Goal: Transaction & Acquisition: Book appointment/travel/reservation

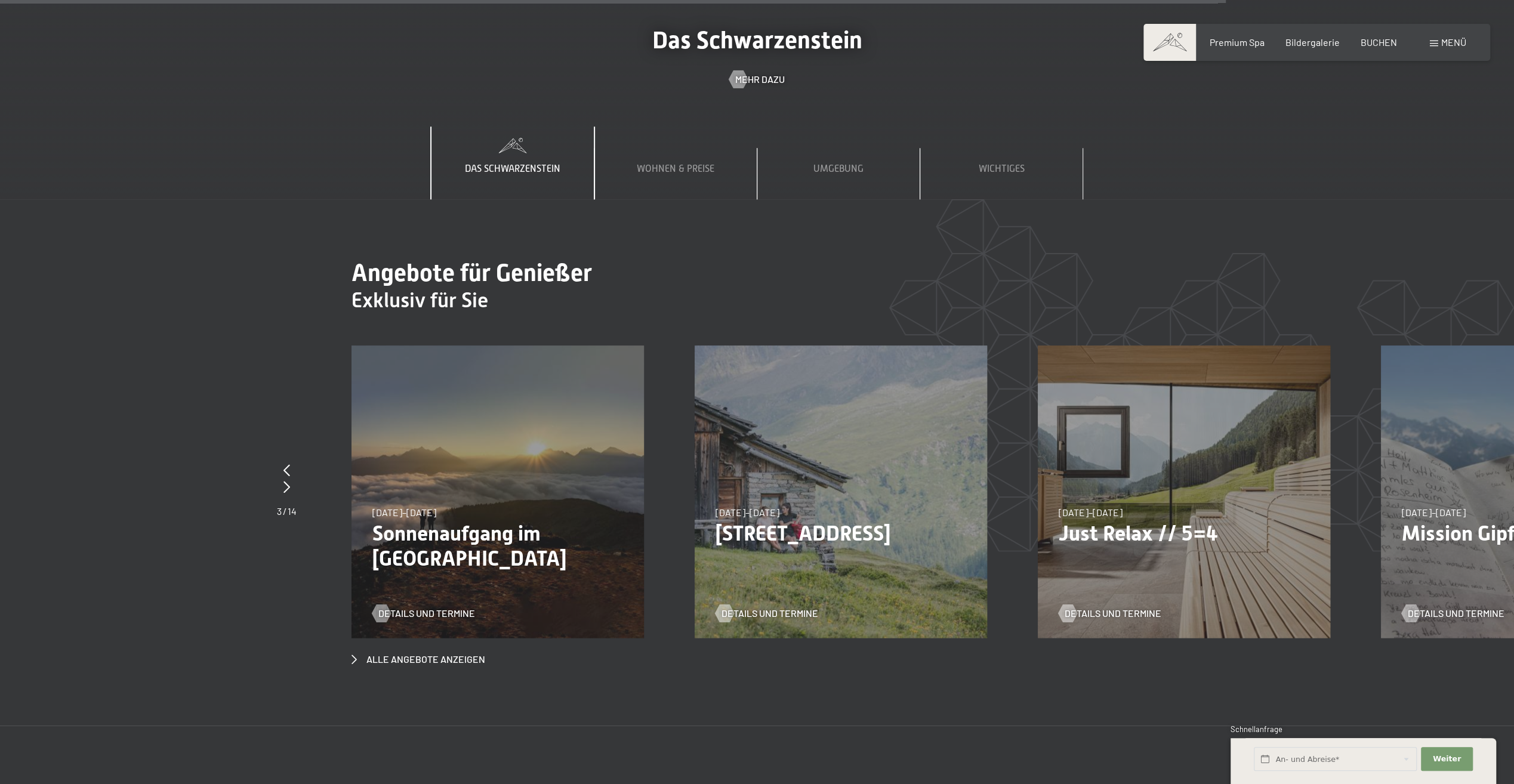
scroll to position [5609, 0]
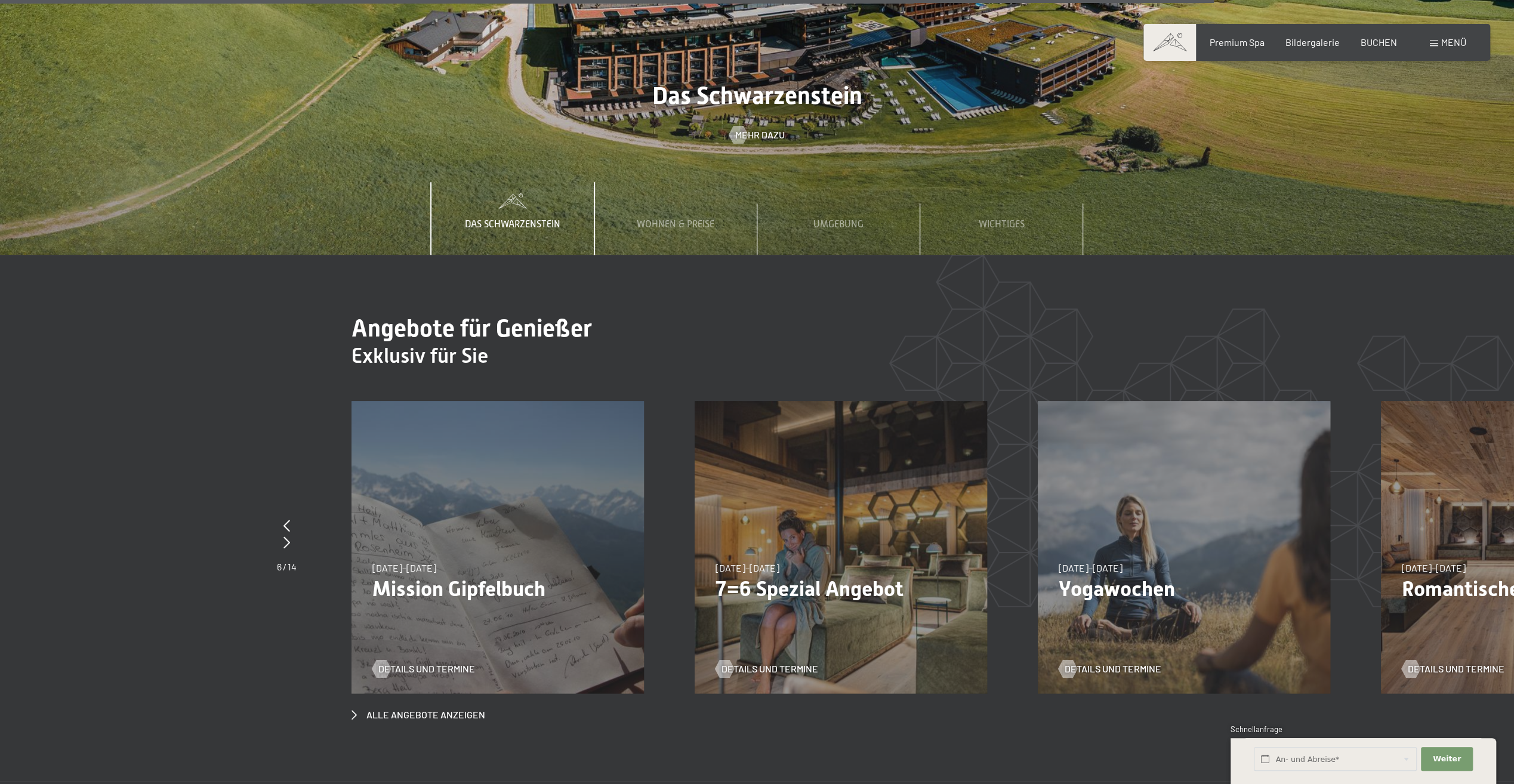
click at [1431, 577] on p "Romantische Auszeit - 4=3" at bounding box center [1527, 589] width 250 height 25
drag, startPoint x: 1370, startPoint y: 530, endPoint x: 1142, endPoint y: 556, distance: 229.5
click at [1143, 556] on div "02.11.–21.12.2025 02.11.–21.12.2025 Yogawochen Details und Termine" at bounding box center [1207, 547] width 343 height 292
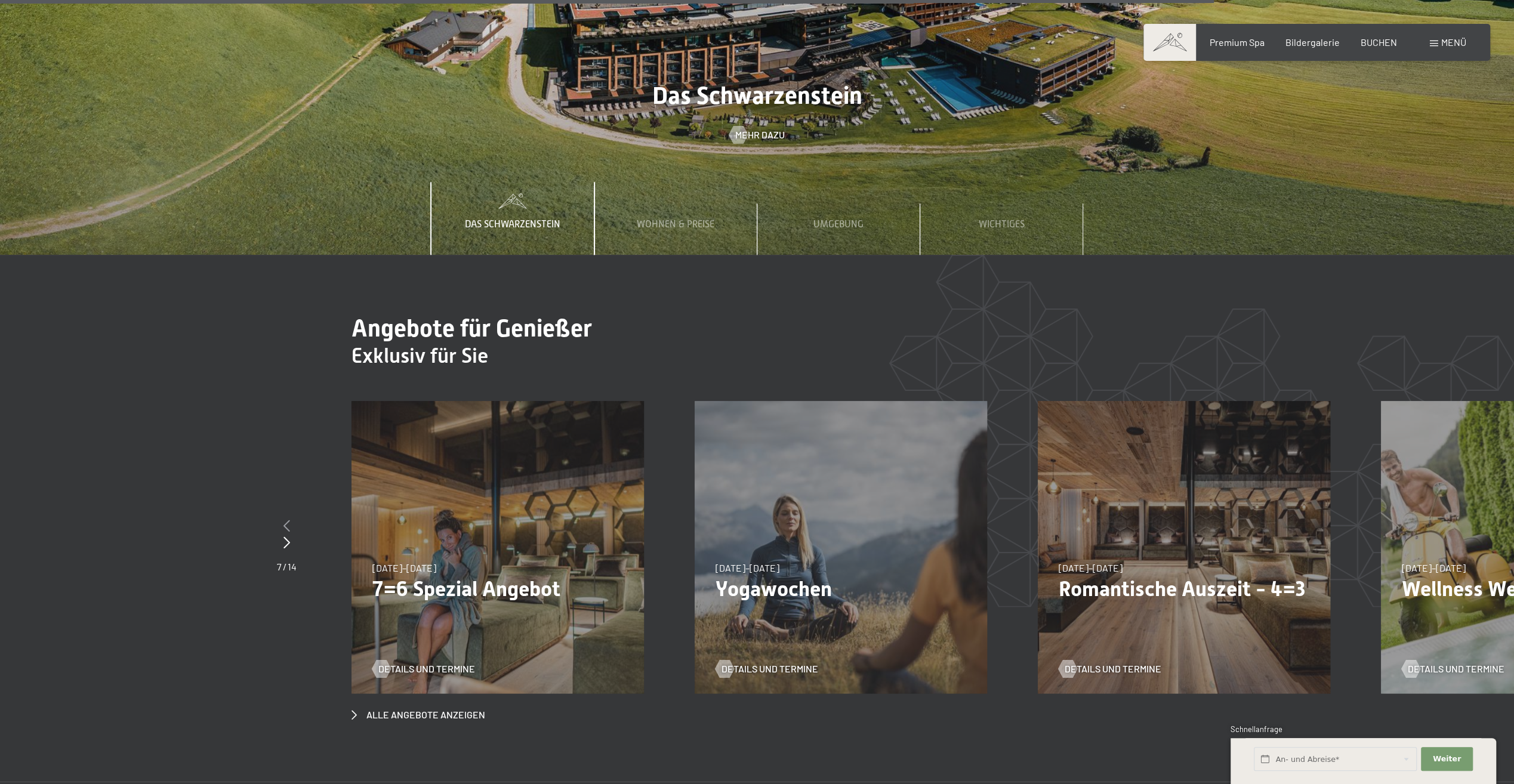
click at [287, 520] on icon at bounding box center [287, 526] width 7 height 12
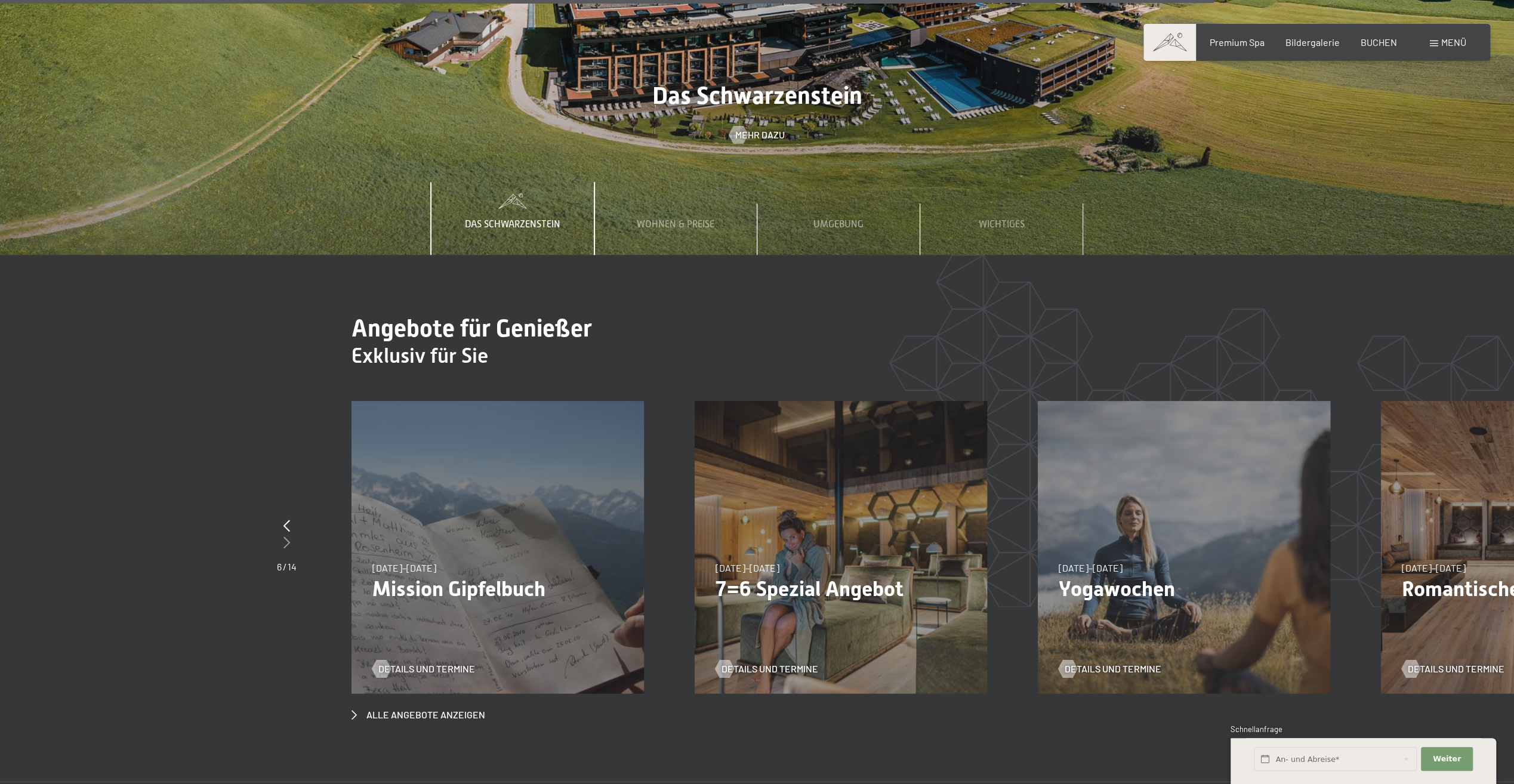
click at [287, 536] on icon at bounding box center [287, 542] width 7 height 12
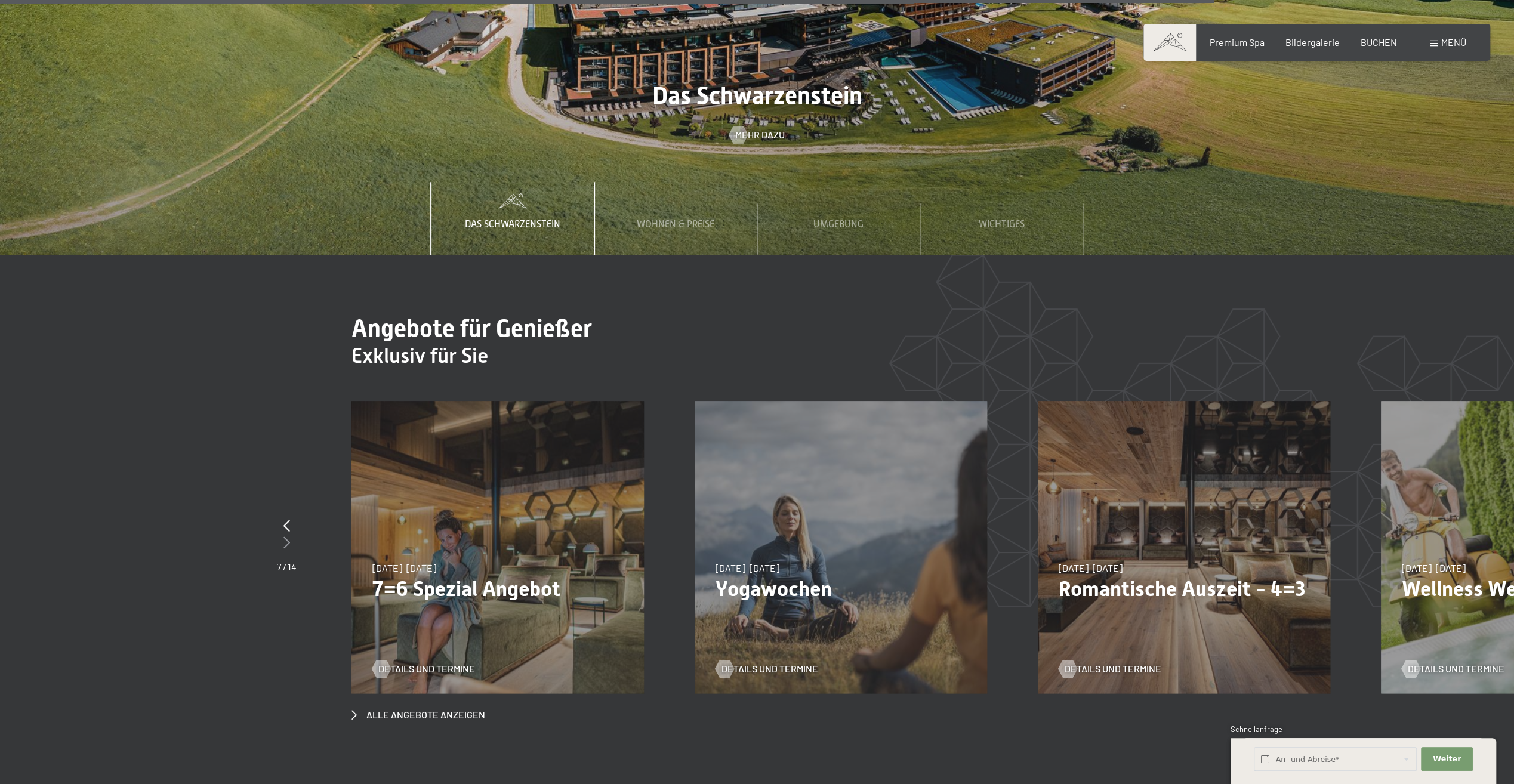
click at [287, 536] on icon at bounding box center [287, 542] width 7 height 12
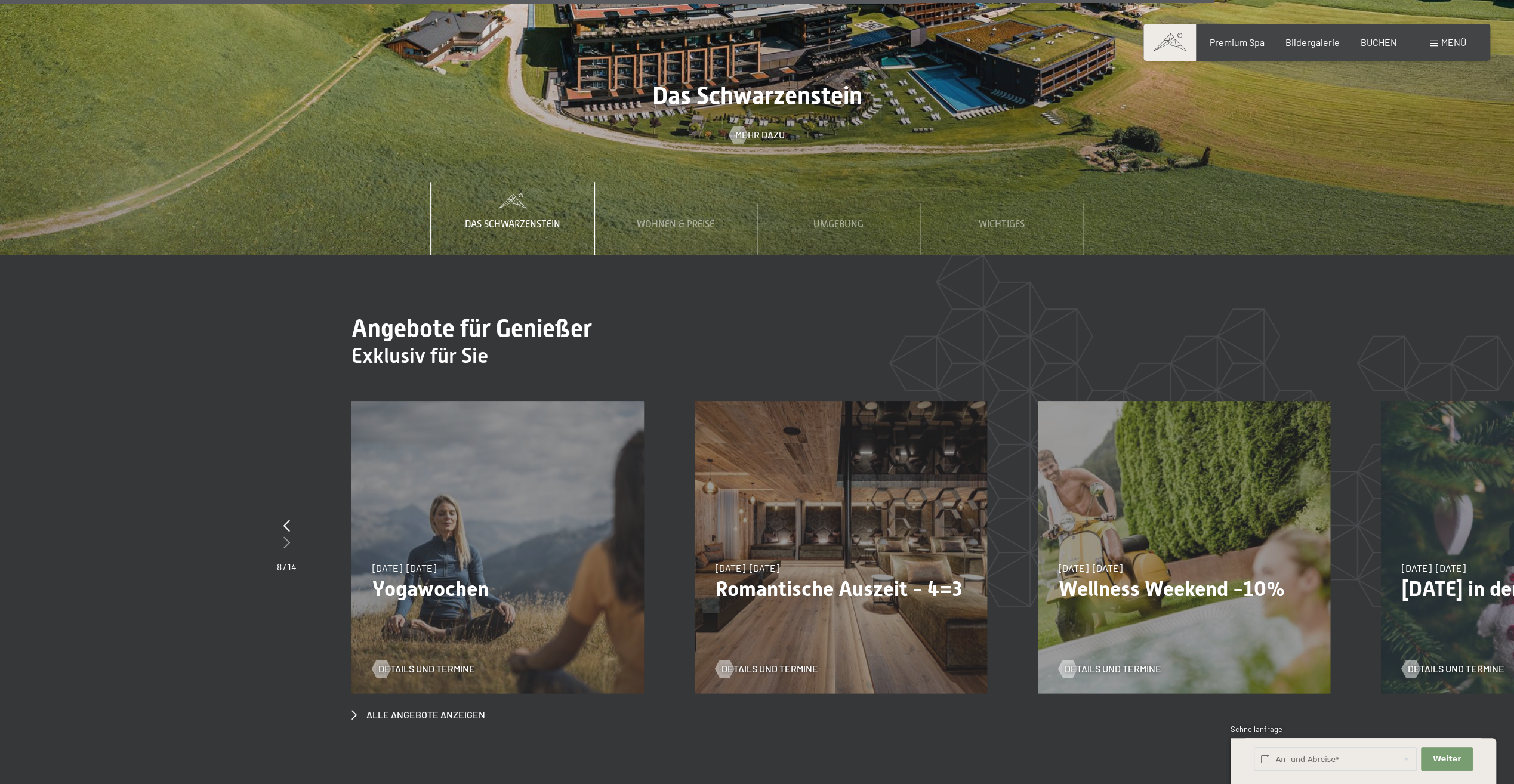
click at [287, 536] on icon at bounding box center [287, 542] width 7 height 12
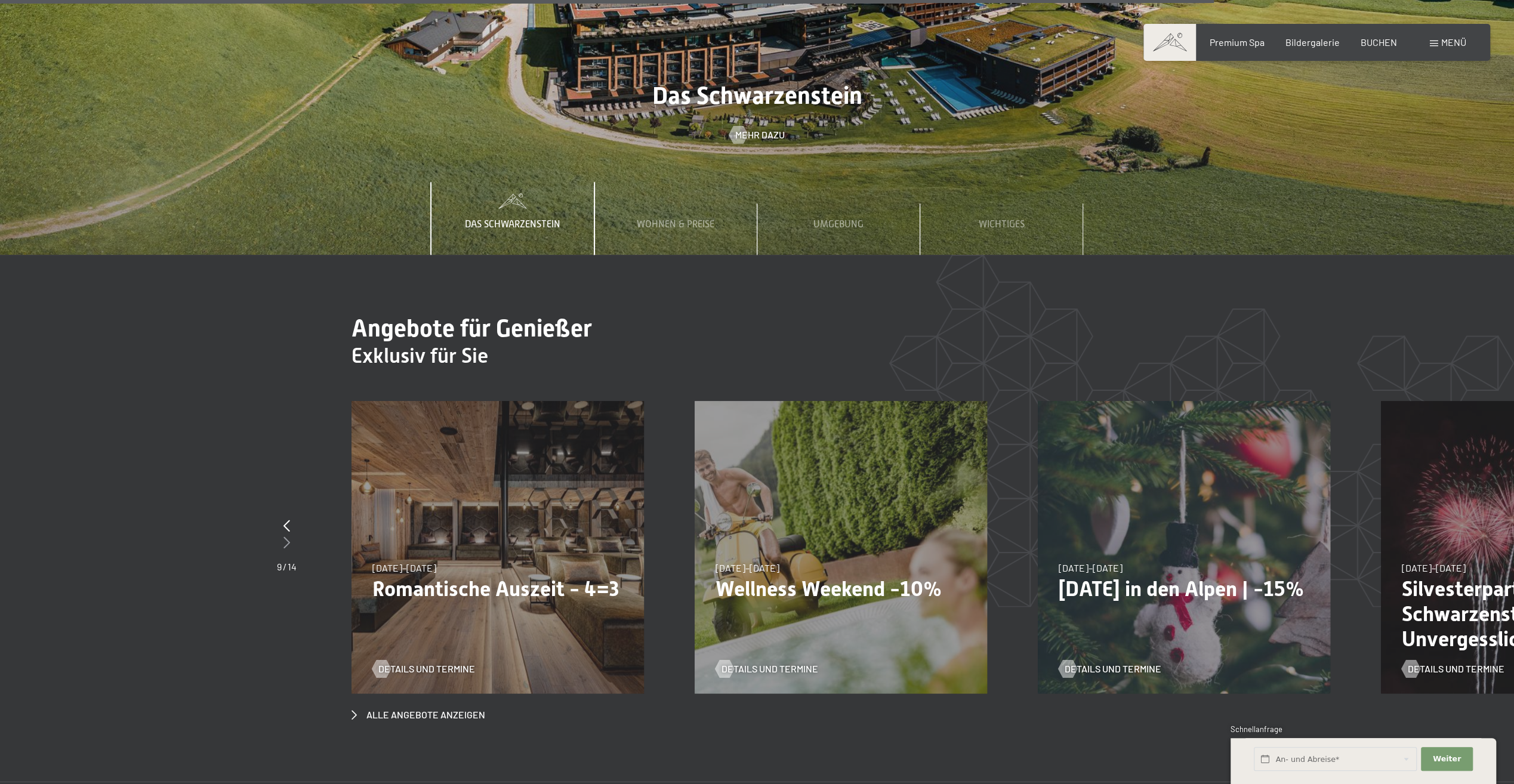
click at [287, 536] on icon at bounding box center [287, 542] width 7 height 12
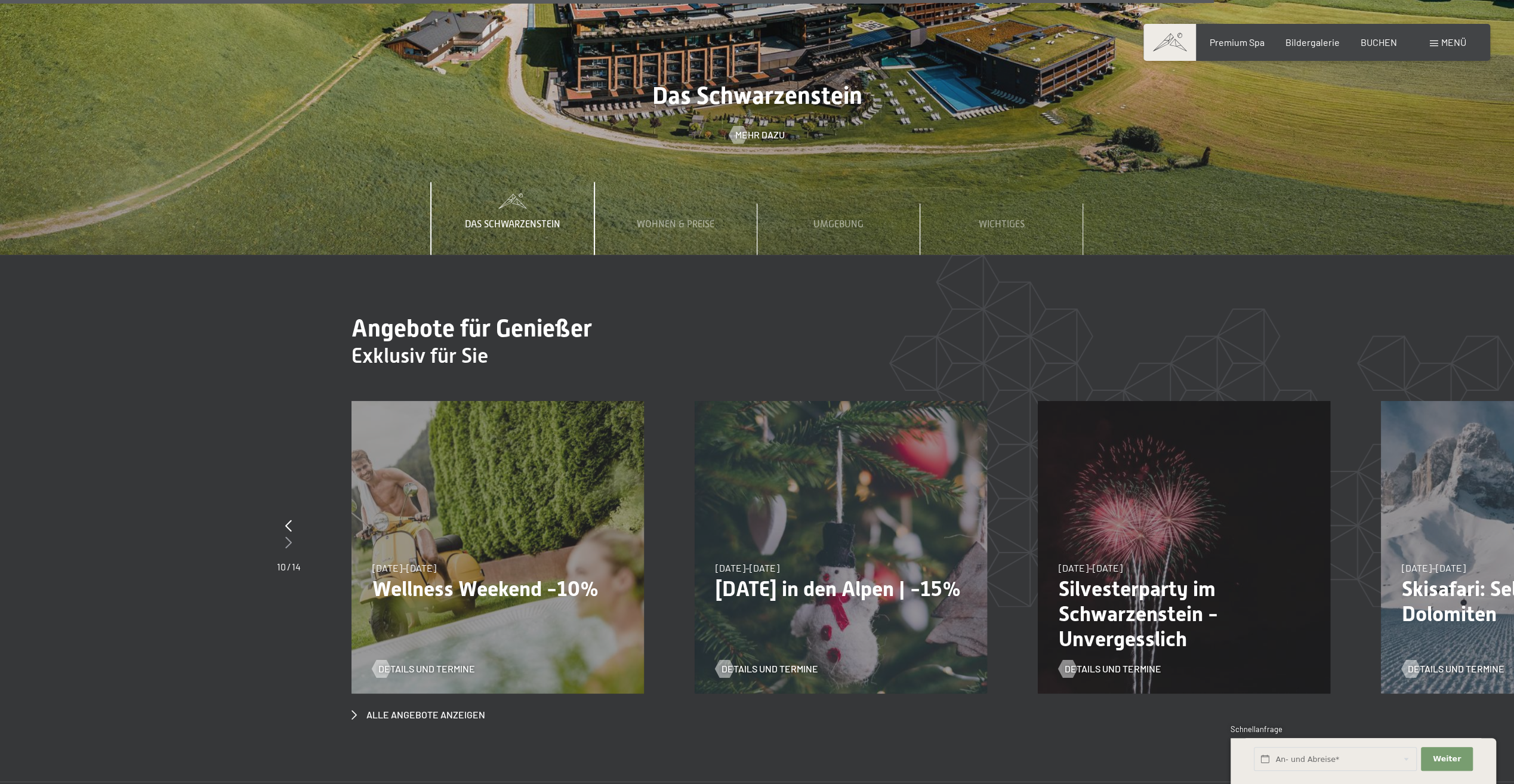
click at [287, 536] on icon at bounding box center [288, 542] width 7 height 12
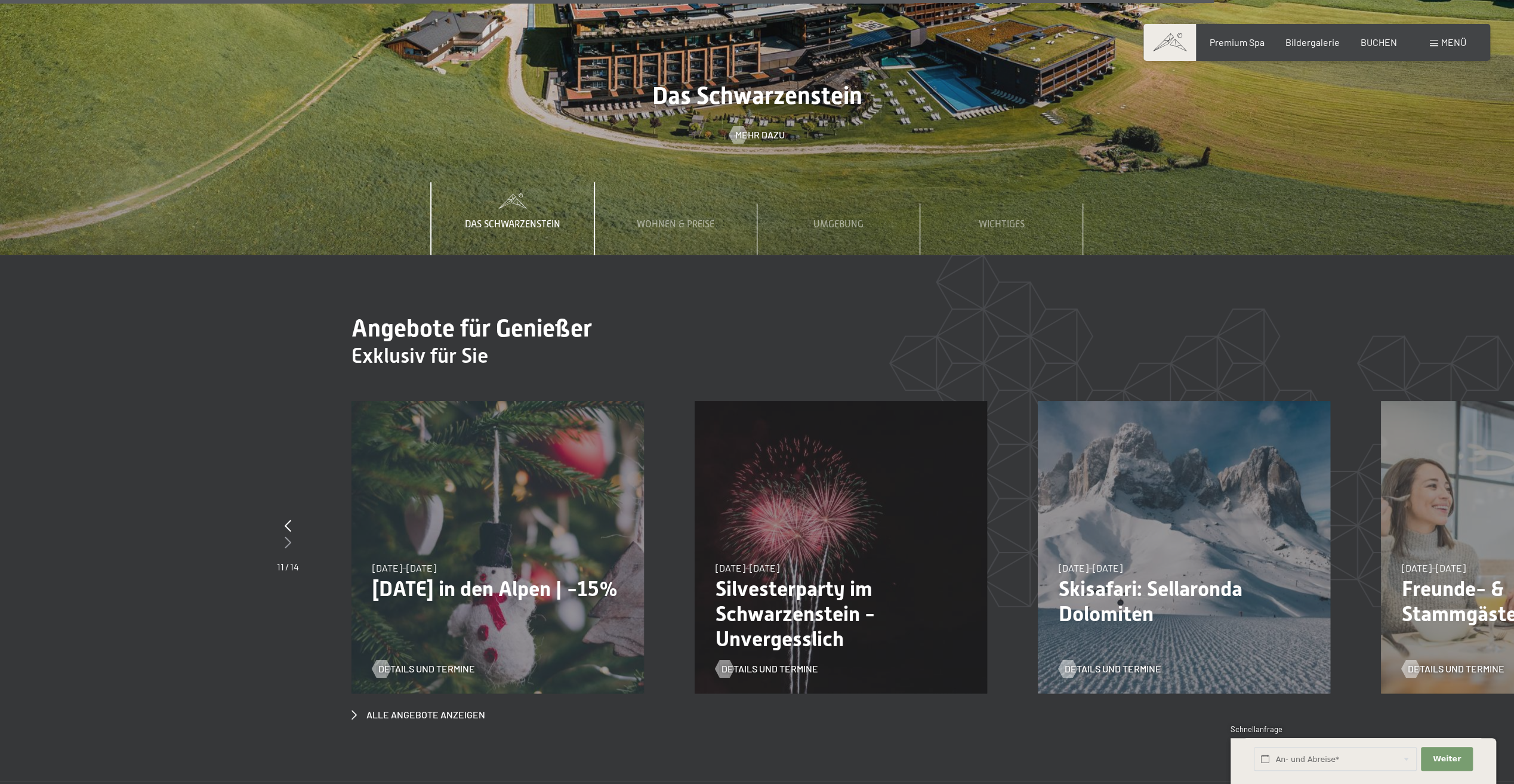
click at [287, 536] on icon at bounding box center [288, 542] width 7 height 12
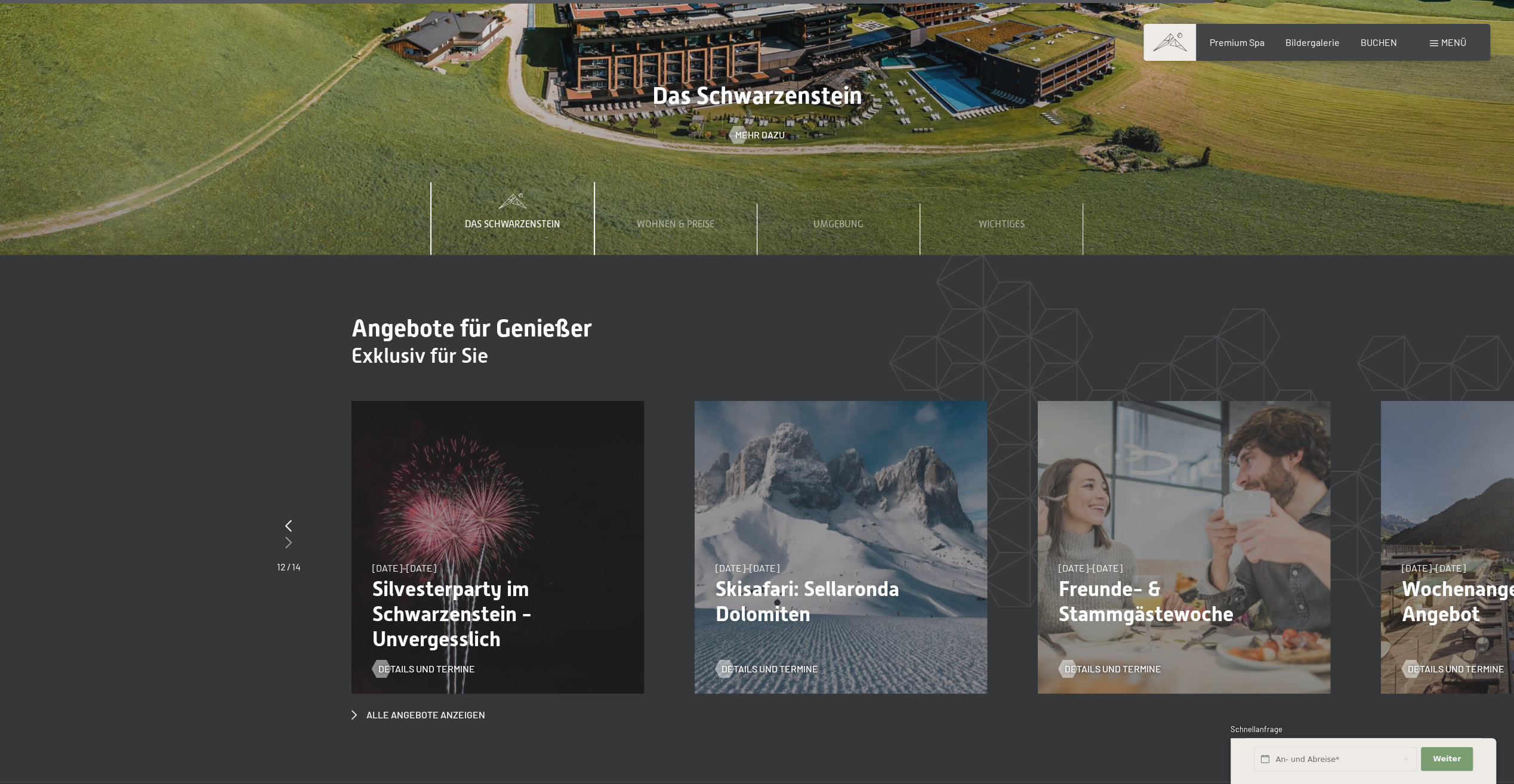
click at [287, 536] on icon at bounding box center [288, 542] width 7 height 12
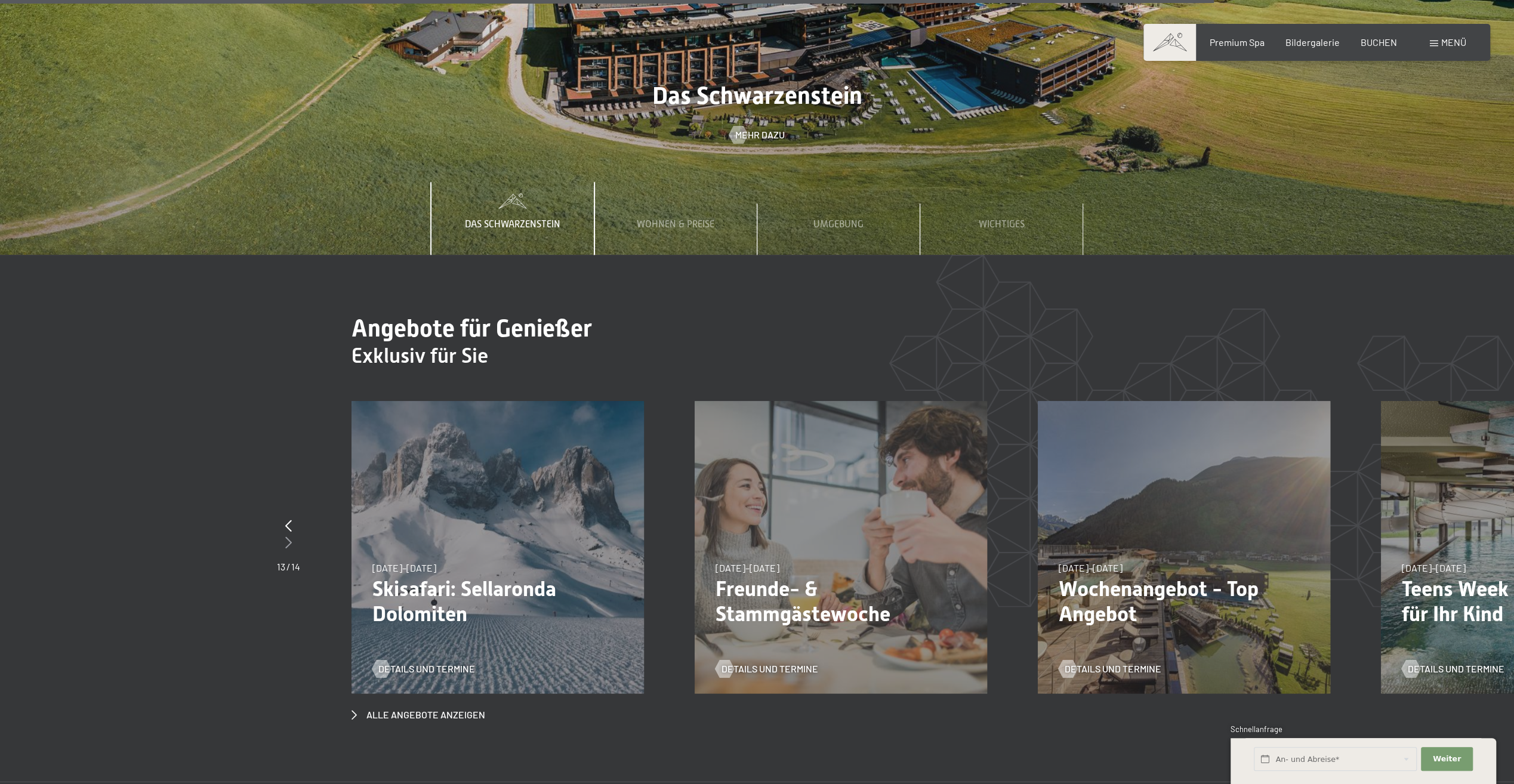
click at [287, 536] on icon at bounding box center [288, 542] width 7 height 12
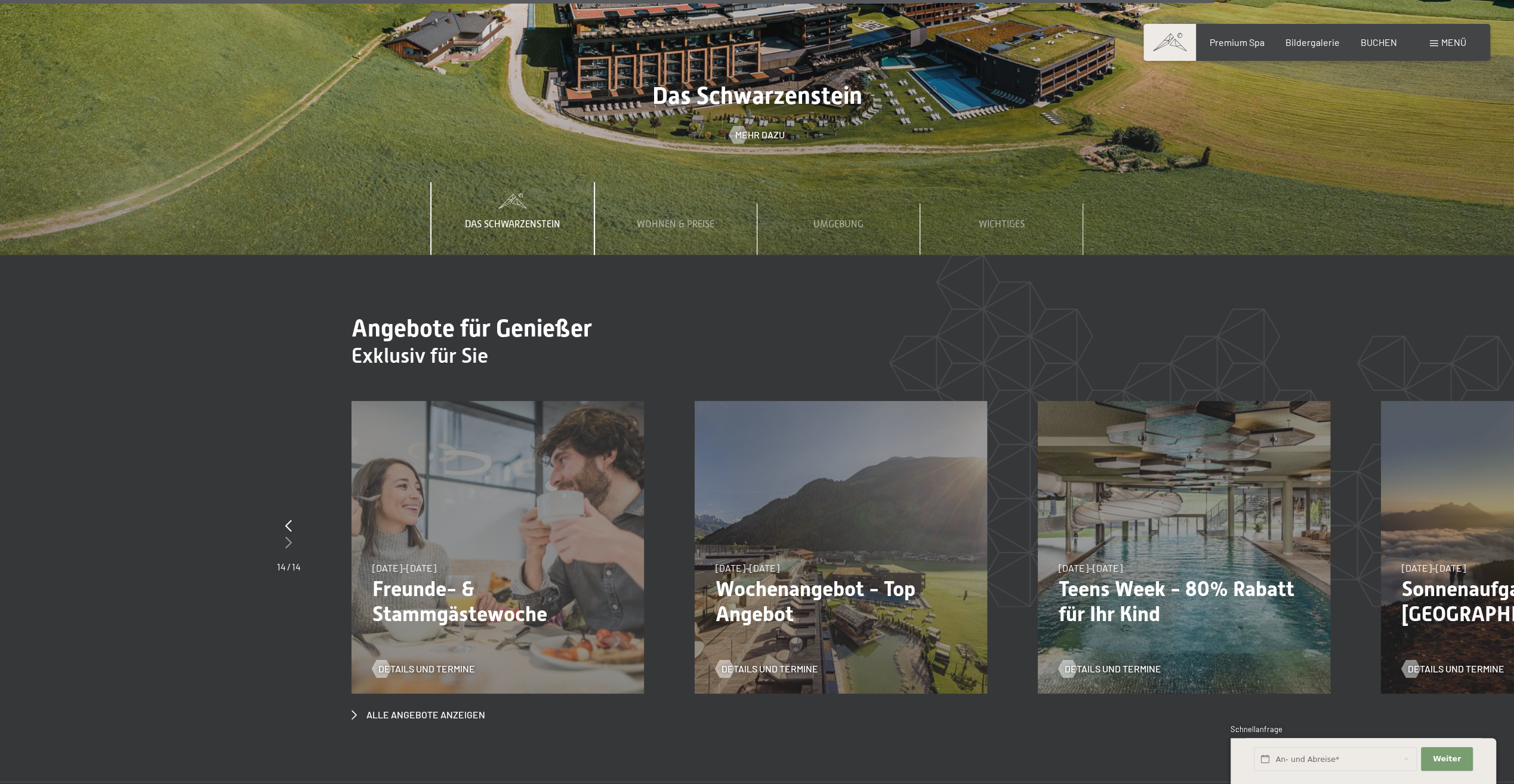
click at [287, 536] on icon at bounding box center [288, 542] width 7 height 12
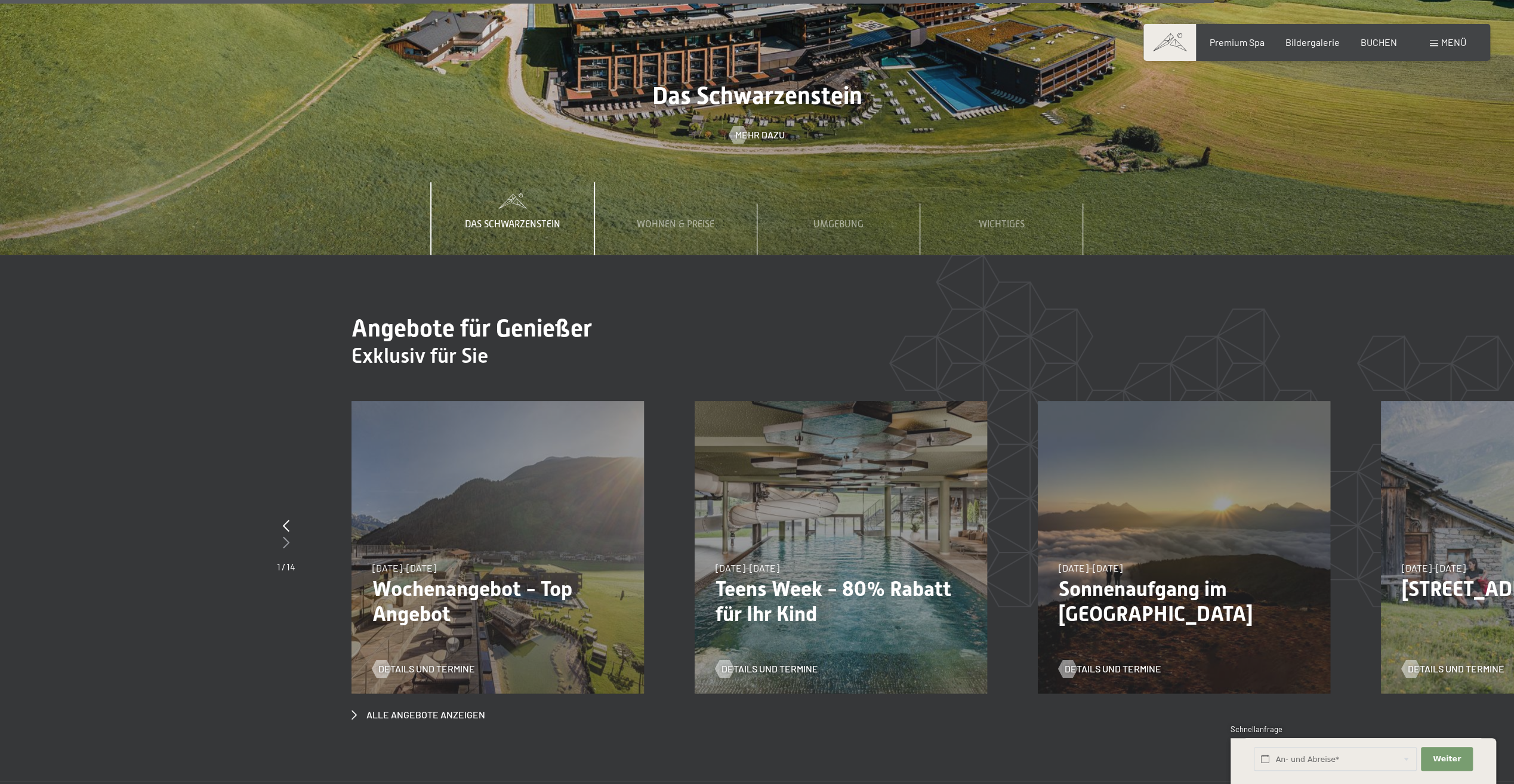
click at [287, 536] on icon at bounding box center [286, 542] width 7 height 12
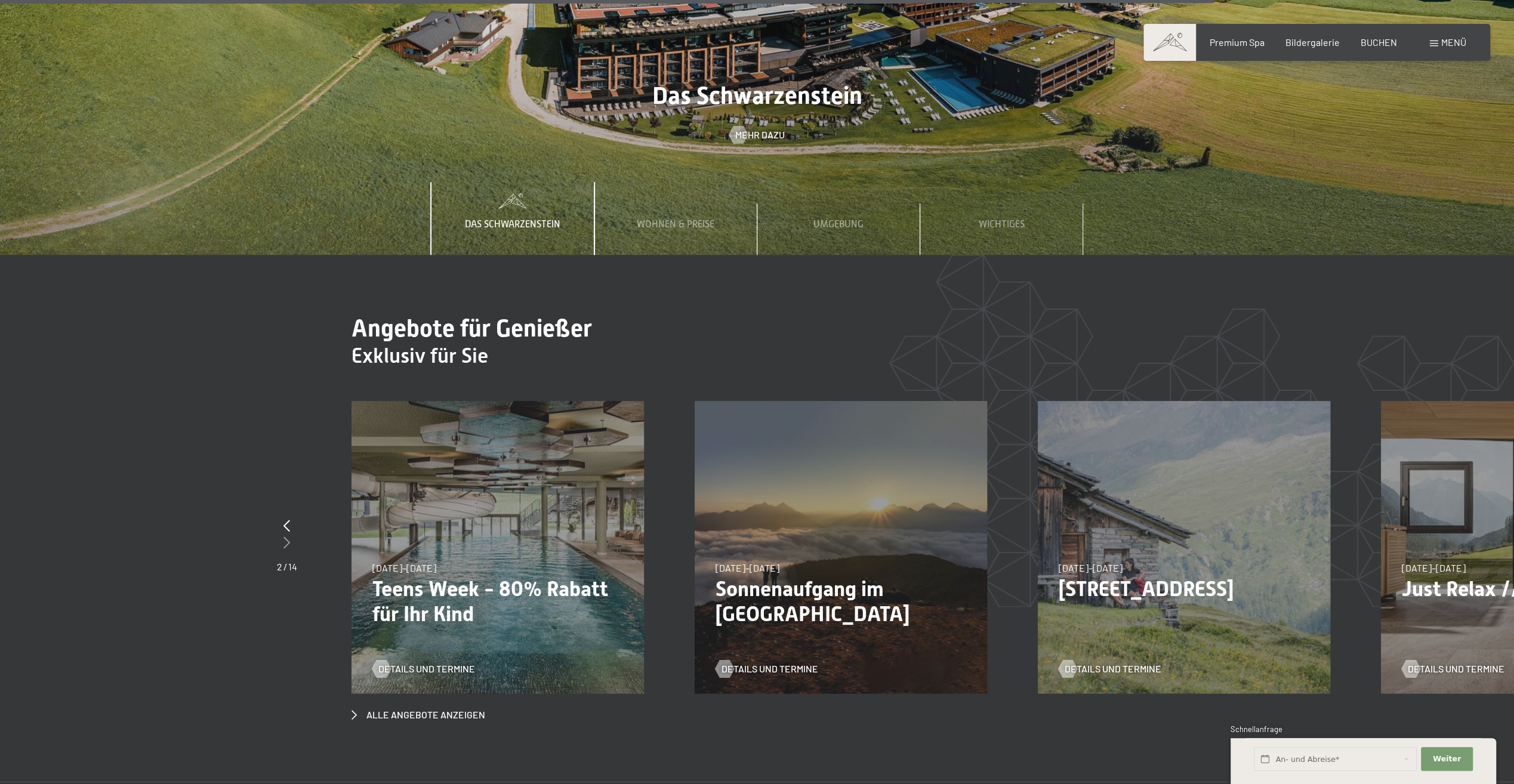
click at [287, 536] on icon at bounding box center [287, 542] width 7 height 12
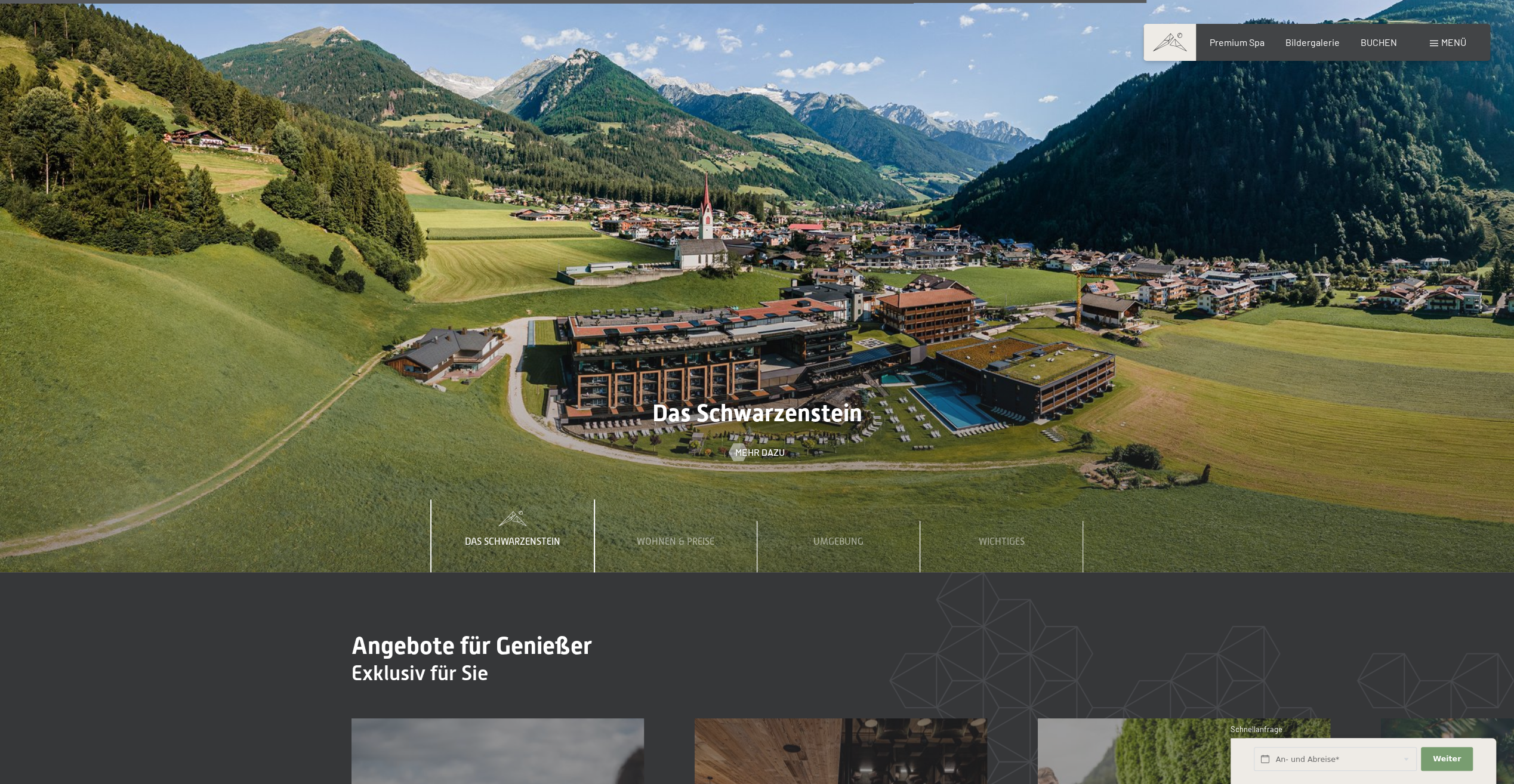
scroll to position [5310, 0]
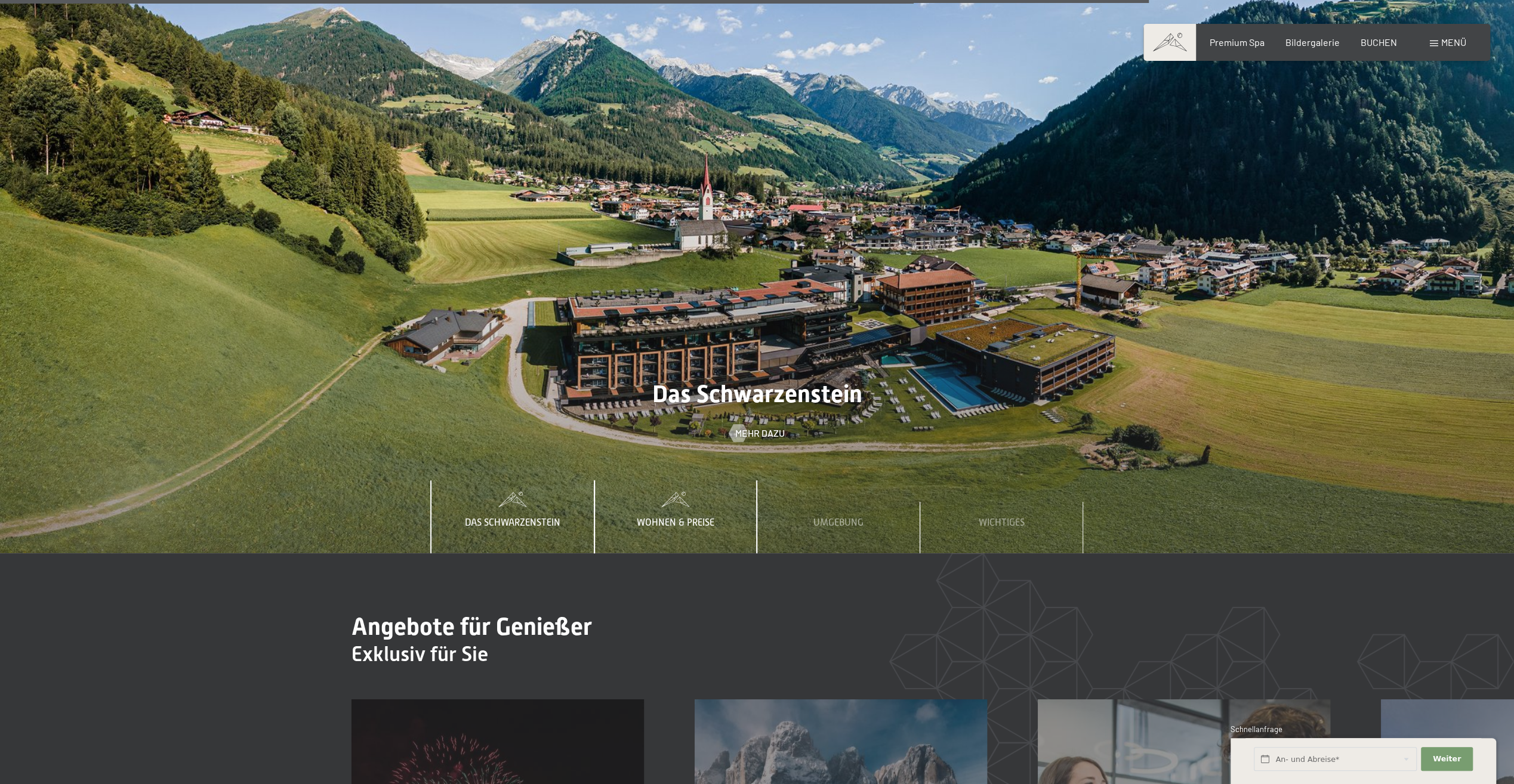
click at [659, 517] on span "Wohnen & Preise" at bounding box center [675, 522] width 78 height 10
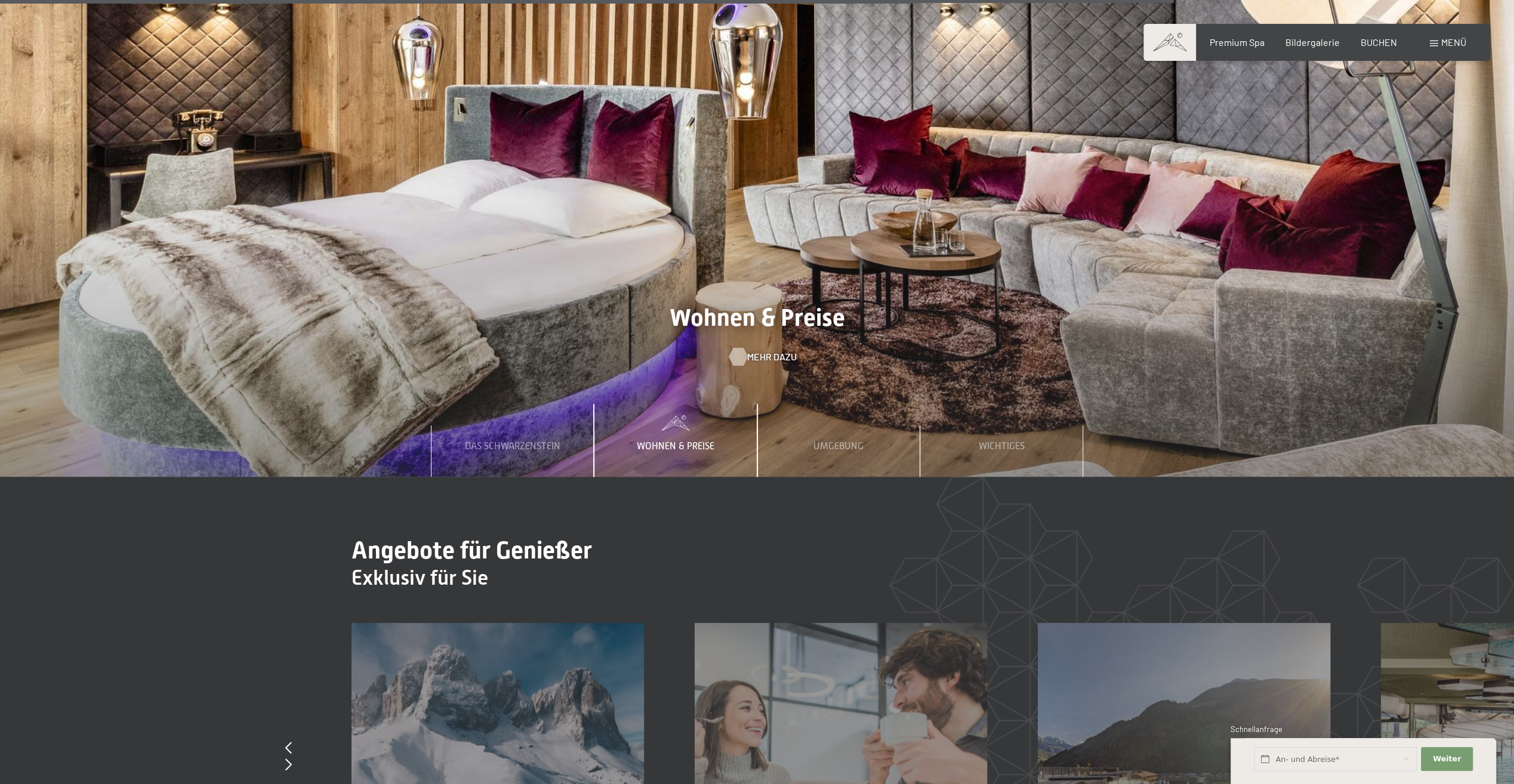
scroll to position [5429, 0]
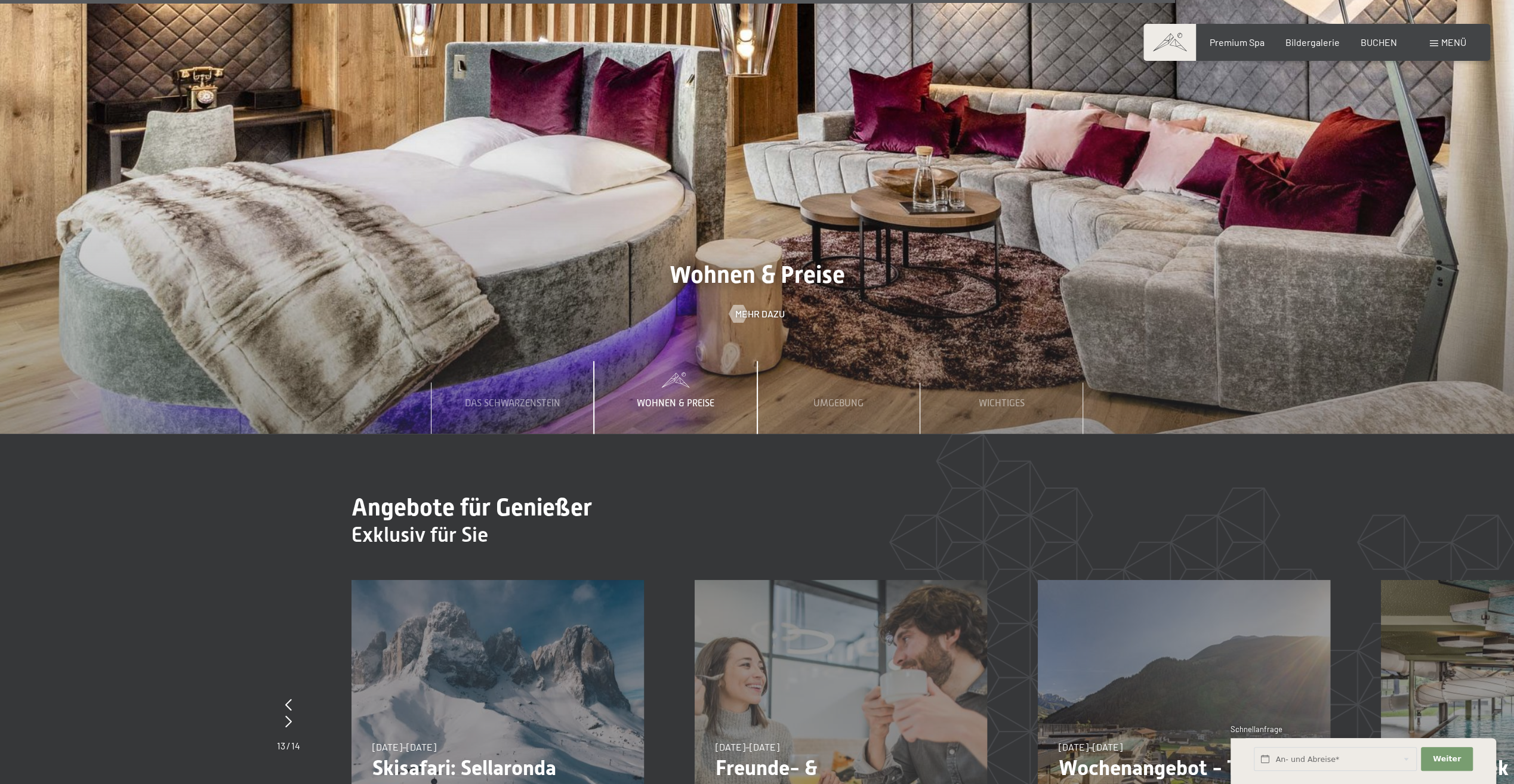
click at [694, 398] on span "Wohnen & Preise" at bounding box center [675, 403] width 78 height 10
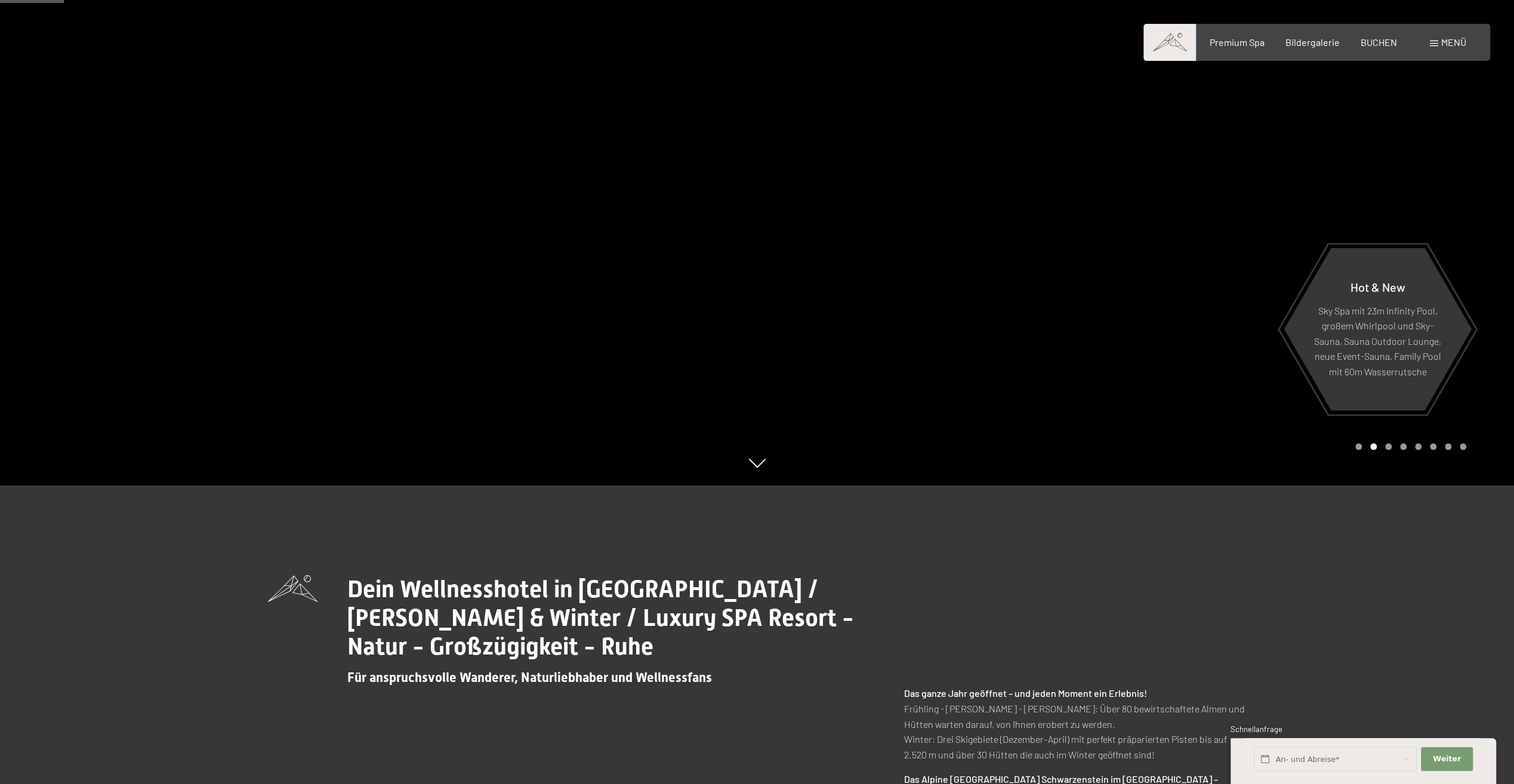
scroll to position [0, 0]
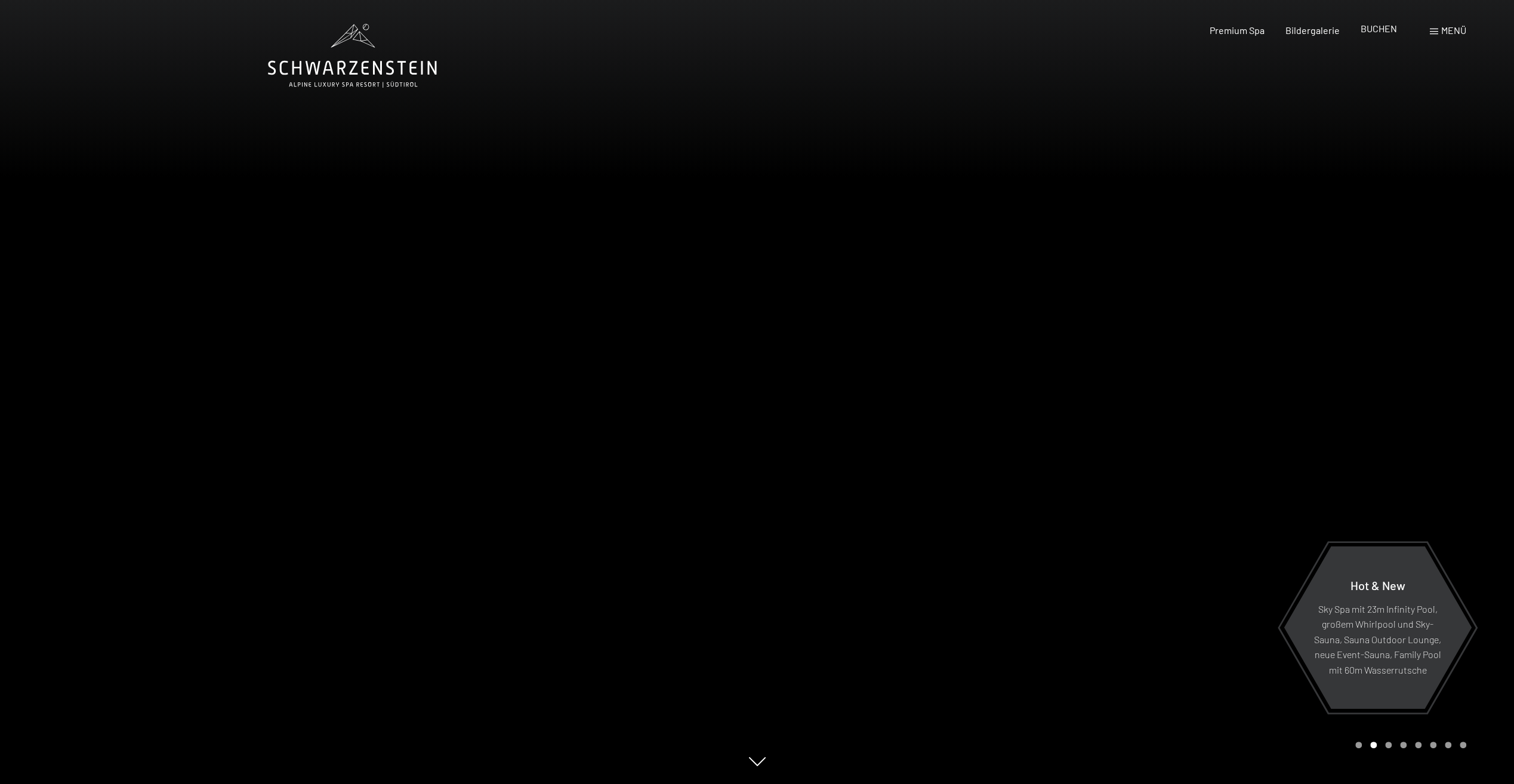
click at [1377, 32] on span "BUCHEN" at bounding box center [1379, 28] width 37 height 11
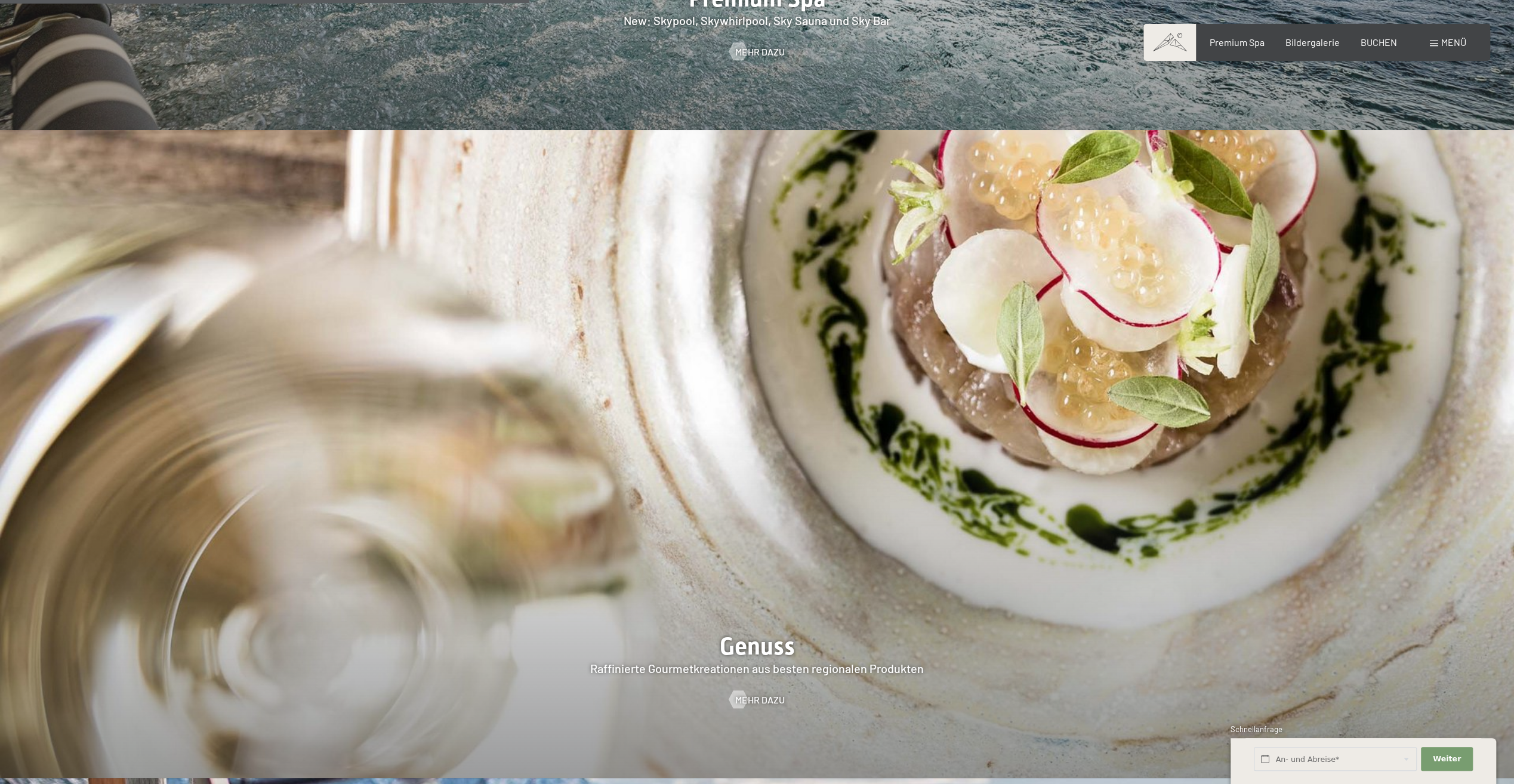
scroll to position [2685, 0]
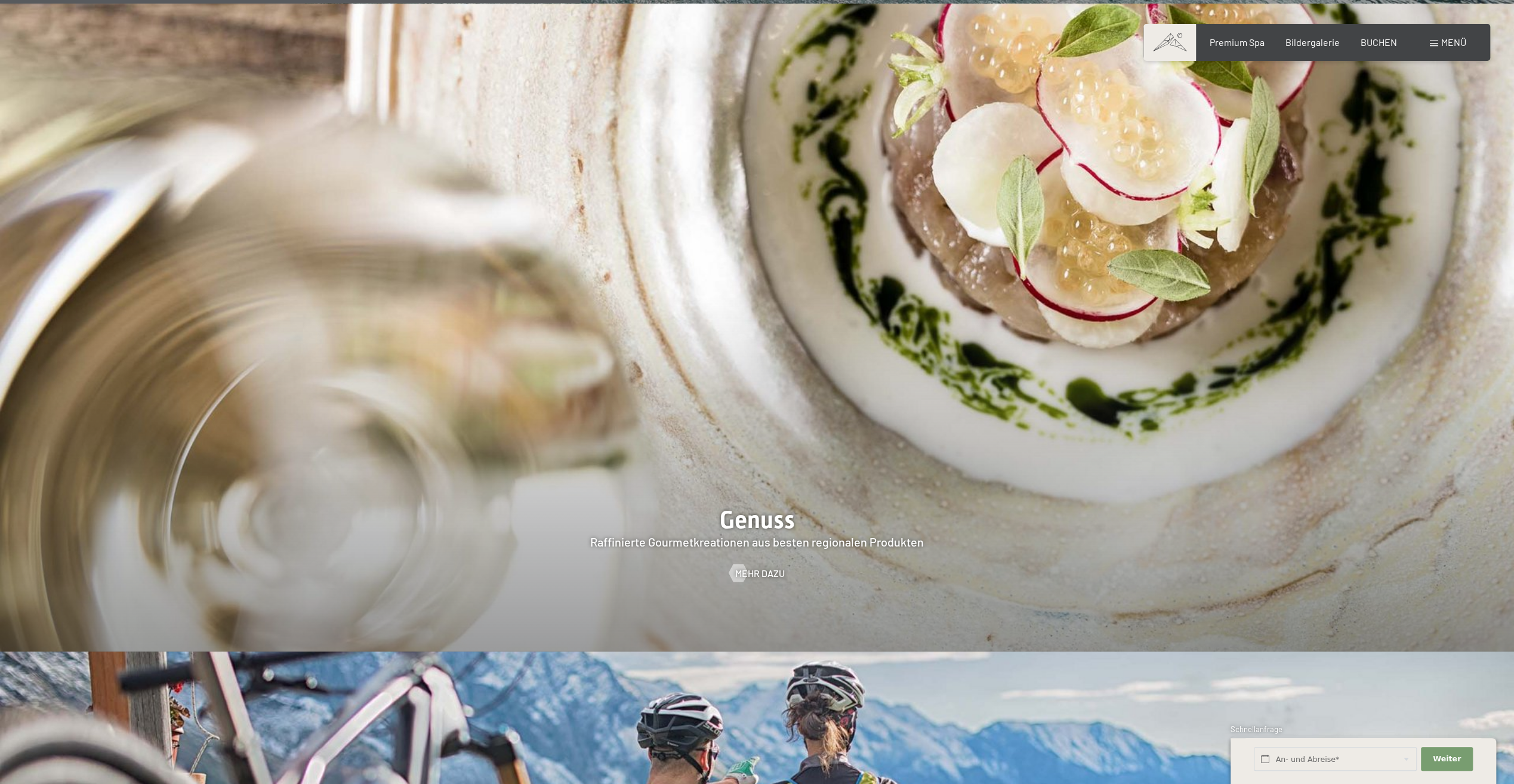
click at [744, 473] on div at bounding box center [757, 327] width 1514 height 648
click at [759, 567] on span "Mehr dazu" at bounding box center [772, 573] width 50 height 13
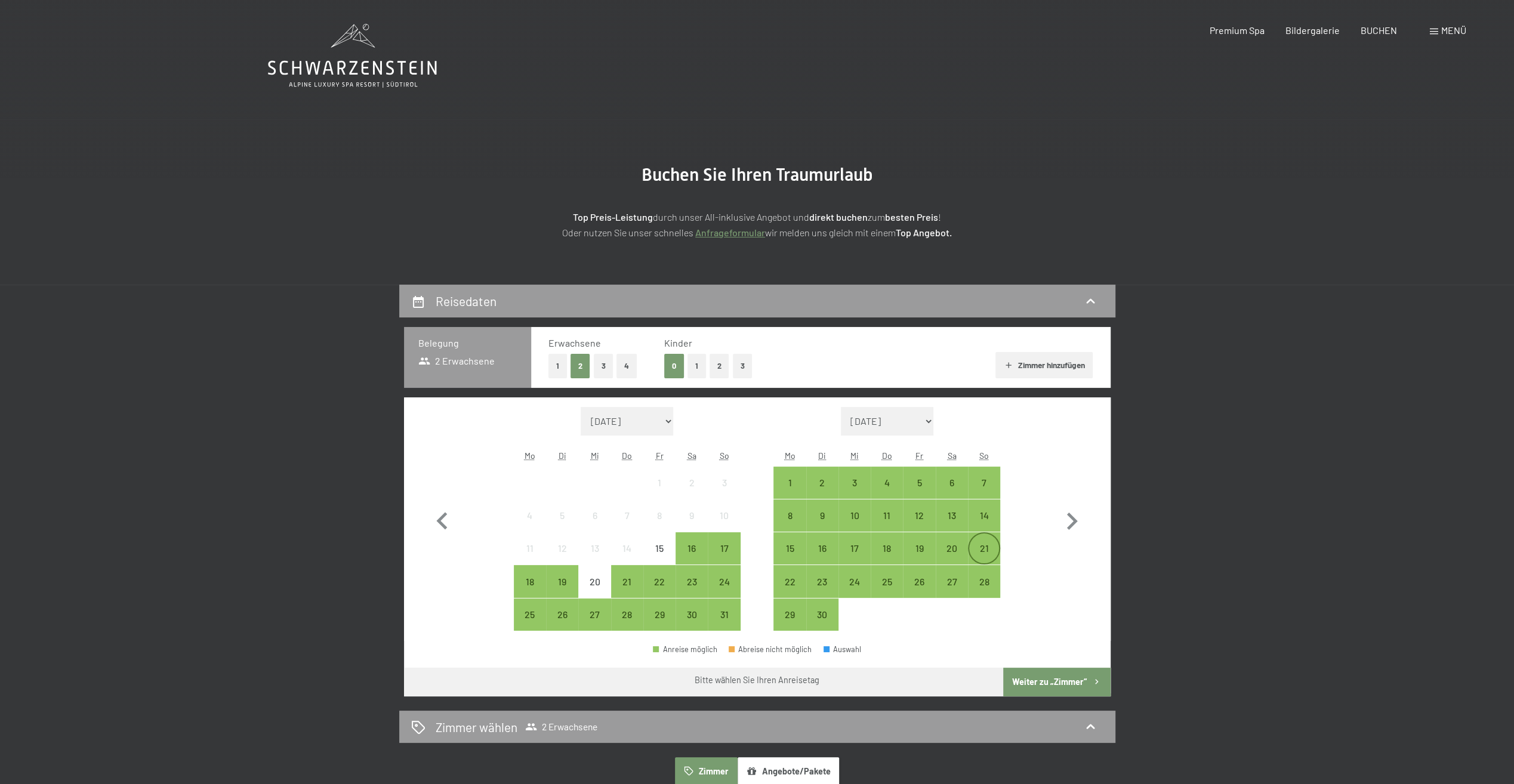
click at [980, 549] on div "21" at bounding box center [984, 558] width 30 height 30
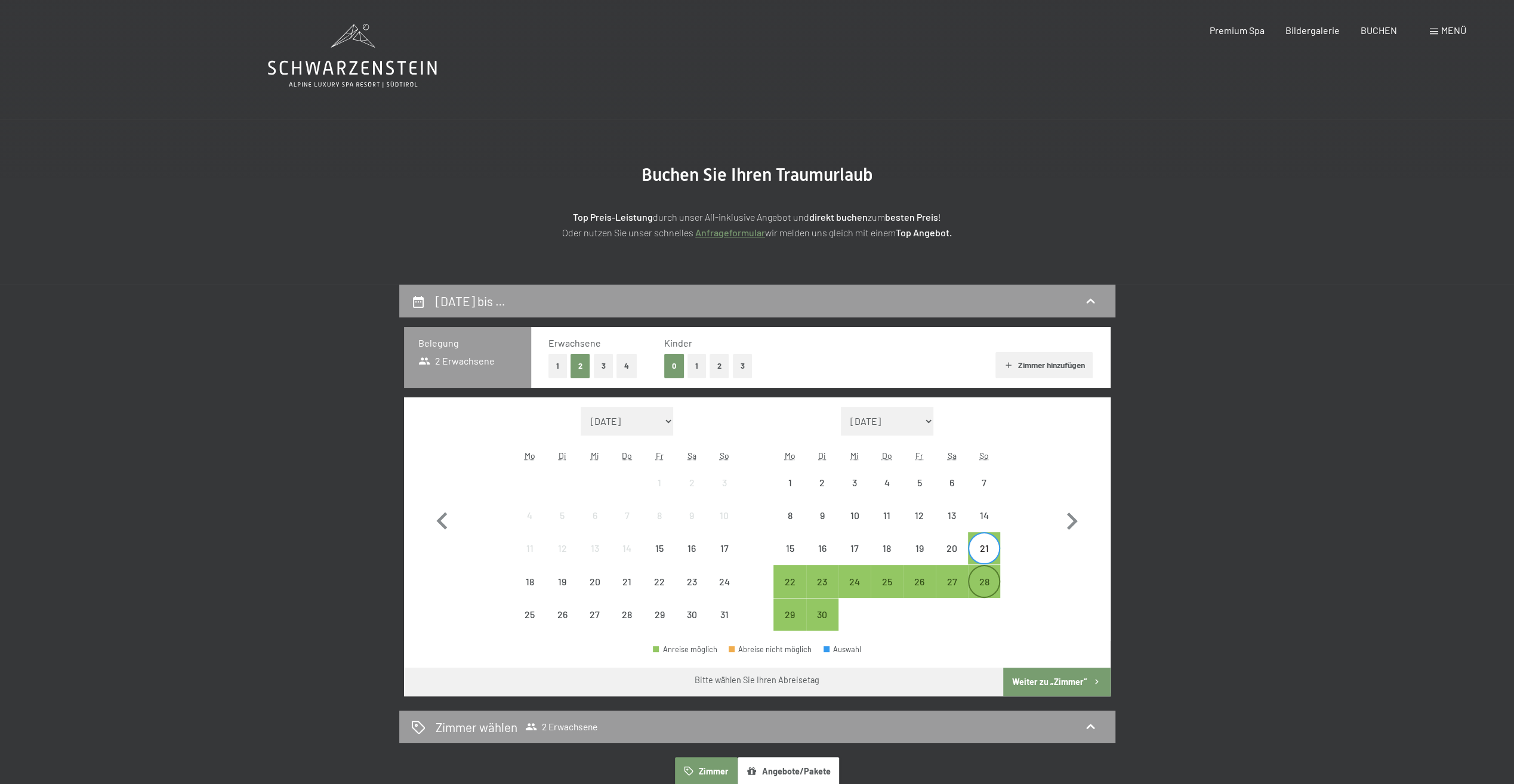
click at [987, 584] on div "28" at bounding box center [984, 592] width 30 height 30
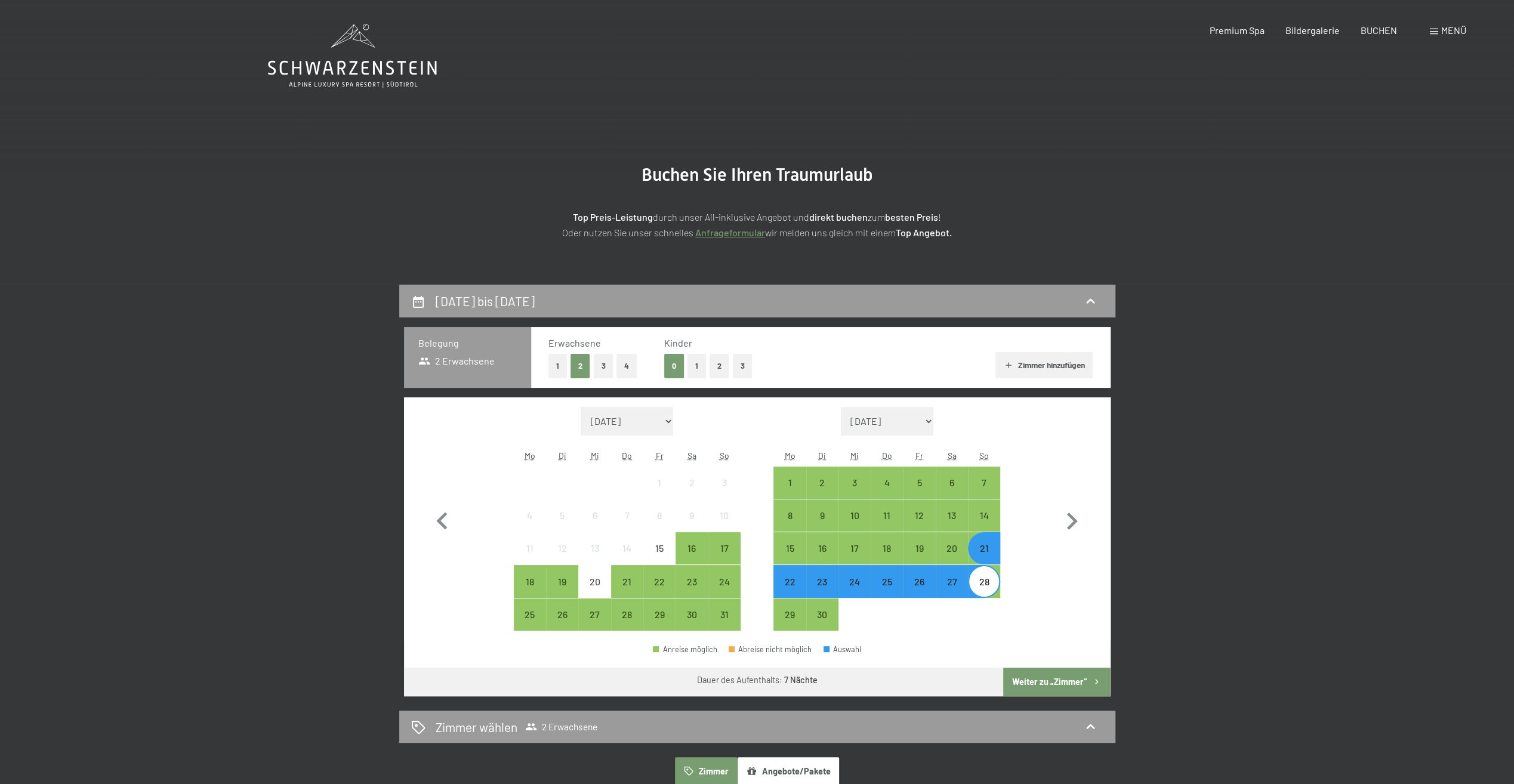
click at [1041, 682] on button "Weiter zu „Zimmer“" at bounding box center [1057, 682] width 107 height 29
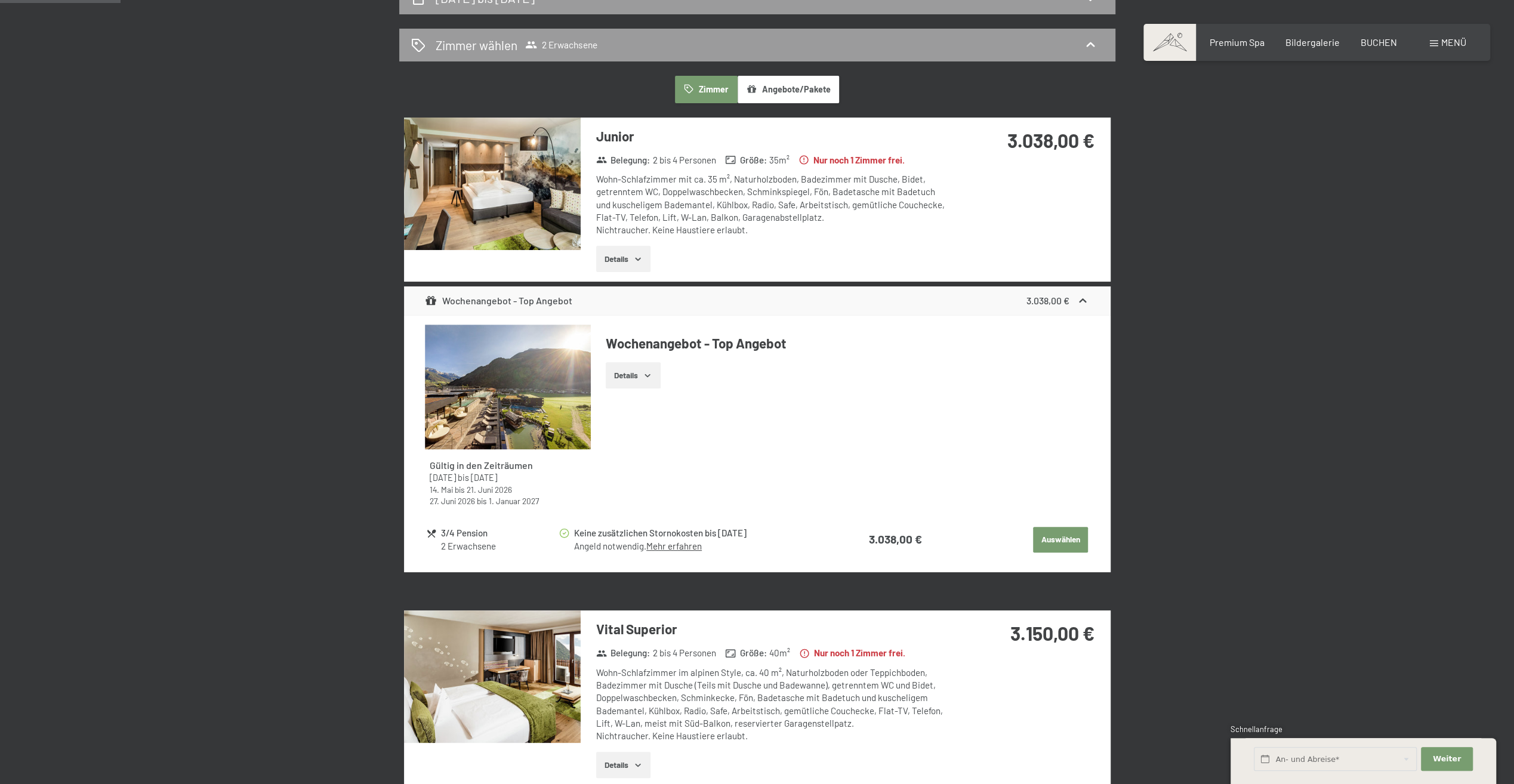
scroll to position [284, 0]
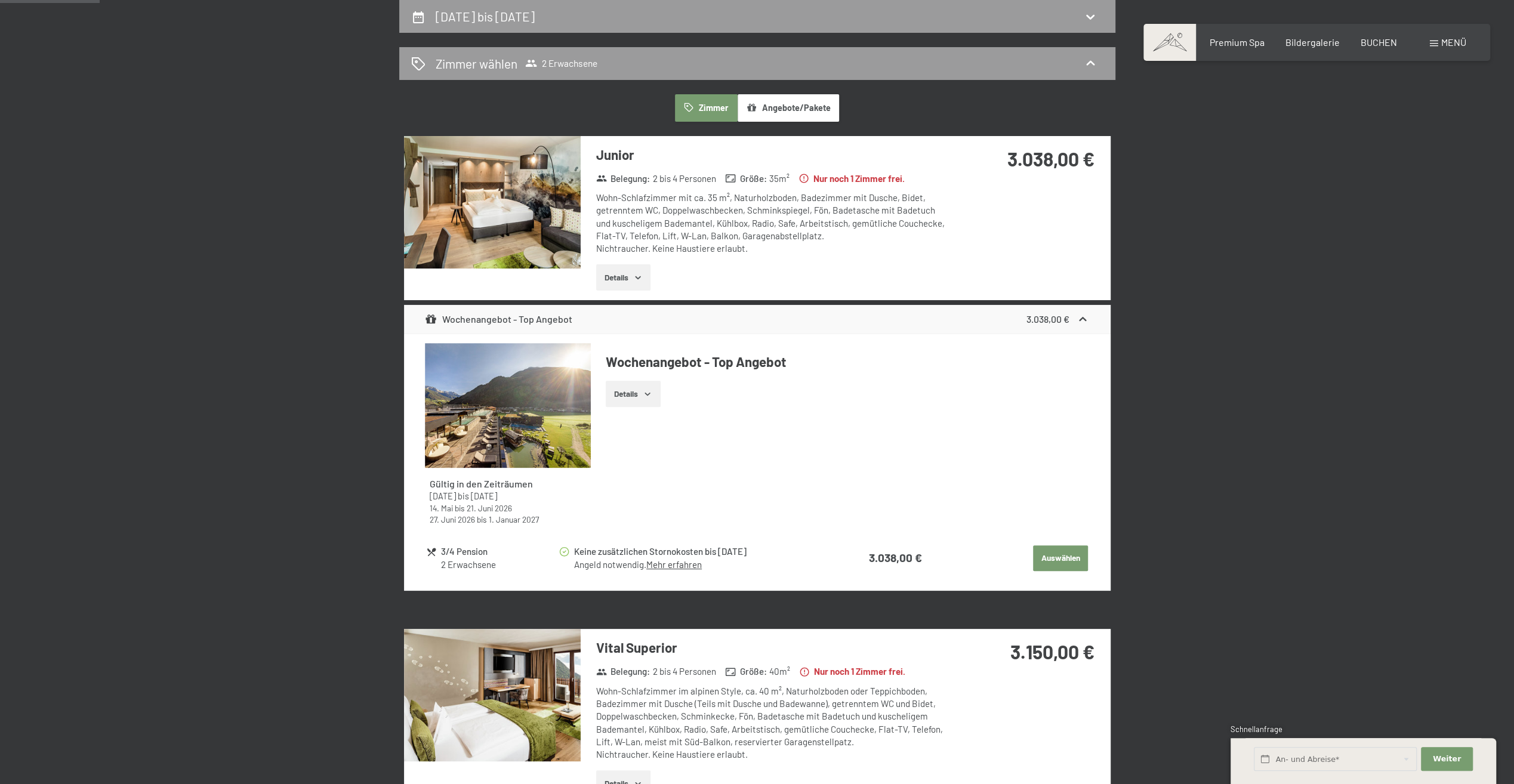
click at [491, 210] on img at bounding box center [492, 202] width 177 height 132
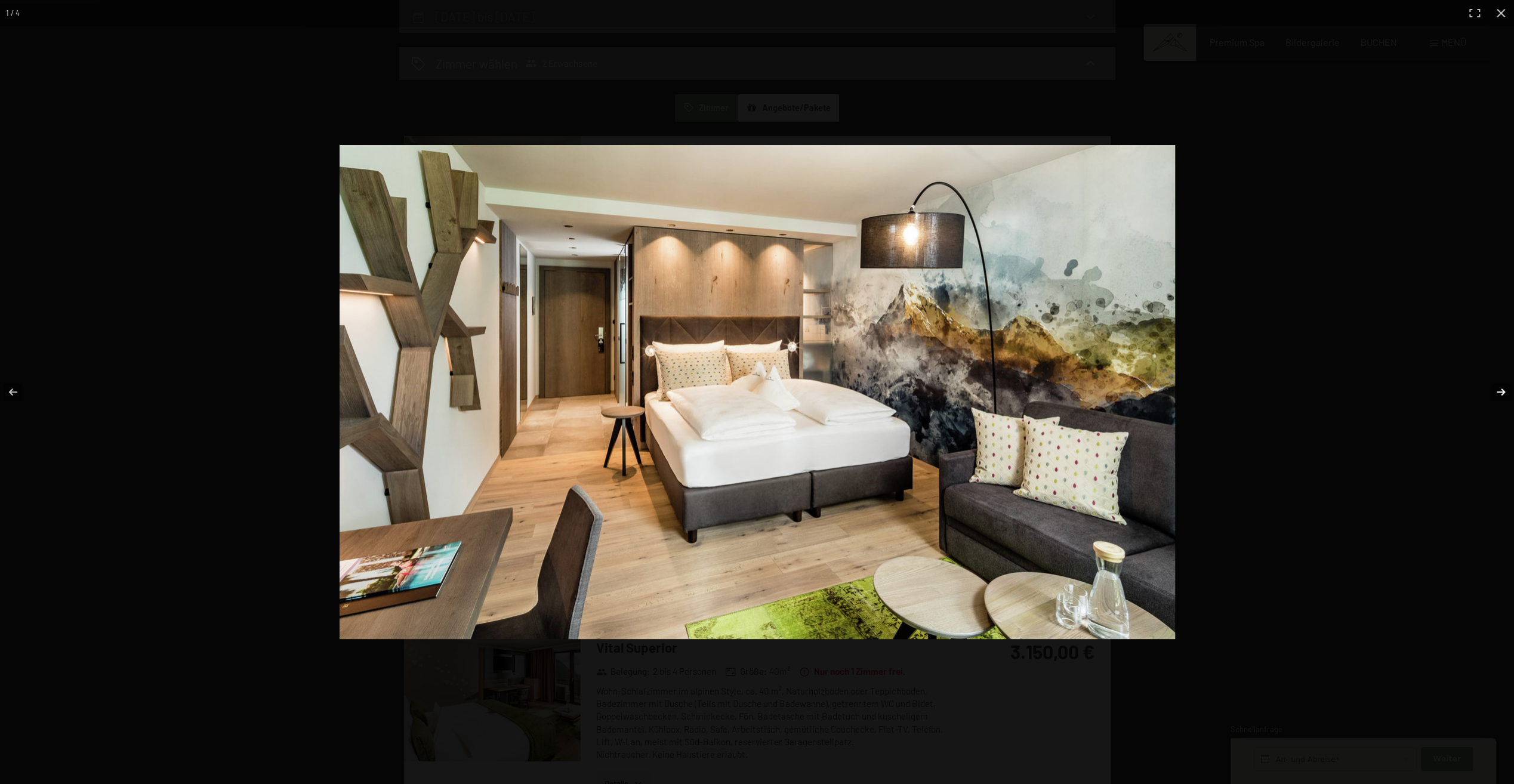
click at [1504, 393] on button "button" at bounding box center [1493, 391] width 42 height 59
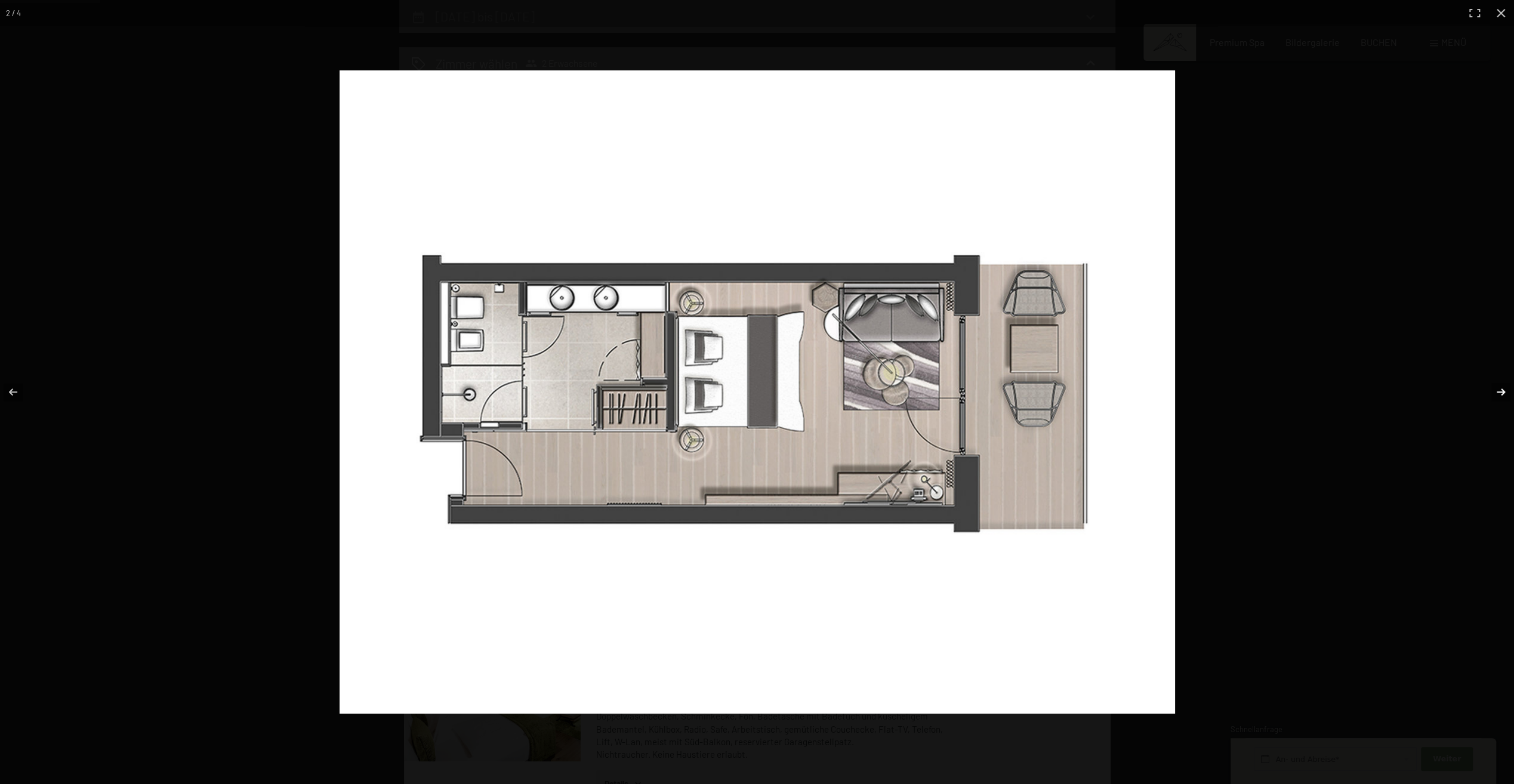
click at [1503, 393] on button "button" at bounding box center [1493, 391] width 42 height 59
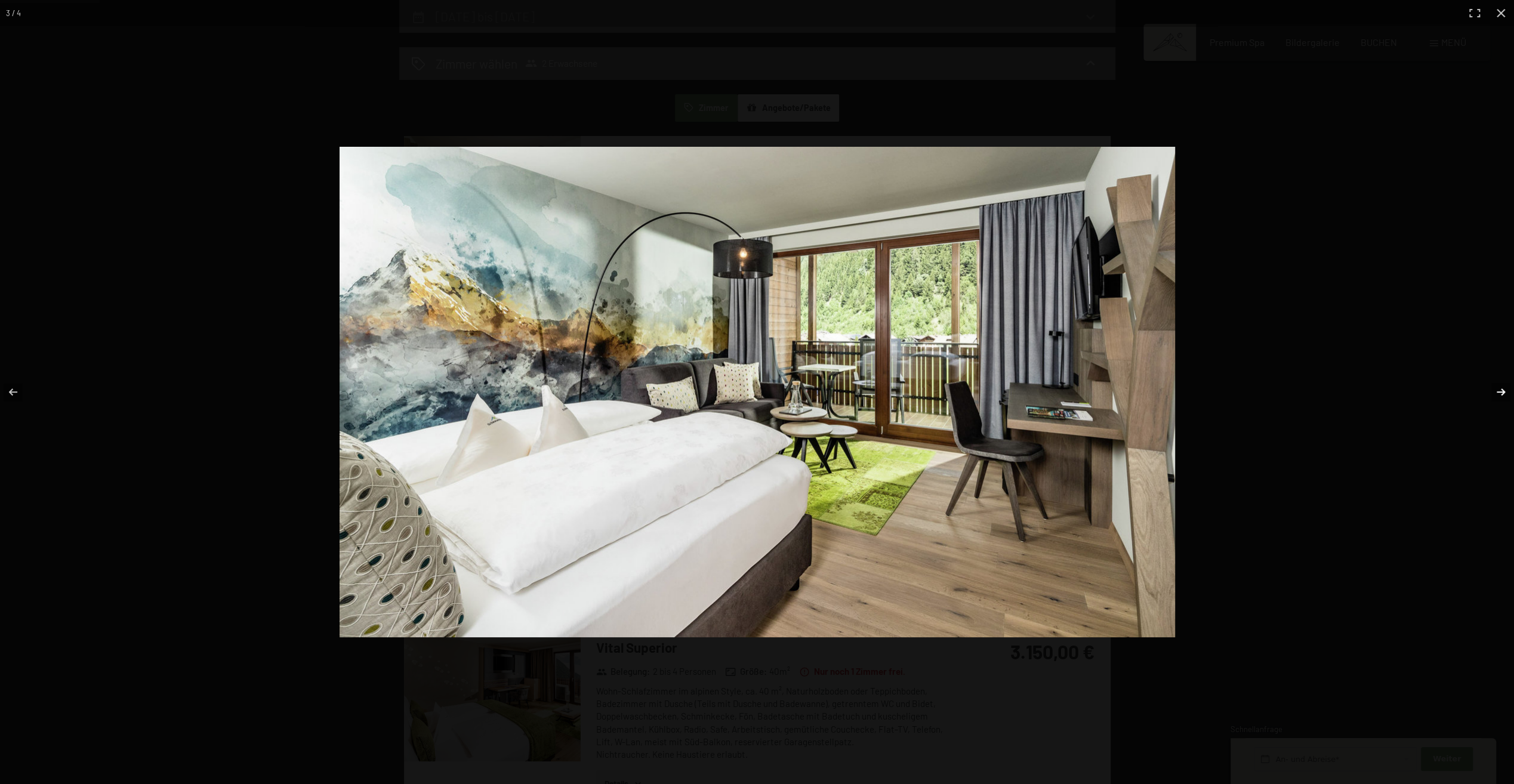
click at [1503, 394] on button "button" at bounding box center [1493, 391] width 42 height 59
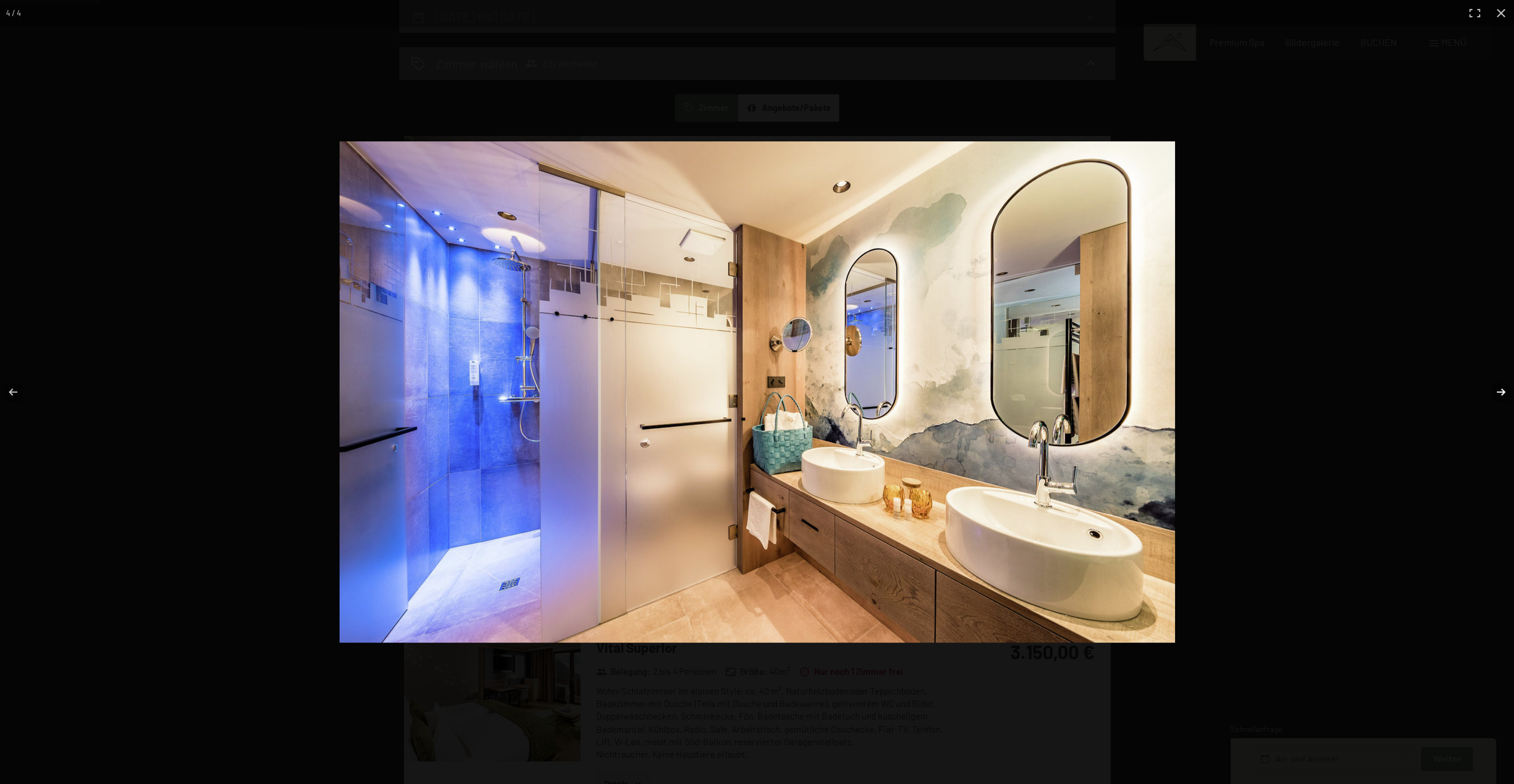
click at [1503, 394] on button "button" at bounding box center [1493, 391] width 42 height 59
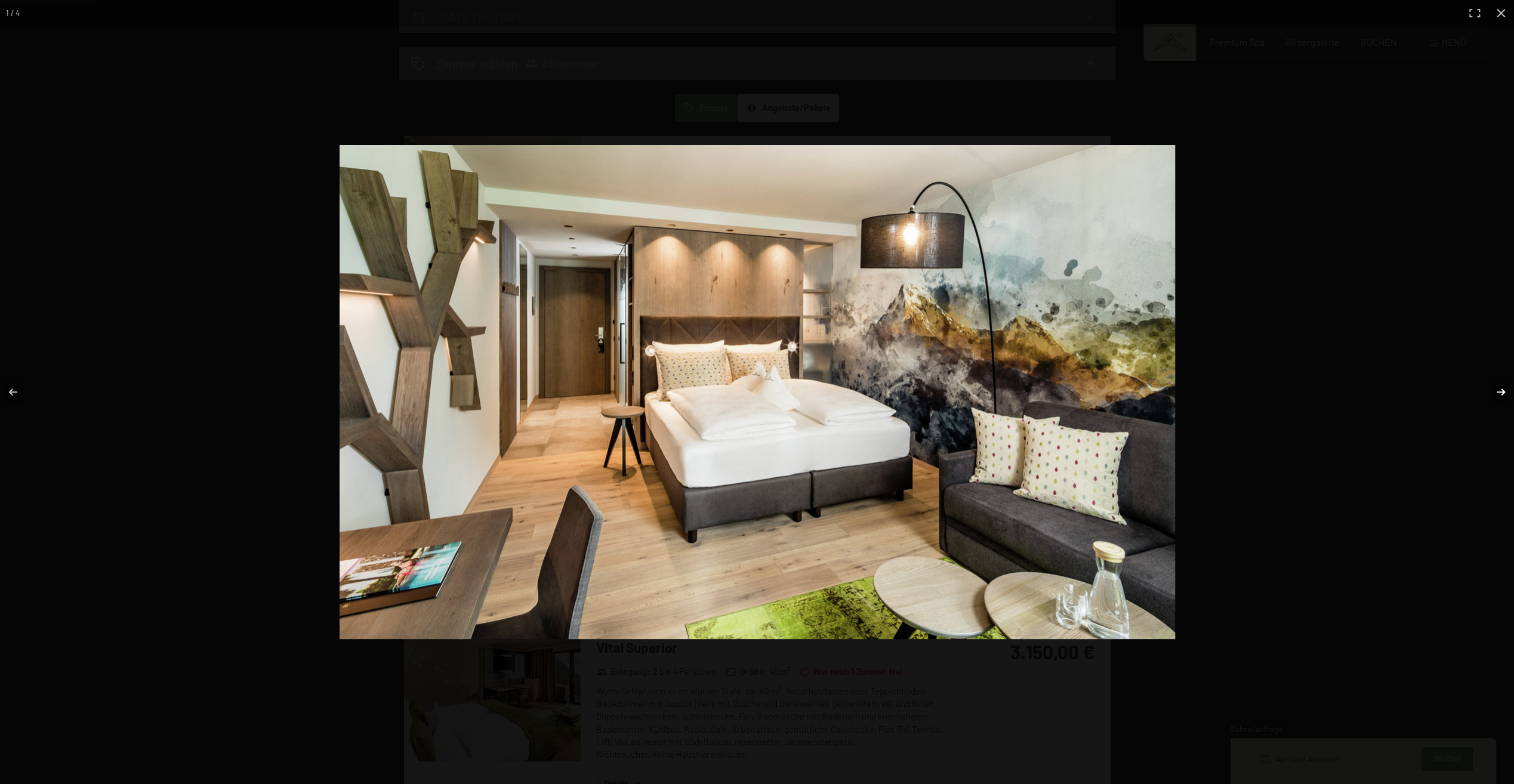
click at [1503, 394] on button "button" at bounding box center [1493, 391] width 42 height 59
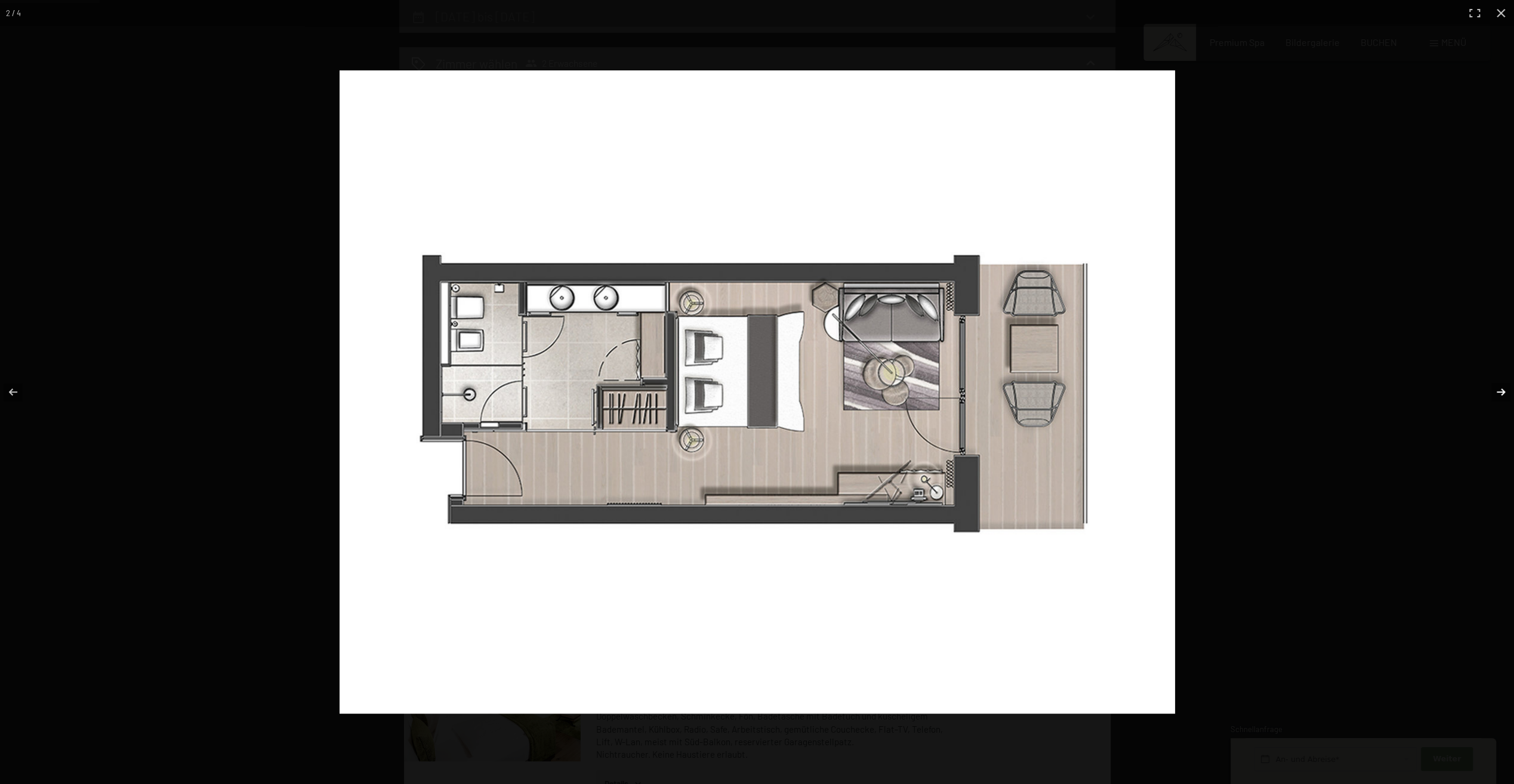
click at [1503, 394] on button "button" at bounding box center [1493, 391] width 42 height 59
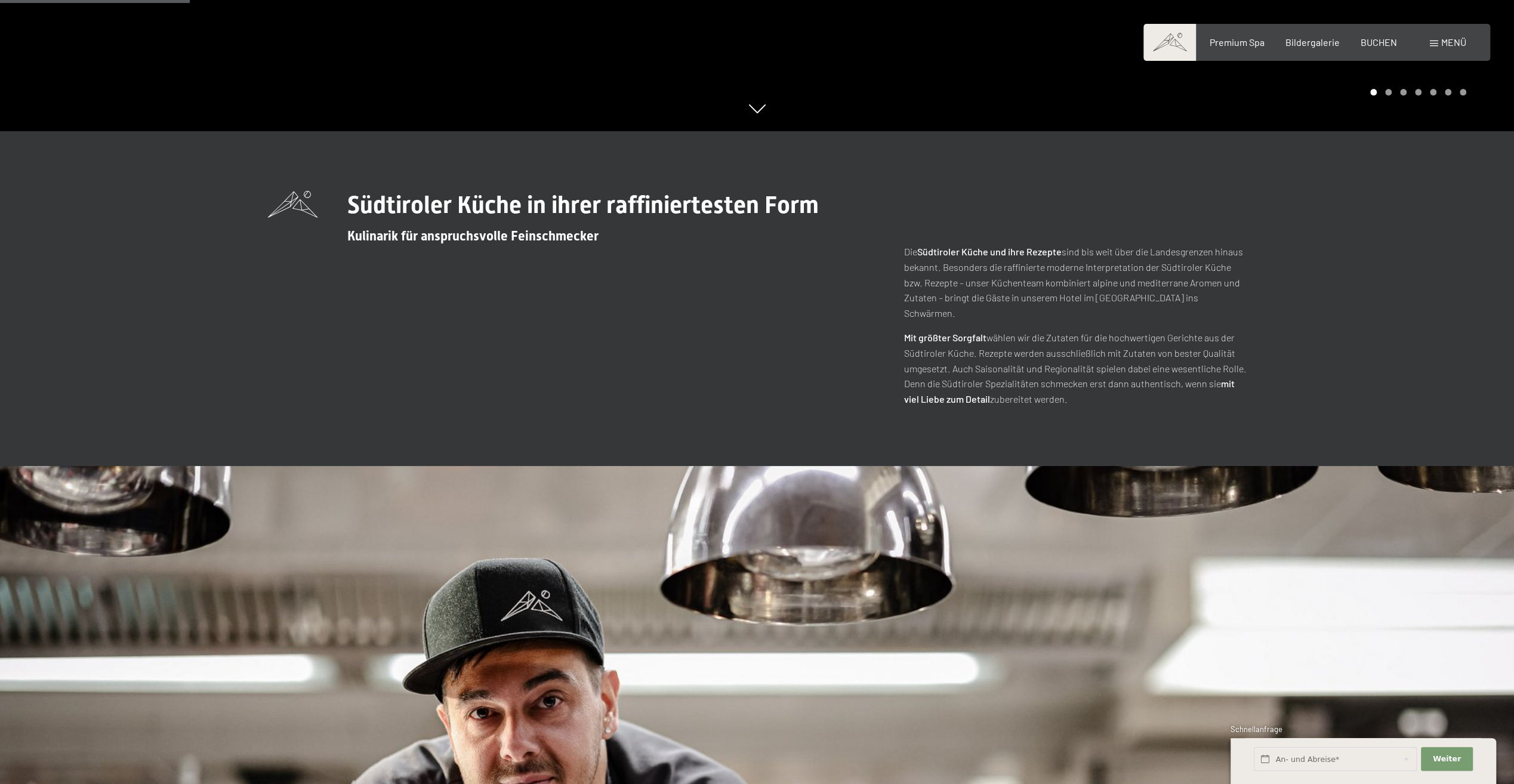
scroll to position [597, 0]
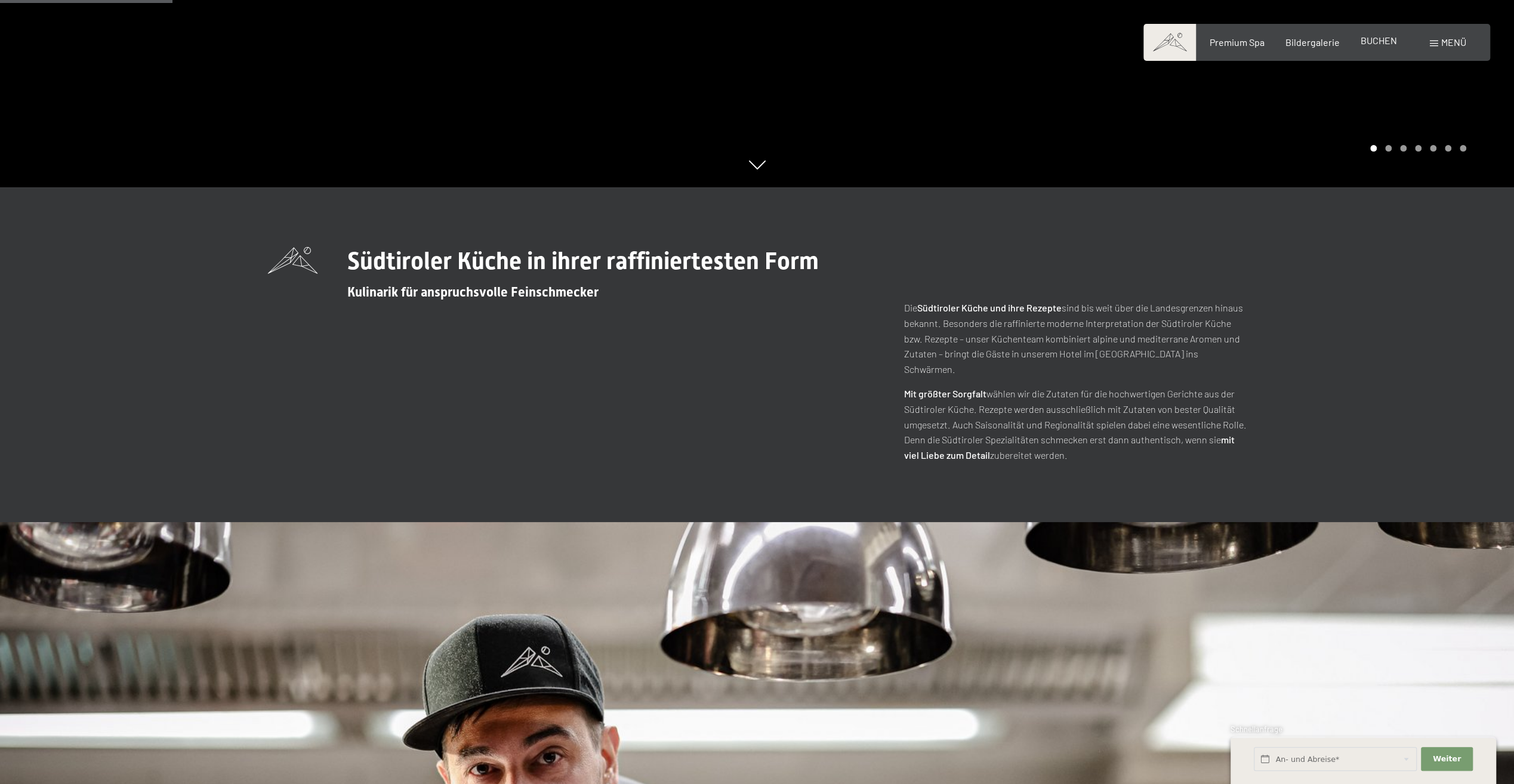
click at [1372, 44] on span "BUCHEN" at bounding box center [1379, 40] width 37 height 11
click at [1376, 42] on span "BUCHEN" at bounding box center [1379, 40] width 37 height 11
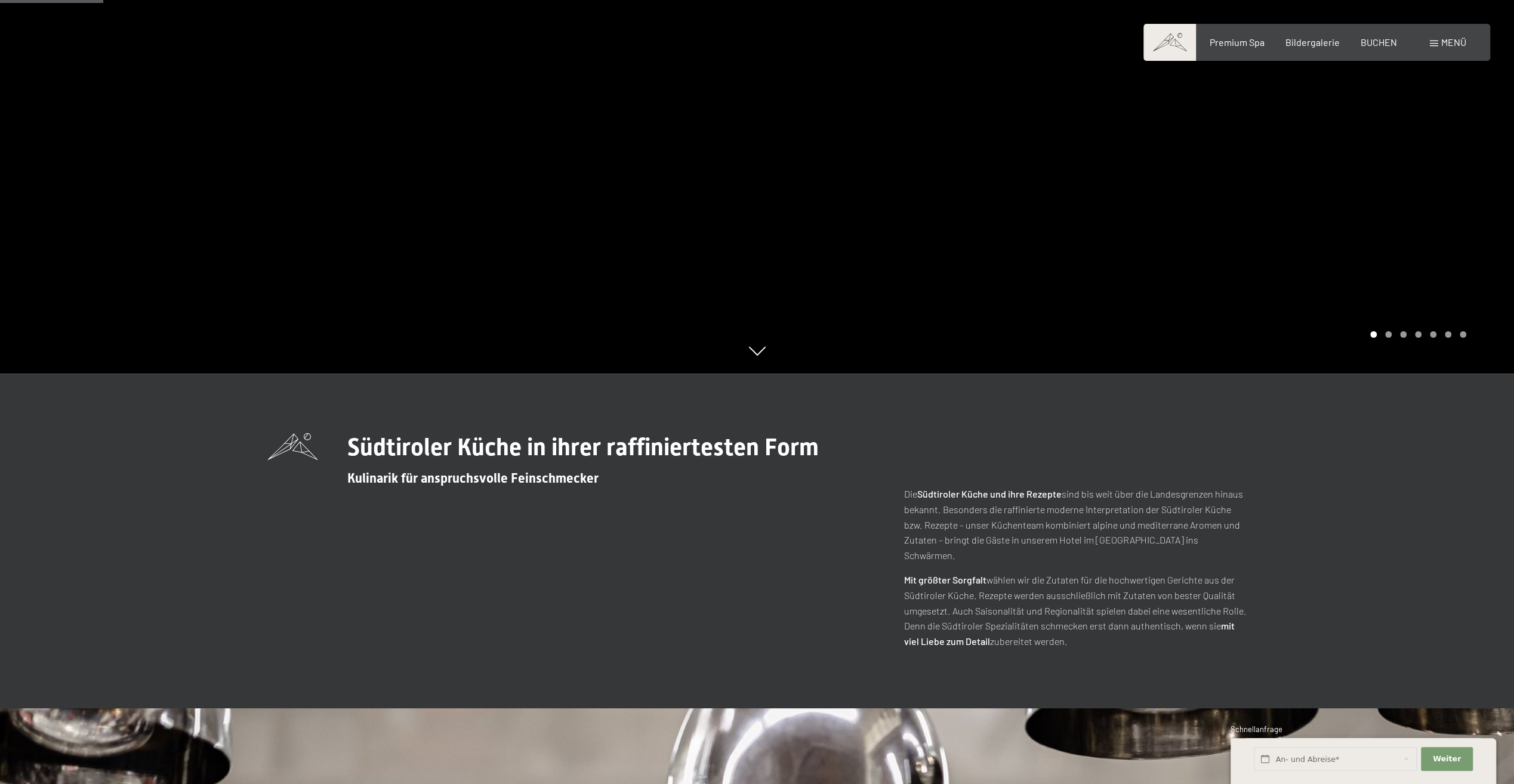
scroll to position [358, 0]
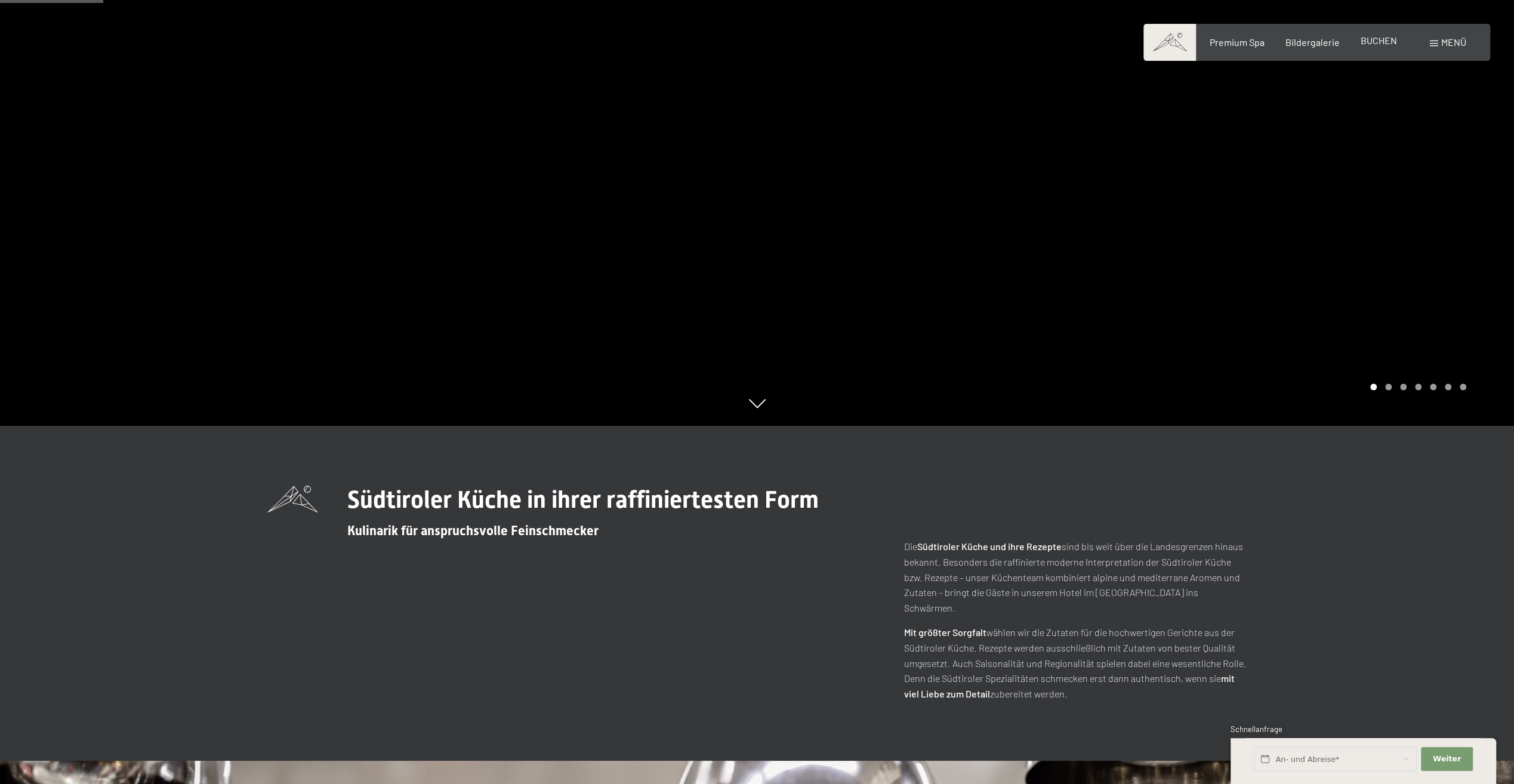
click at [1372, 48] on div "Premium Spa Bildergalerie BUCHEN" at bounding box center [1292, 42] width 250 height 13
click at [1370, 43] on span "BUCHEN" at bounding box center [1379, 40] width 37 height 11
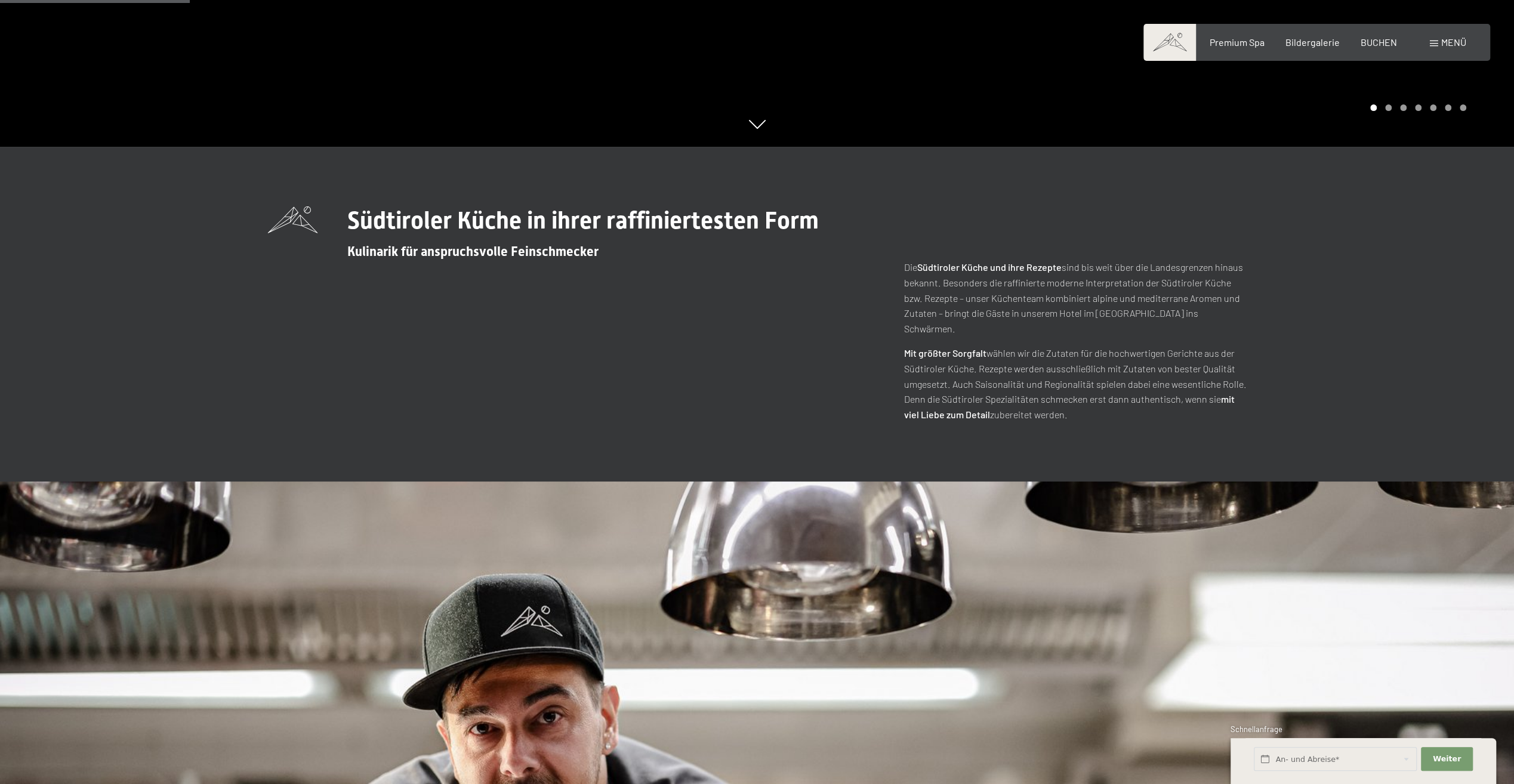
scroll to position [656, 0]
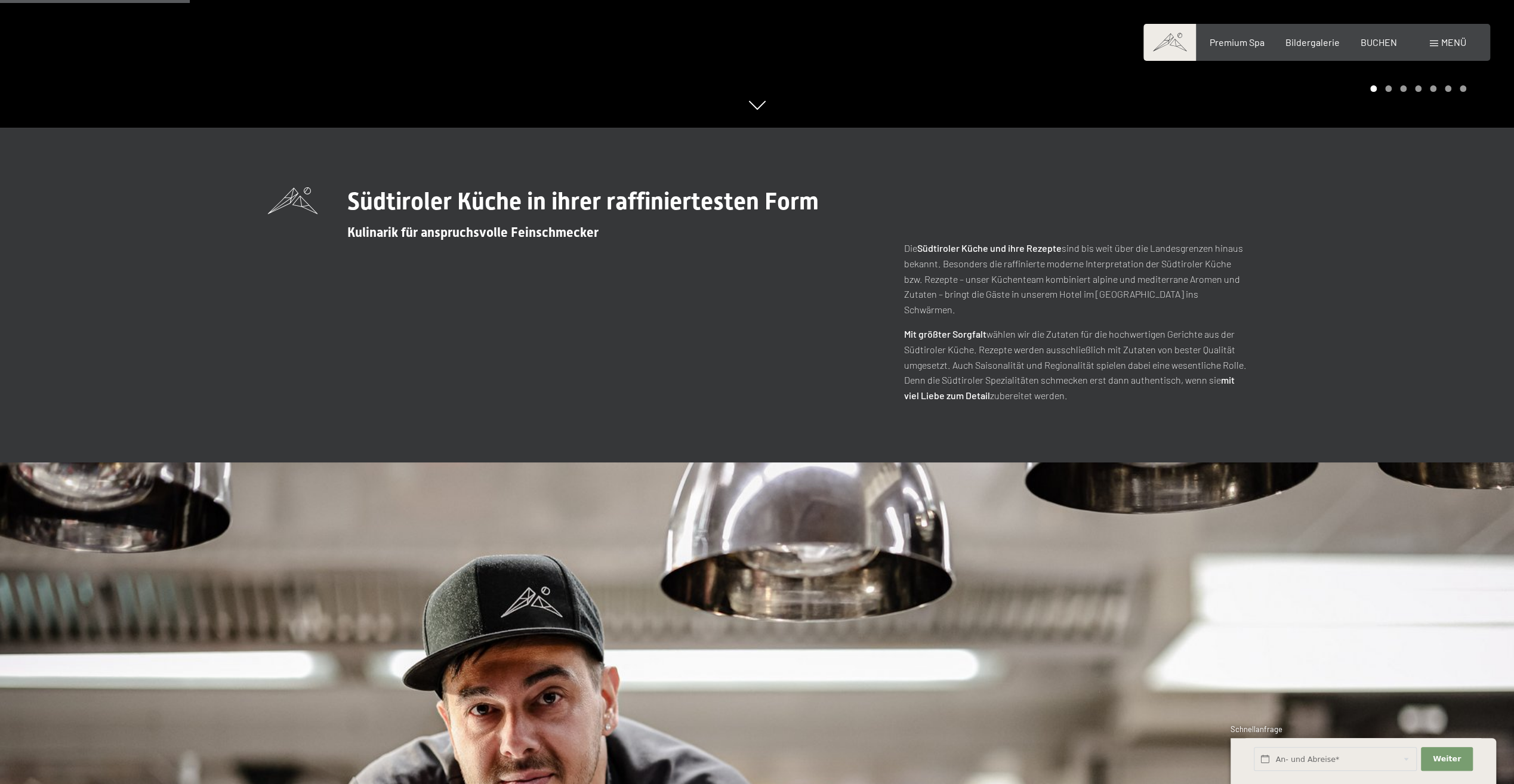
click at [958, 381] on strong "mit viel Liebe zum Detail" at bounding box center [1069, 387] width 331 height 27
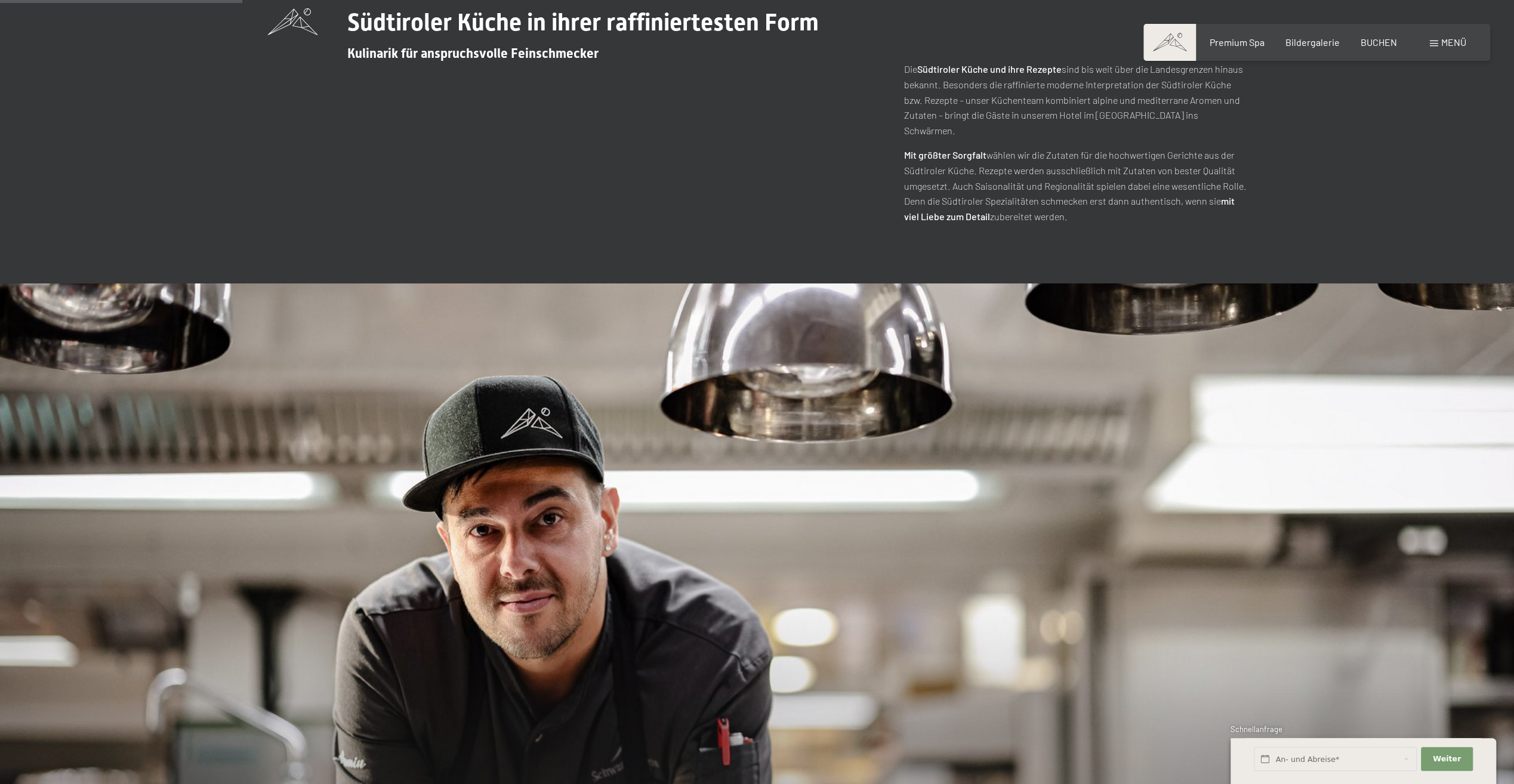
scroll to position [1014, 0]
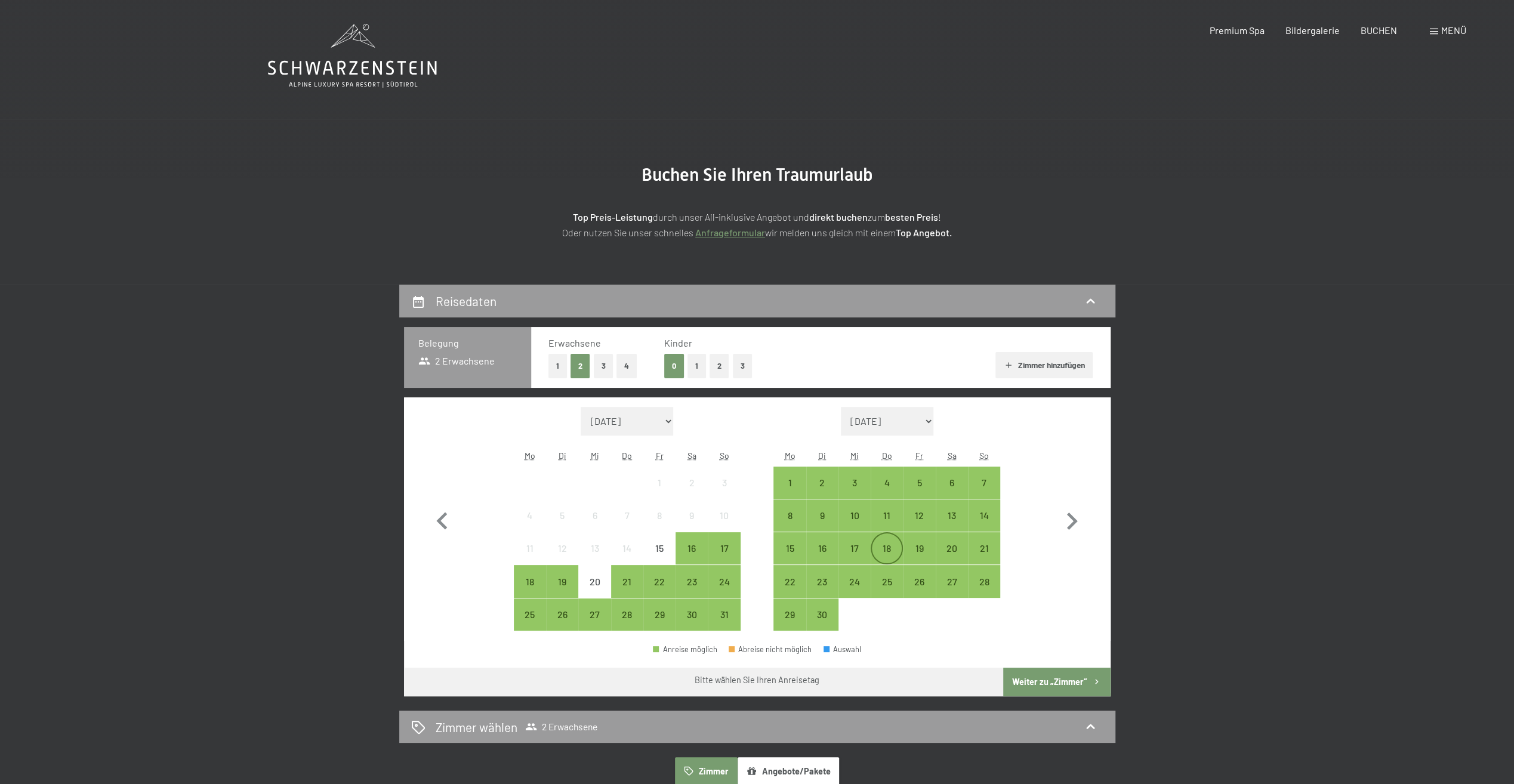
click at [888, 548] on div "18" at bounding box center [886, 558] width 30 height 30
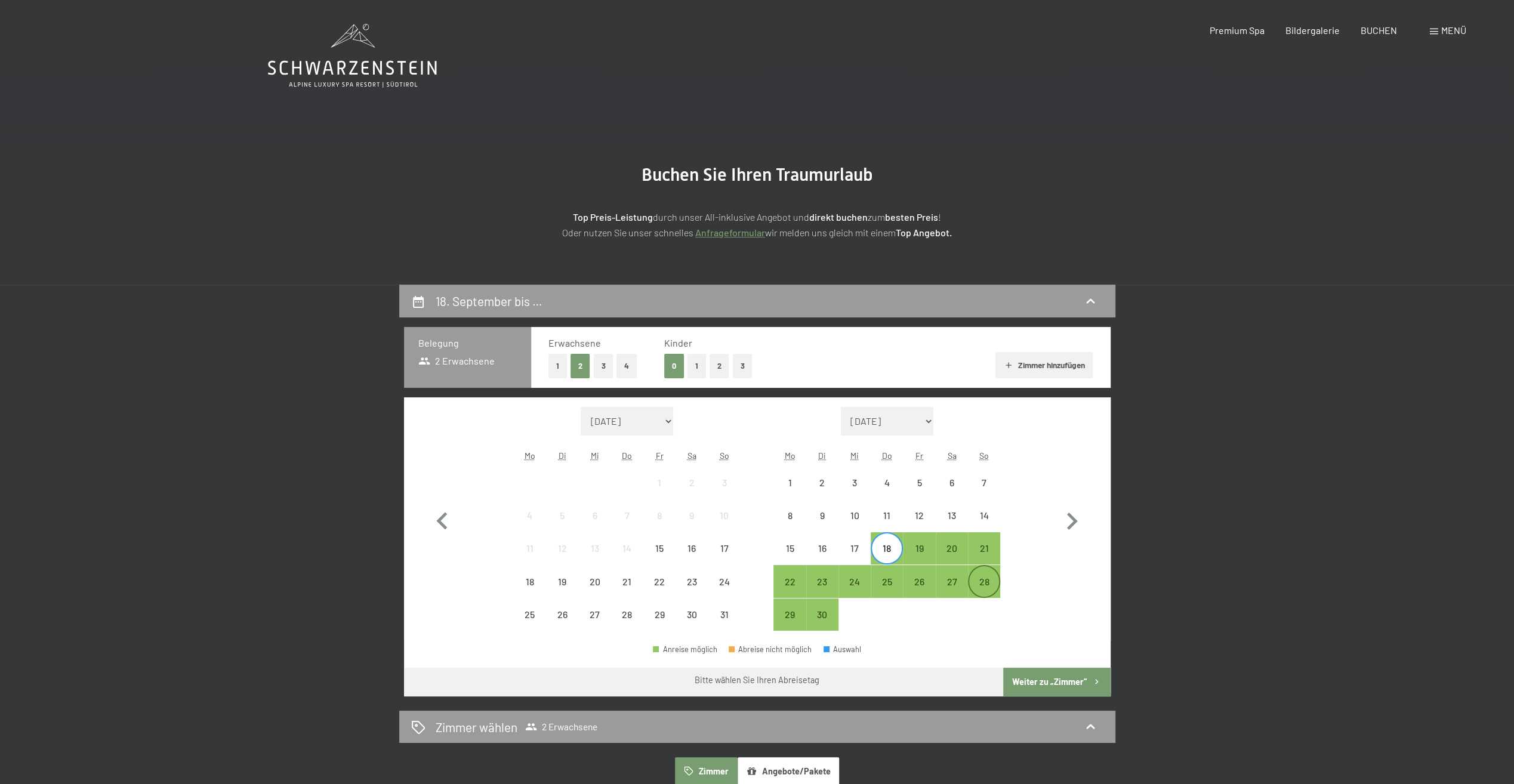
click at [983, 581] on div "28" at bounding box center [984, 592] width 30 height 30
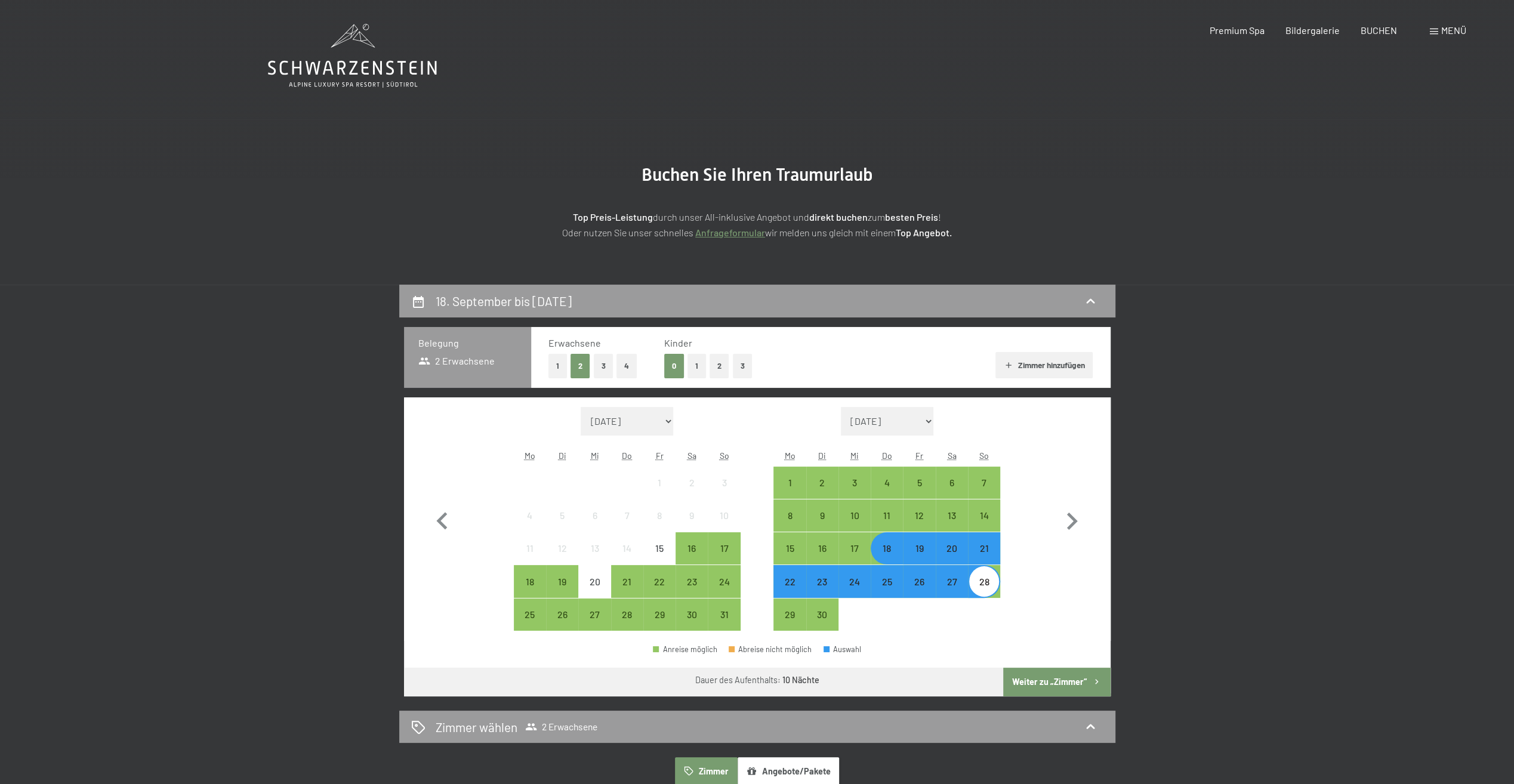
click at [1030, 678] on button "Weiter zu „Zimmer“" at bounding box center [1057, 682] width 107 height 29
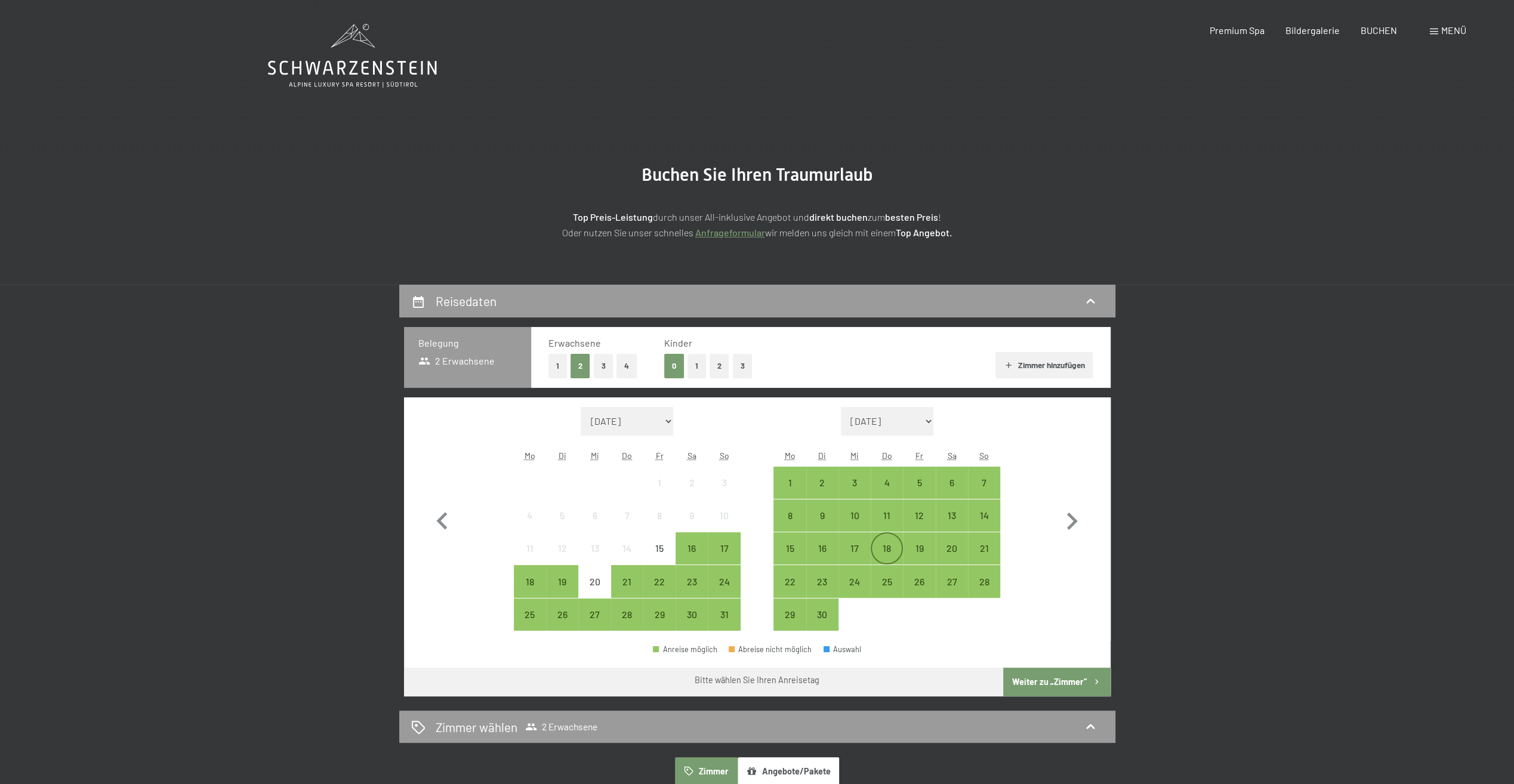
click at [885, 547] on div "18" at bounding box center [886, 558] width 30 height 30
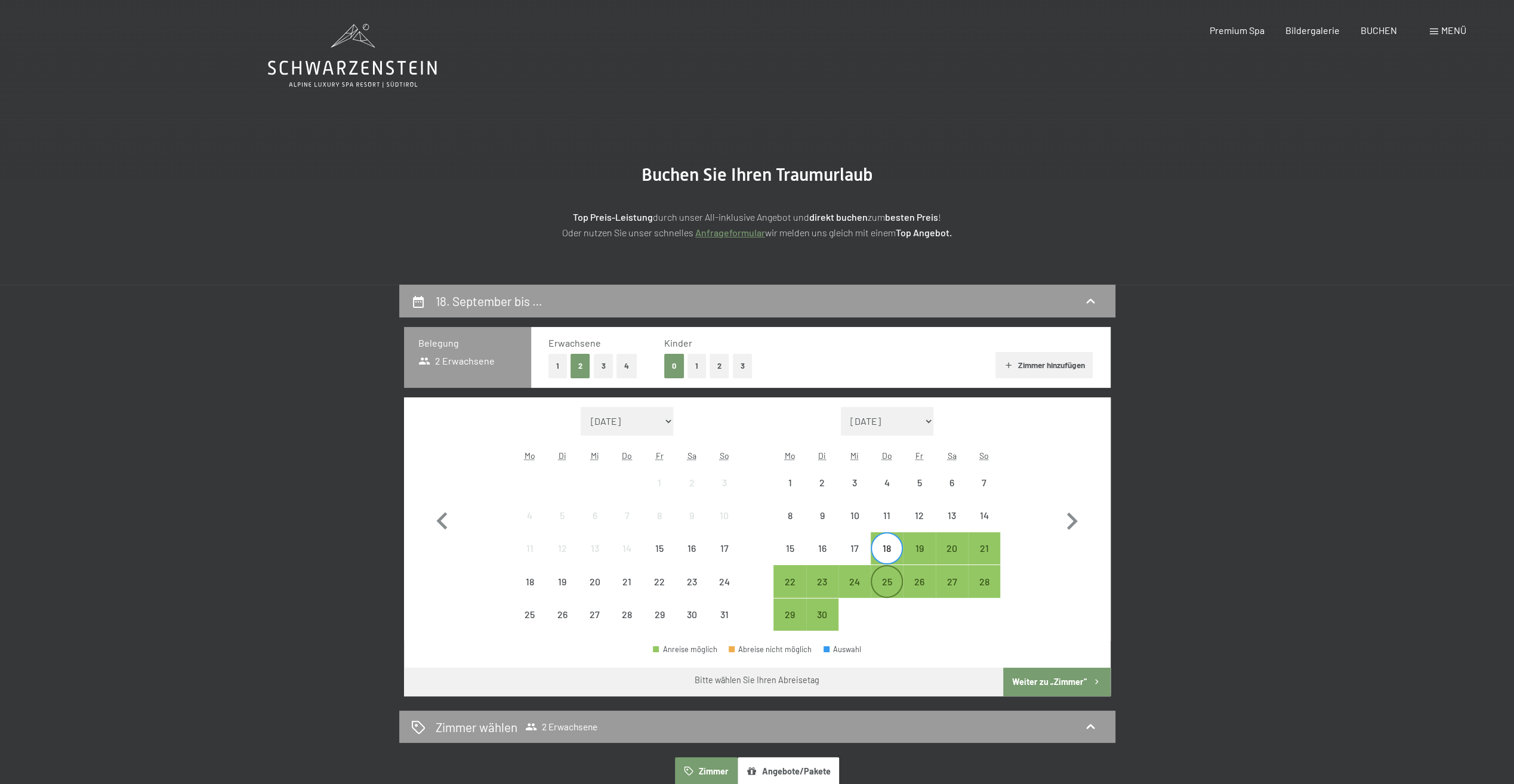
click at [889, 577] on div "25" at bounding box center [886, 592] width 30 height 30
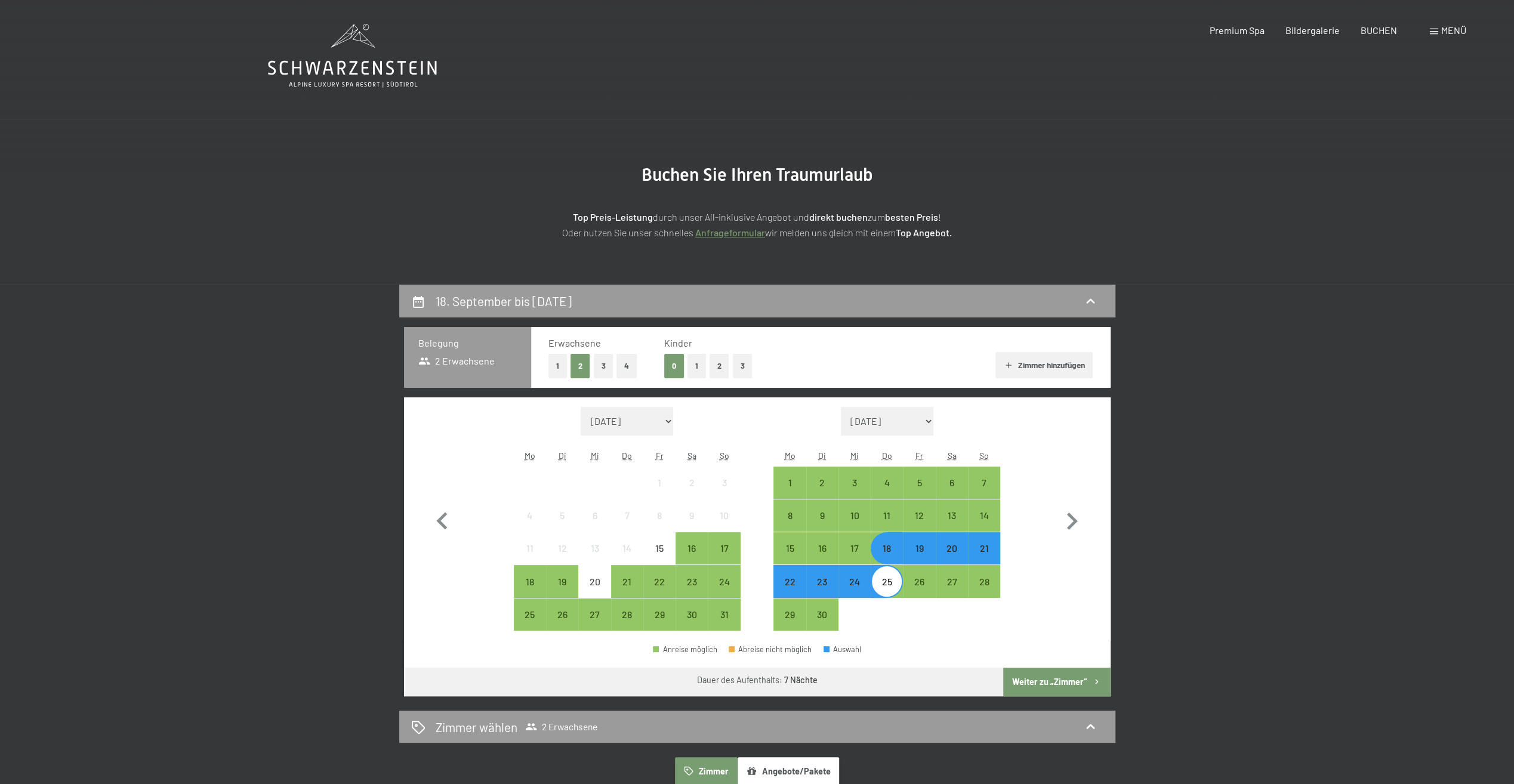
click at [950, 549] on div "20" at bounding box center [952, 558] width 30 height 30
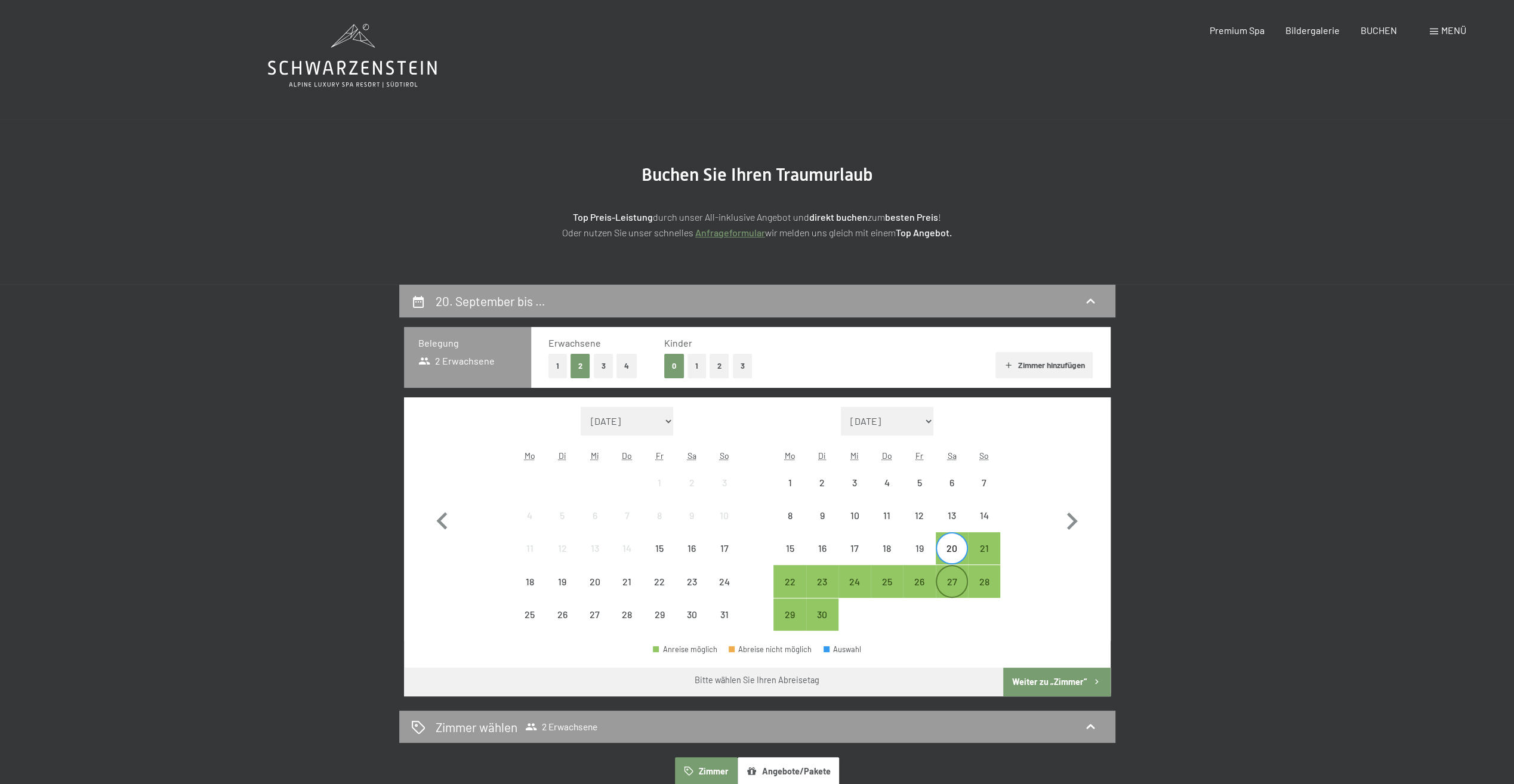
click at [946, 577] on div "27" at bounding box center [952, 592] width 30 height 30
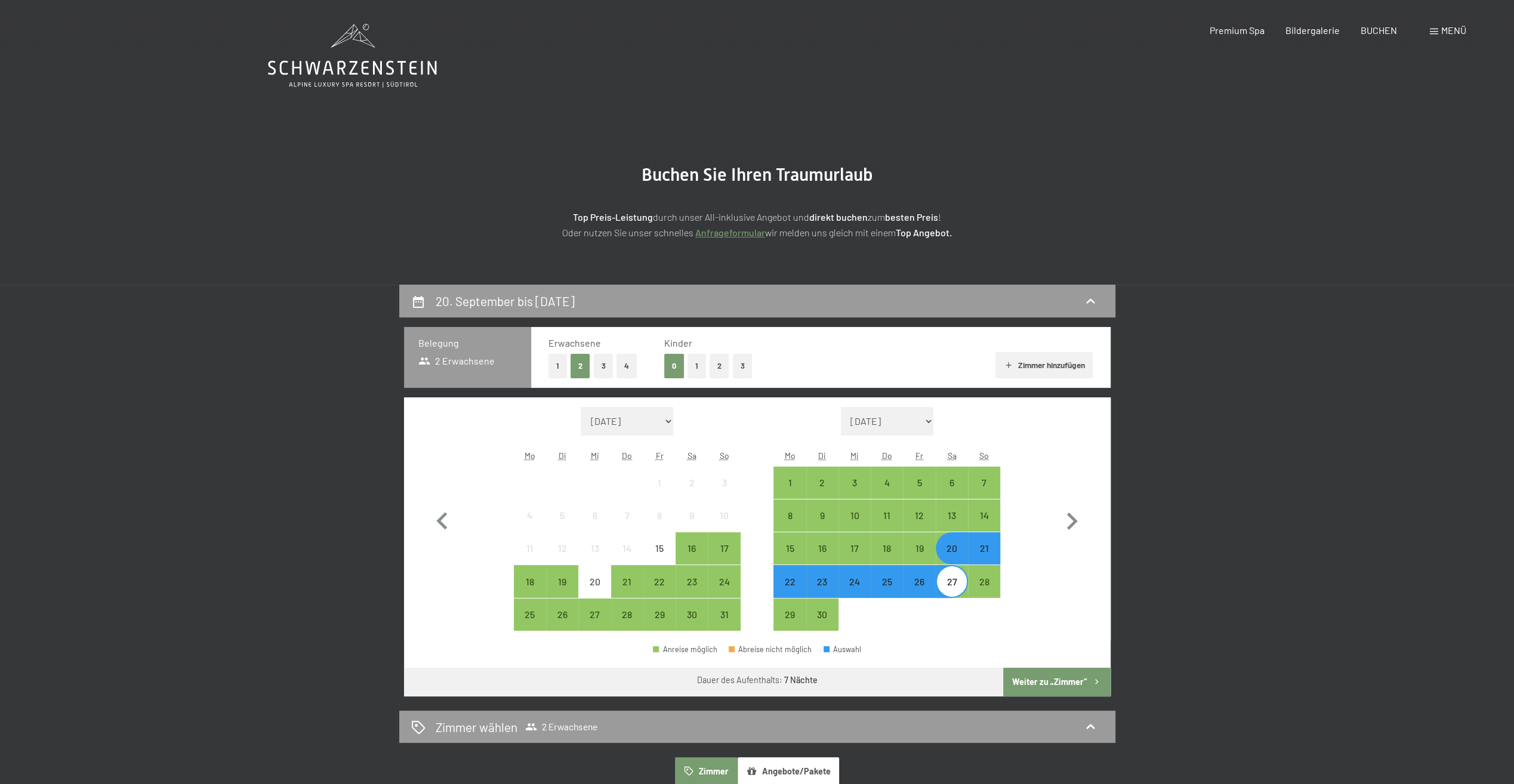
click at [1036, 680] on button "Weiter zu „Zimmer“" at bounding box center [1057, 682] width 107 height 29
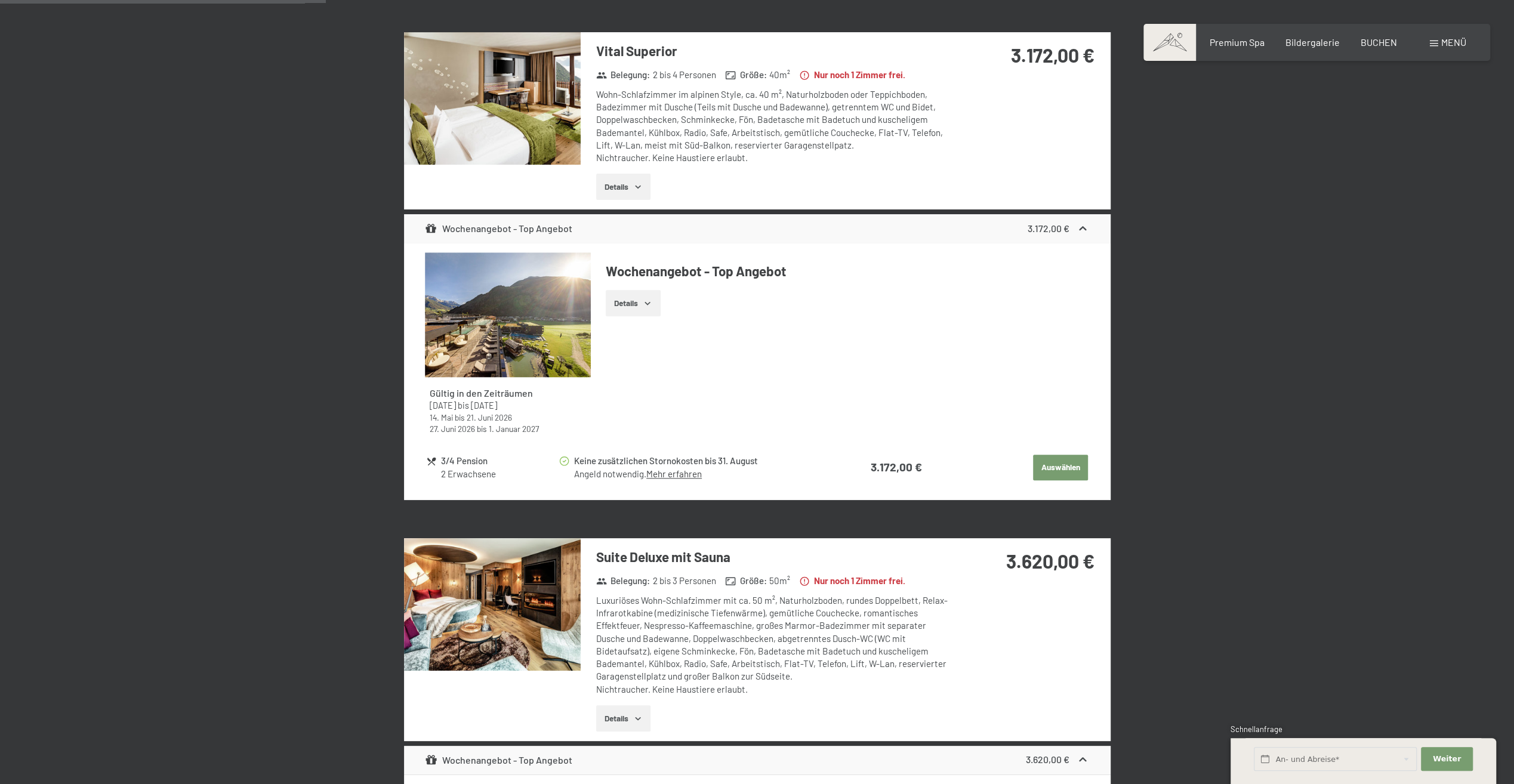
scroll to position [1001, 0]
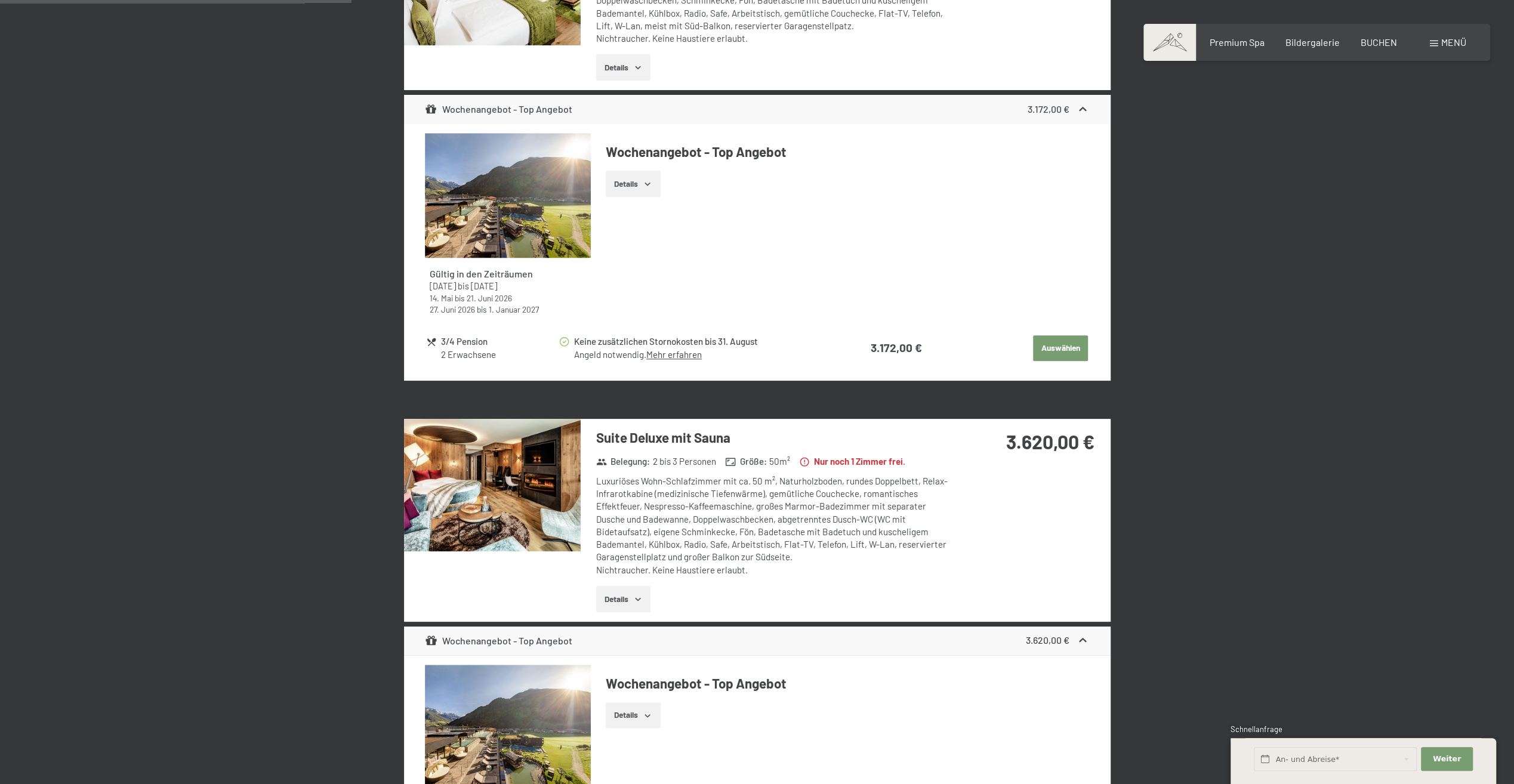
click at [571, 489] on img at bounding box center [492, 485] width 177 height 132
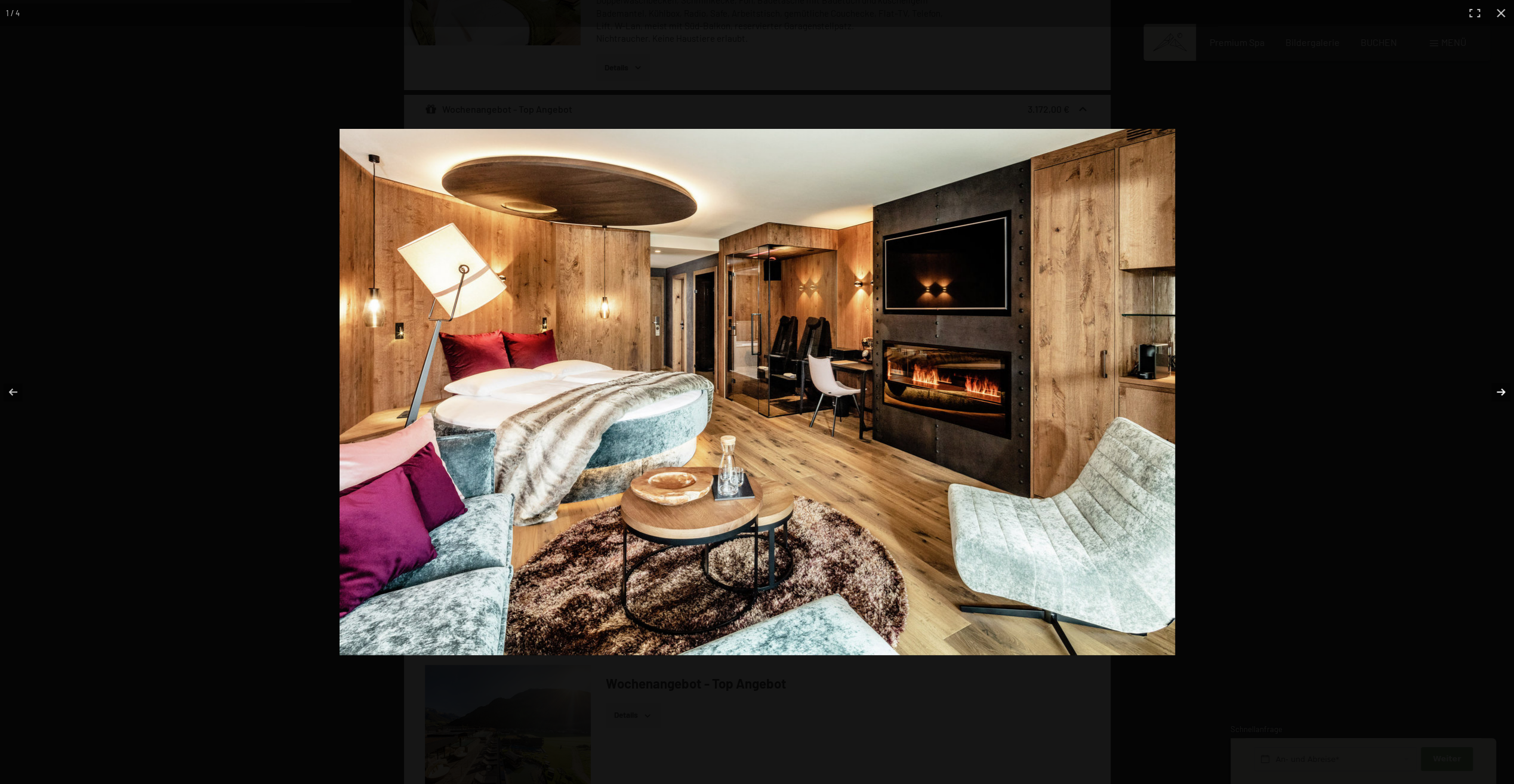
click at [1502, 389] on button "button" at bounding box center [1493, 391] width 42 height 59
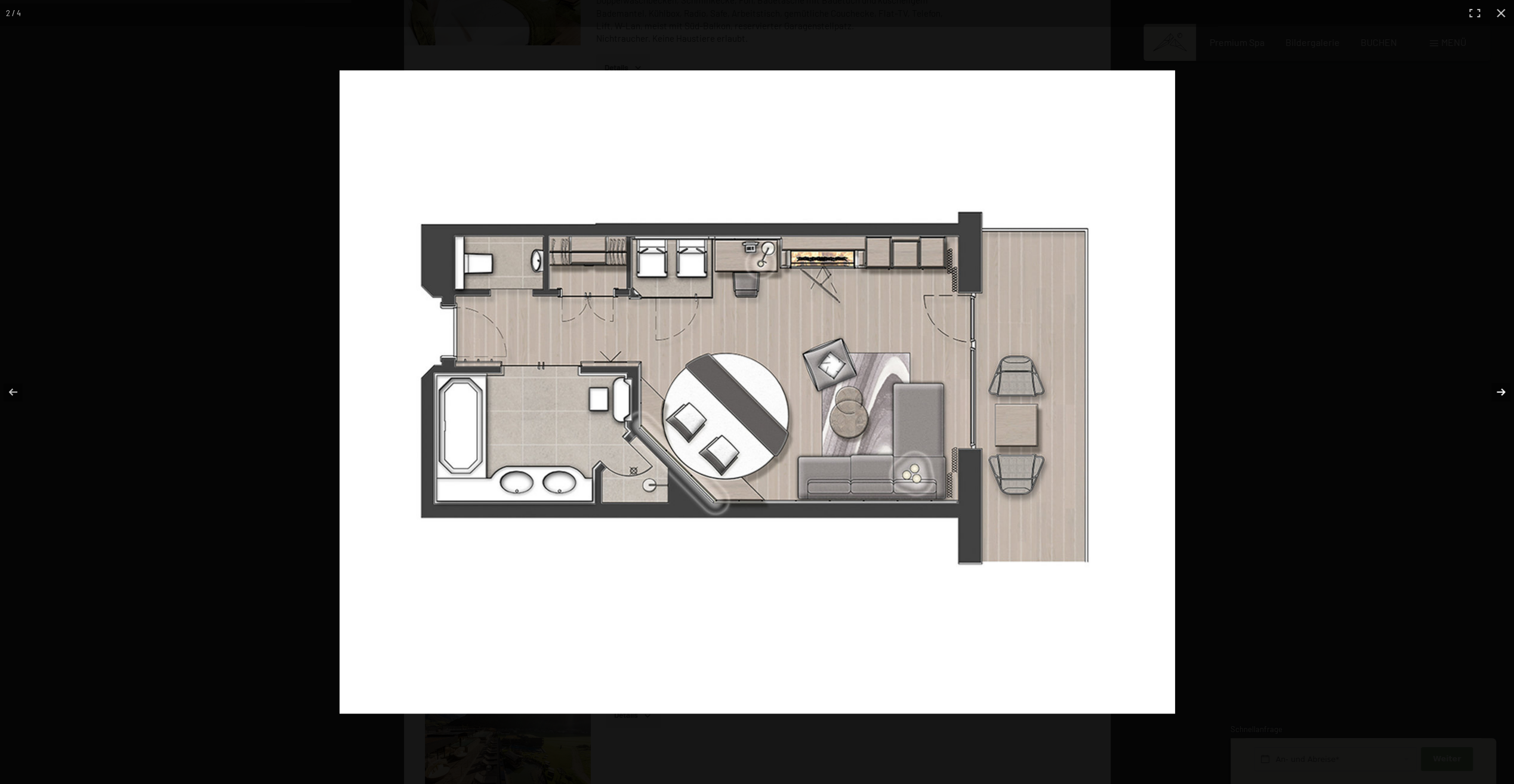
click at [1502, 389] on button "button" at bounding box center [1493, 391] width 42 height 59
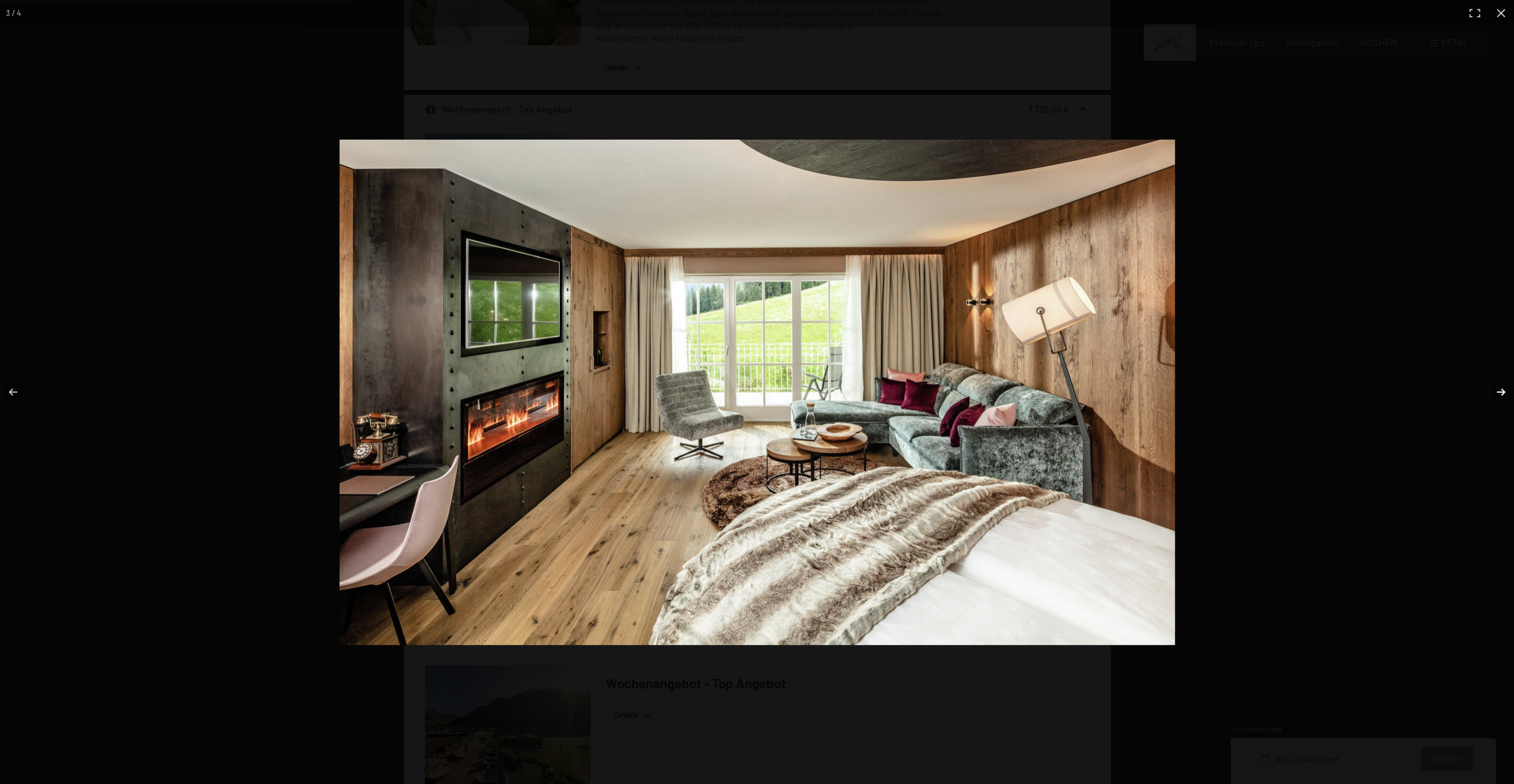
click at [1500, 388] on button "button" at bounding box center [1493, 391] width 42 height 59
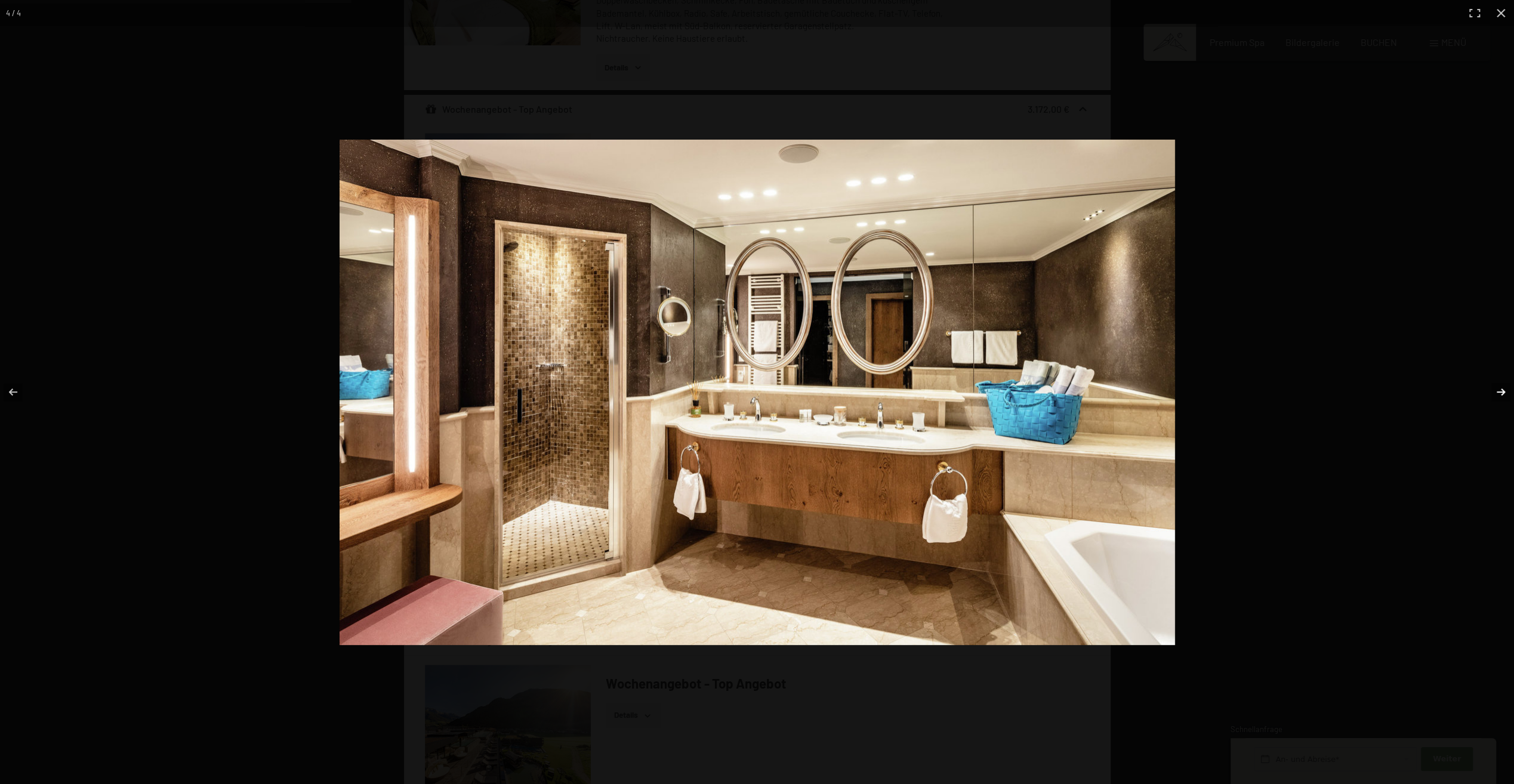
click at [1500, 388] on button "button" at bounding box center [1493, 391] width 42 height 59
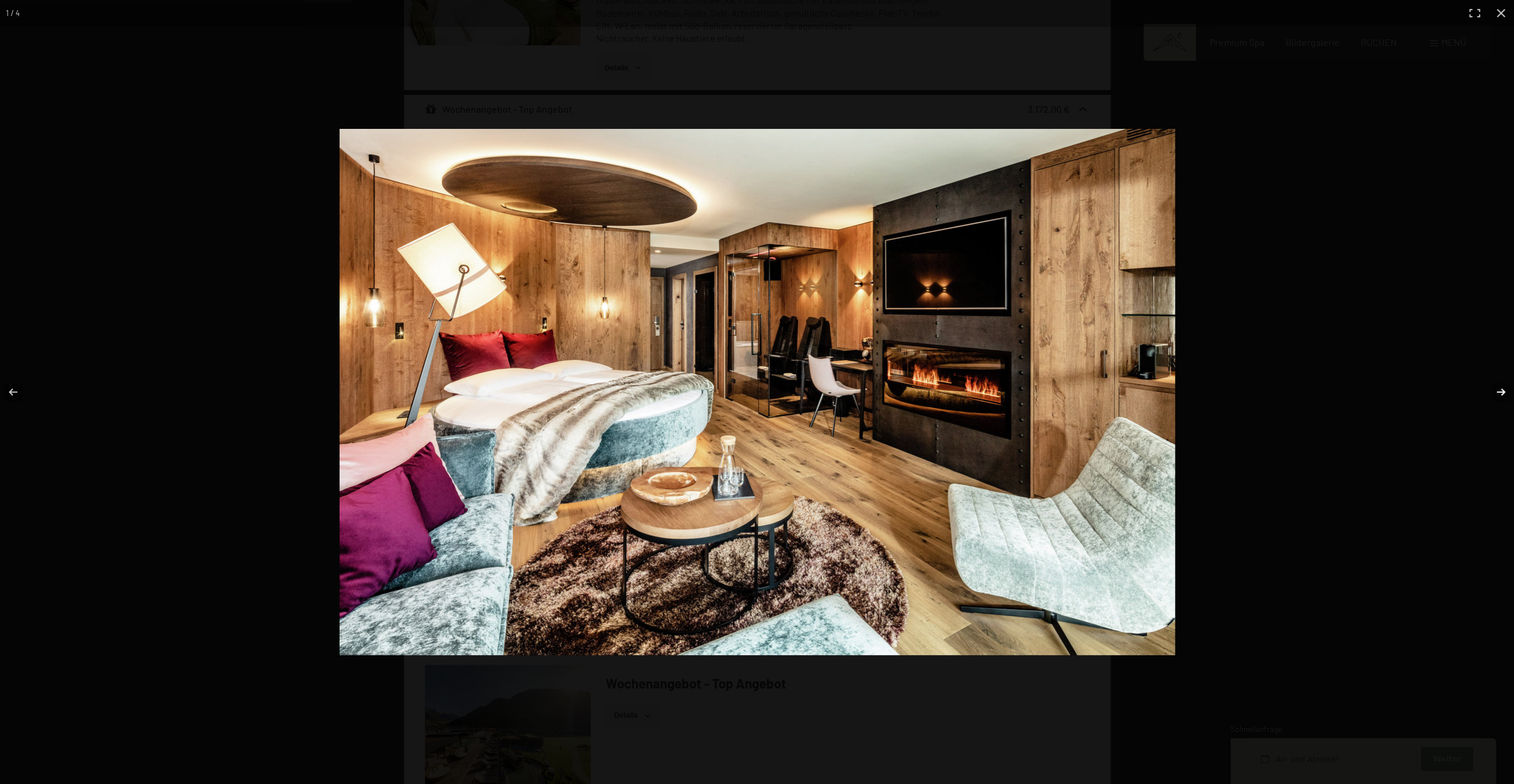
click at [1500, 388] on button "button" at bounding box center [1493, 391] width 42 height 59
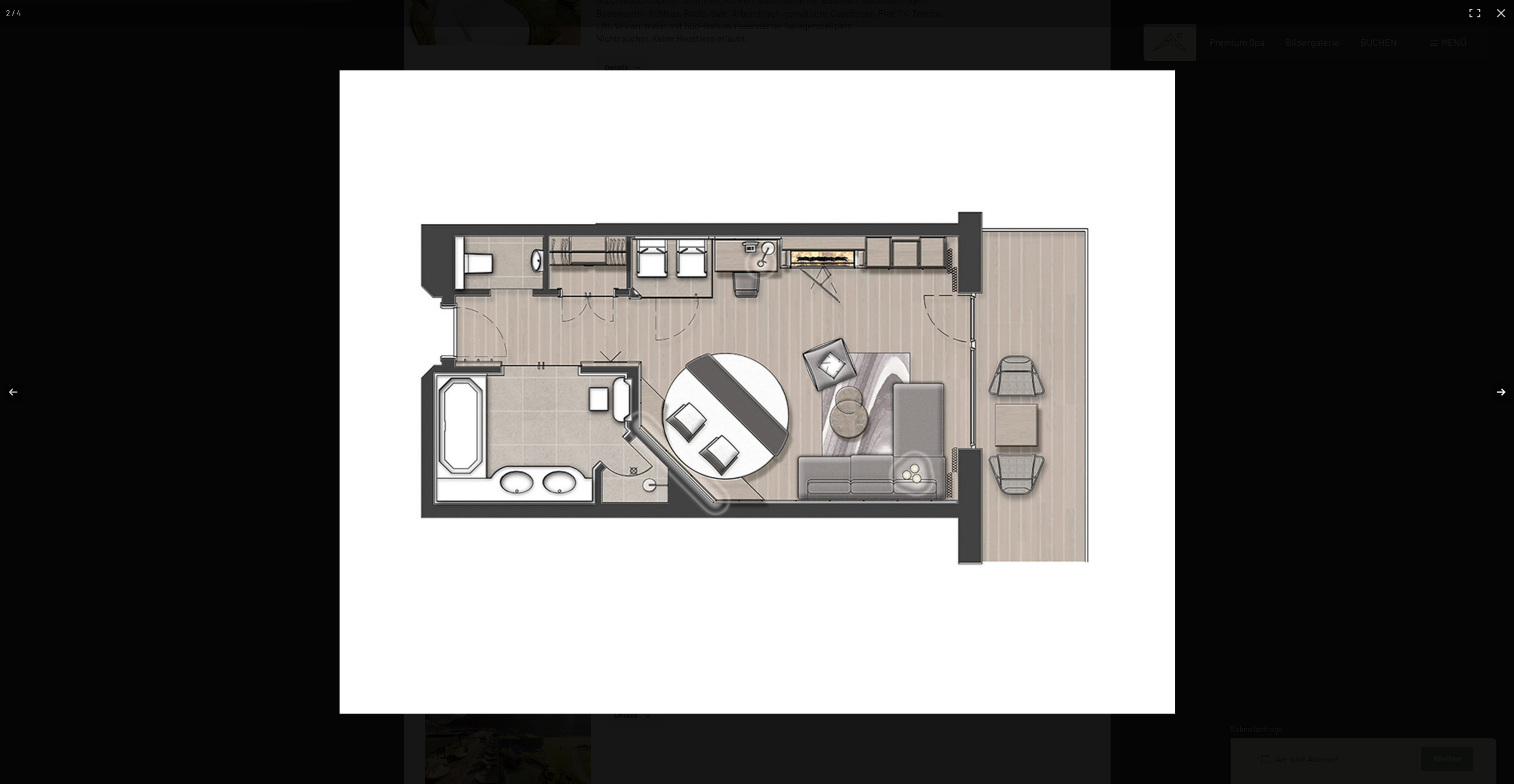
click at [1500, 388] on button "button" at bounding box center [1493, 391] width 42 height 59
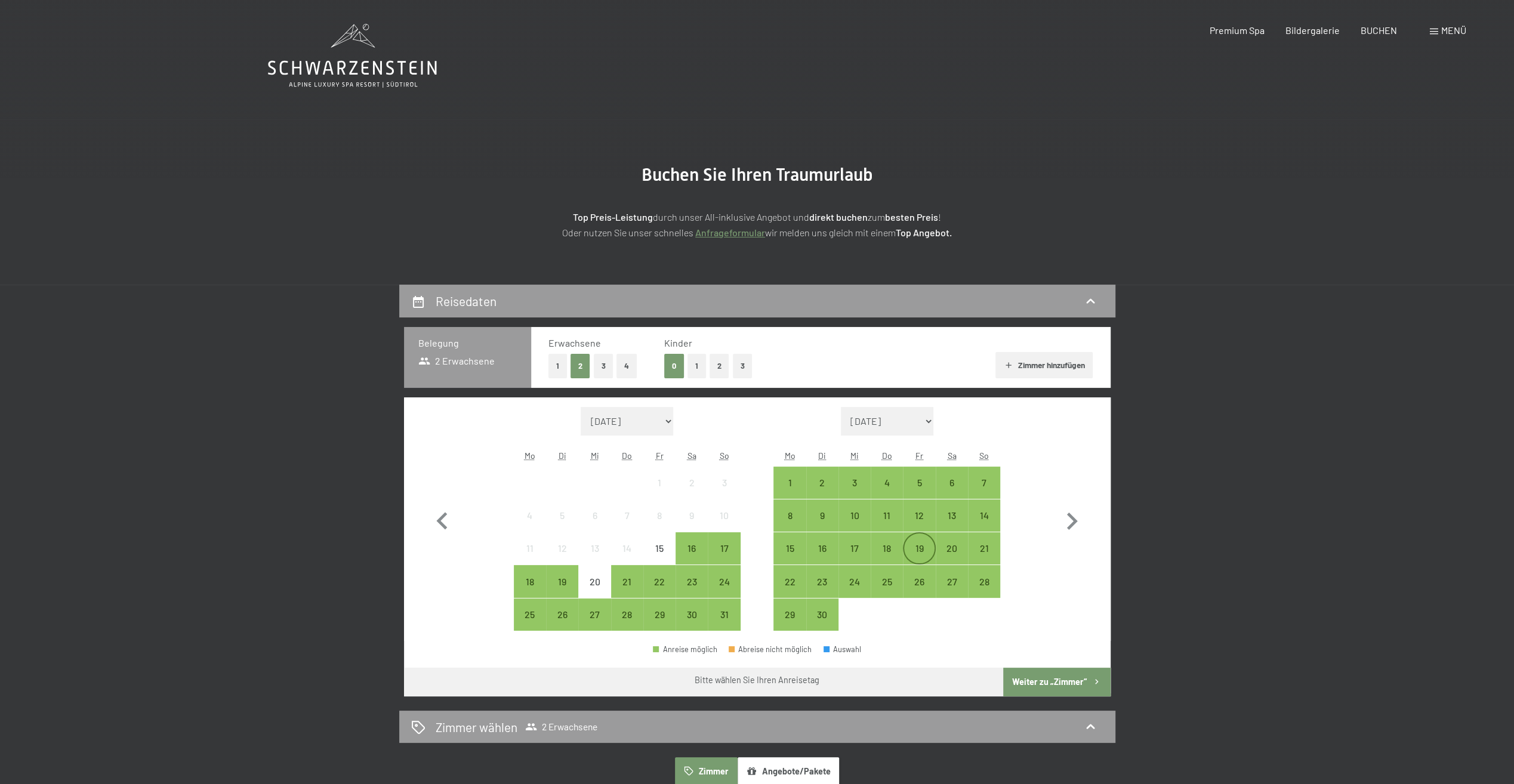
click at [921, 550] on div "19" at bounding box center [919, 558] width 30 height 30
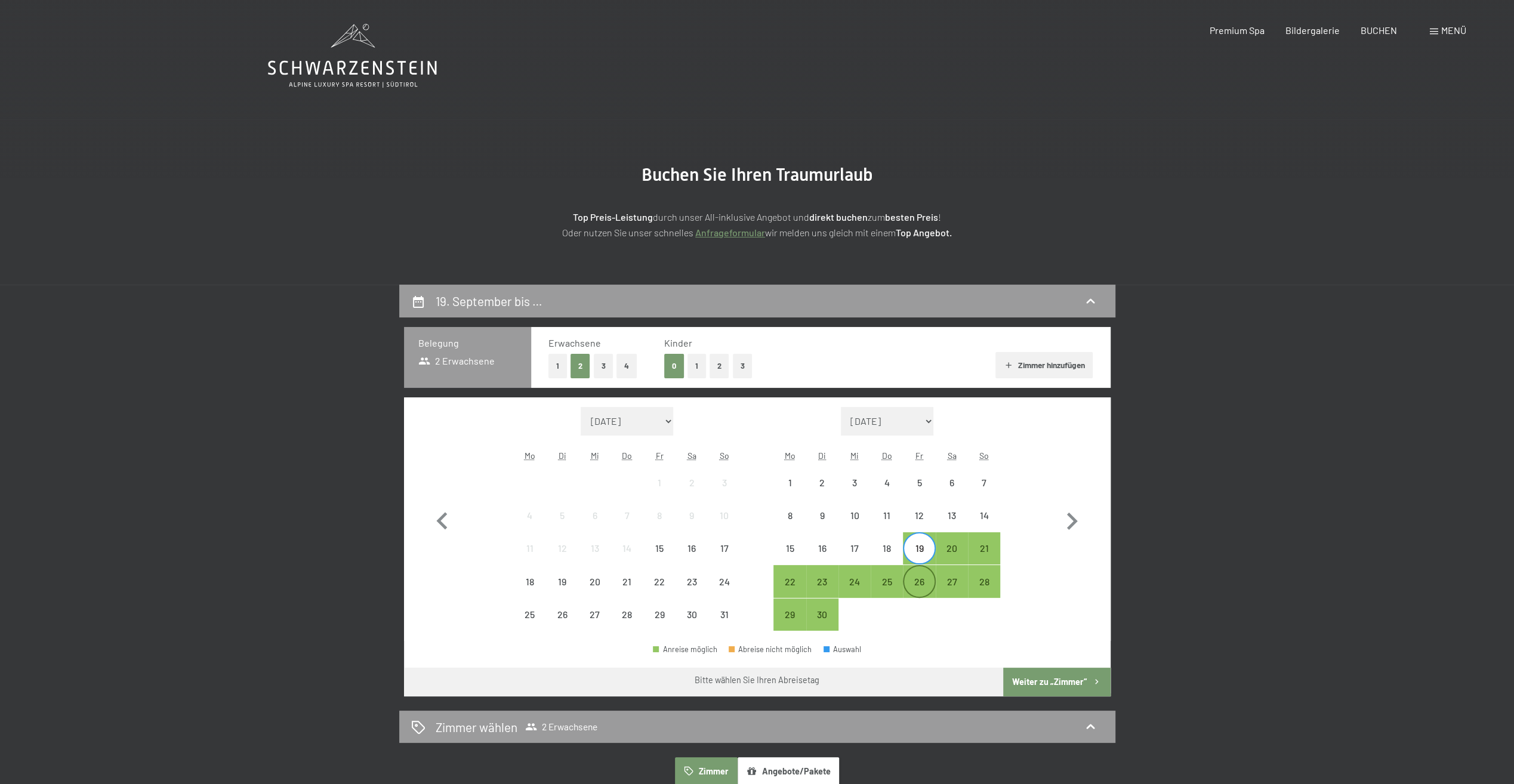
click at [926, 577] on div "26" at bounding box center [919, 592] width 30 height 30
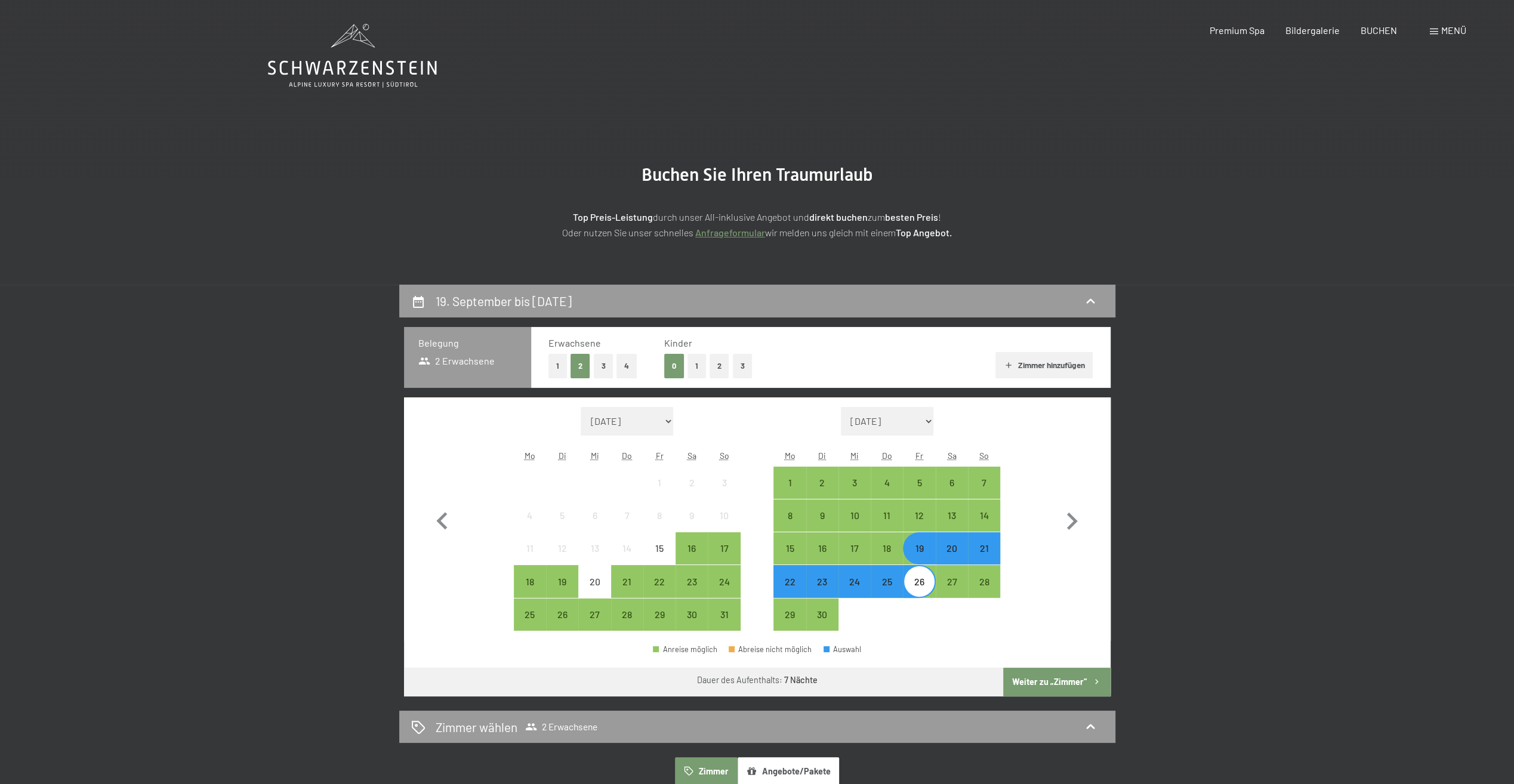
click at [1036, 682] on button "Weiter zu „Zimmer“" at bounding box center [1057, 682] width 107 height 29
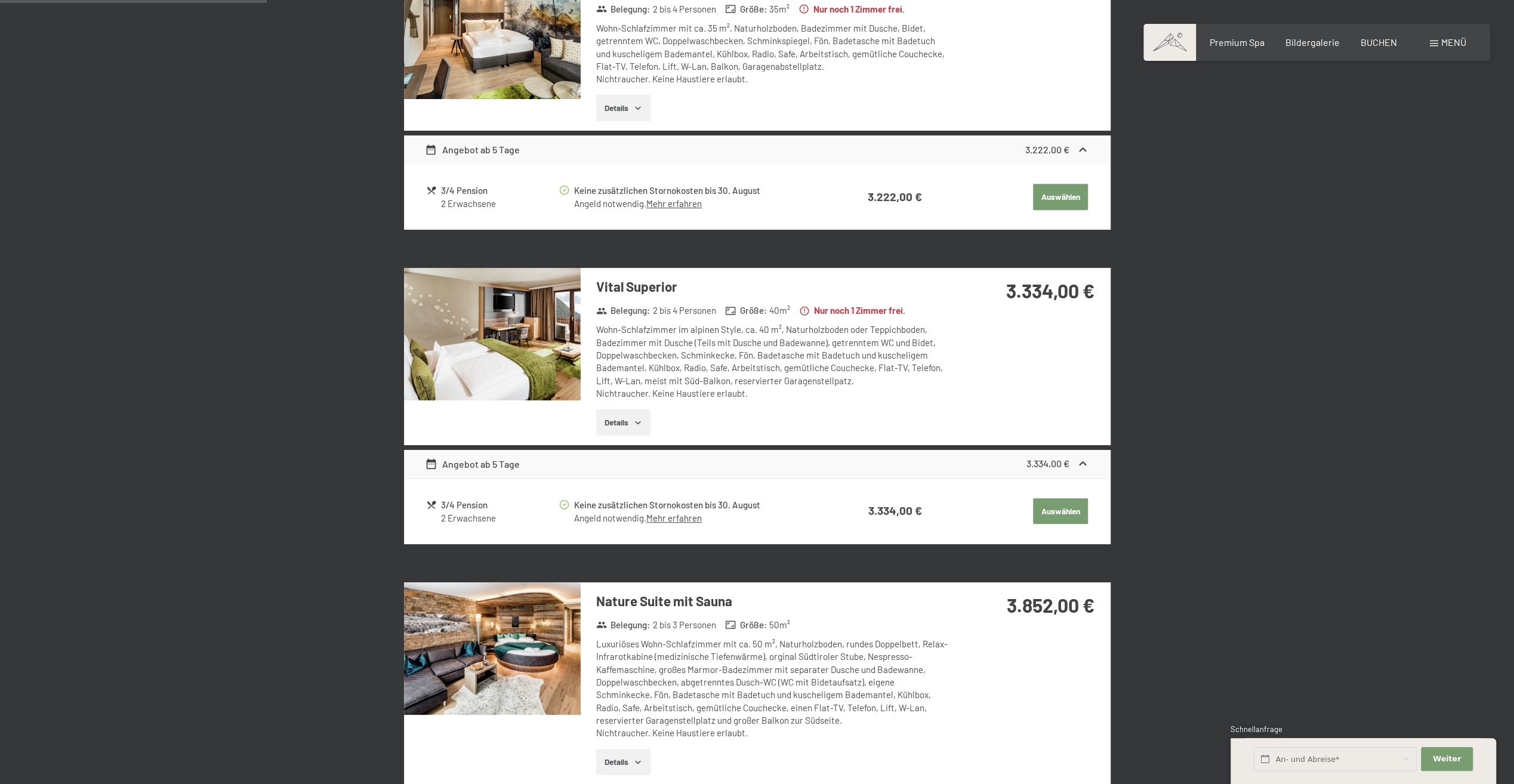
scroll to position [464, 0]
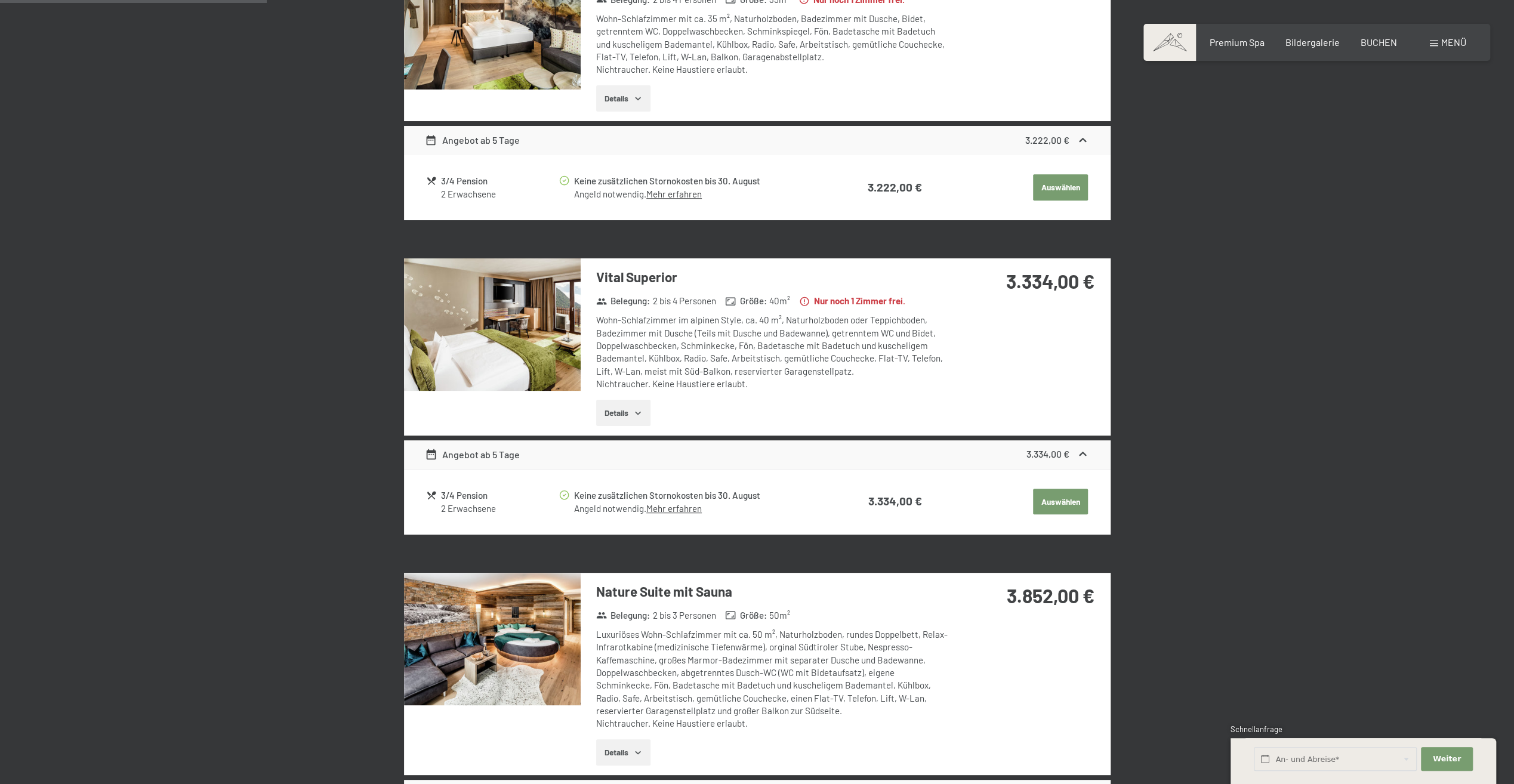
click at [550, 331] on img at bounding box center [492, 324] width 177 height 132
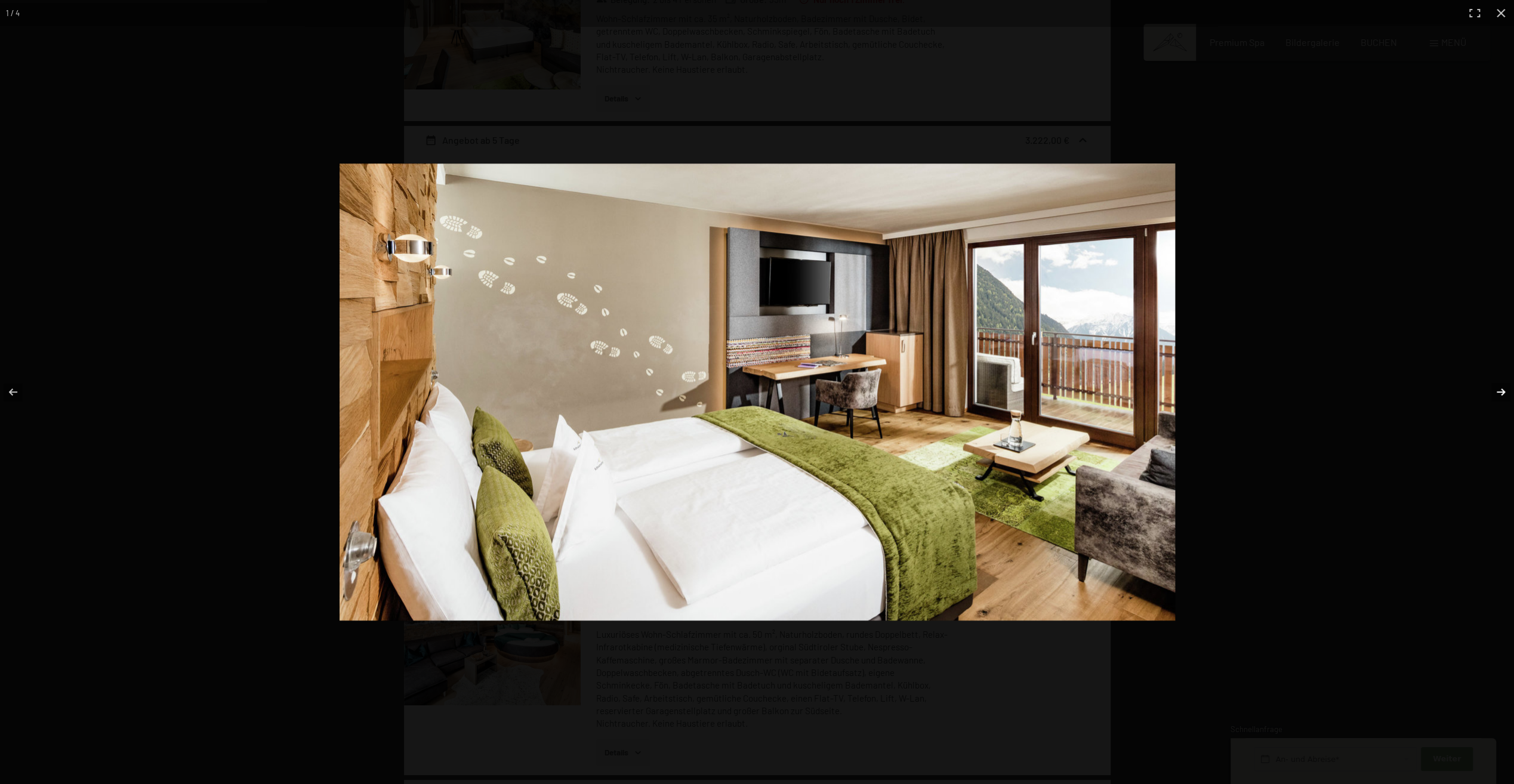
click at [1502, 388] on button "button" at bounding box center [1493, 391] width 42 height 59
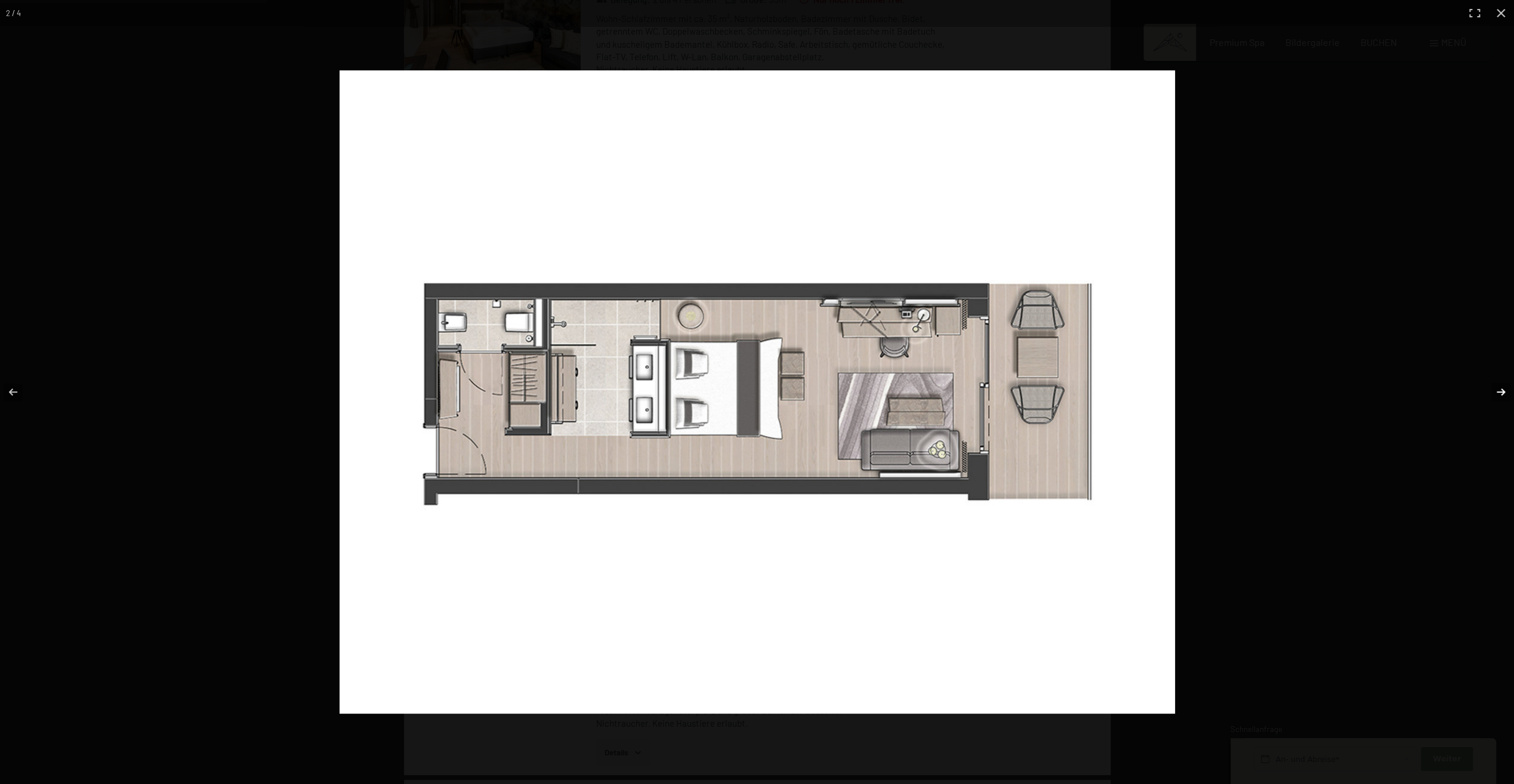
click at [1502, 388] on button "button" at bounding box center [1493, 391] width 42 height 59
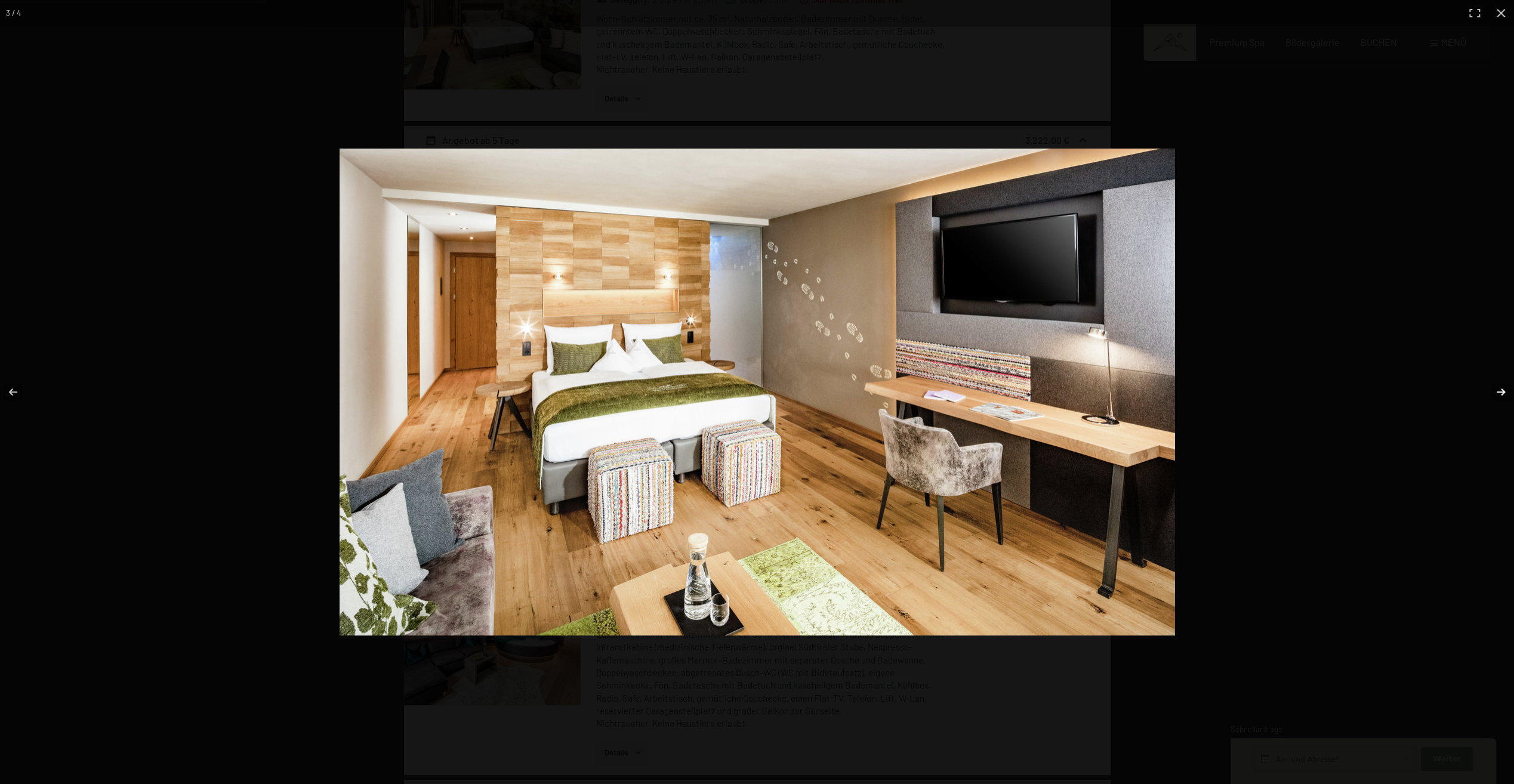
click at [1502, 388] on button "button" at bounding box center [1493, 391] width 42 height 59
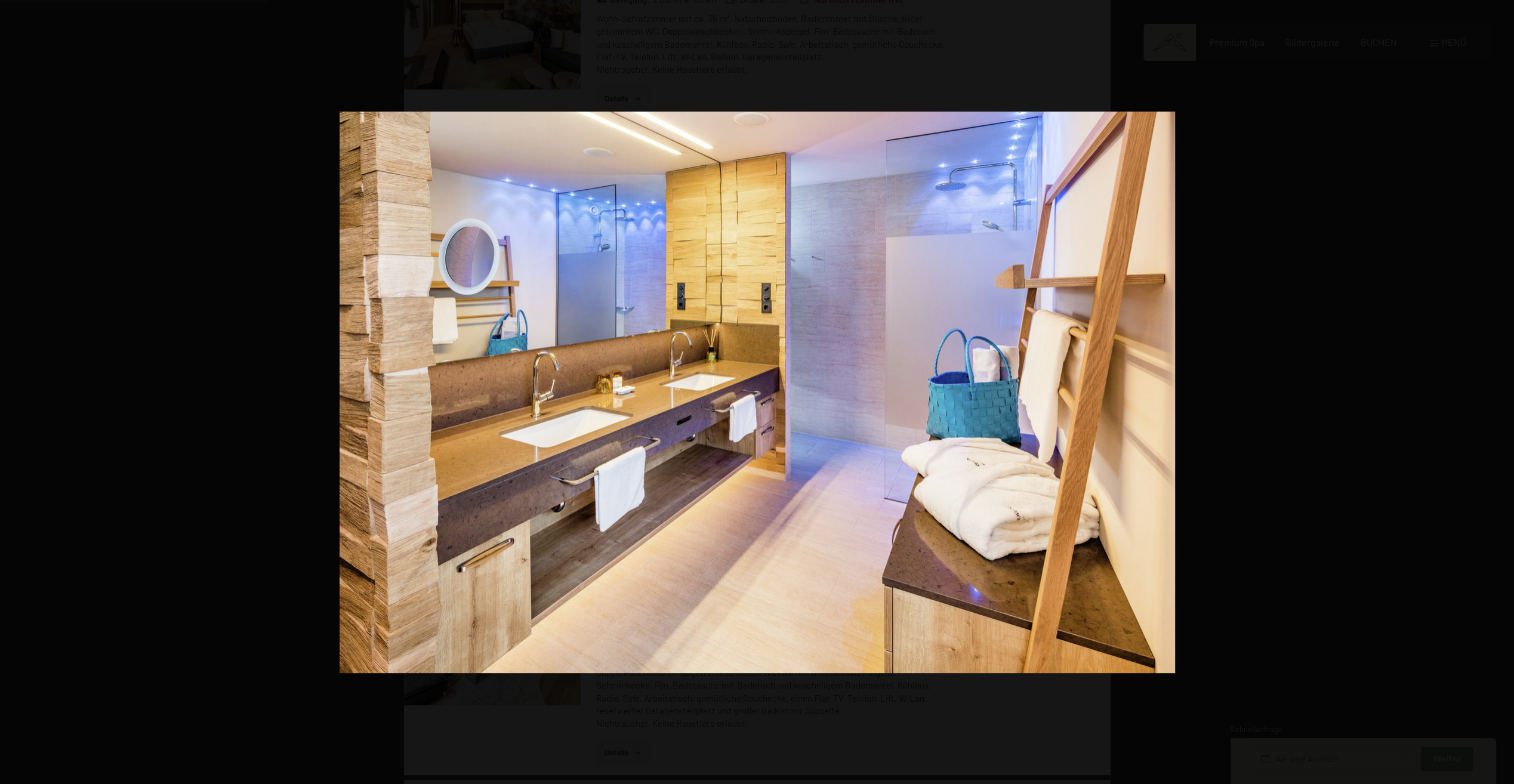
click at [1502, 388] on button "button" at bounding box center [1493, 391] width 42 height 59
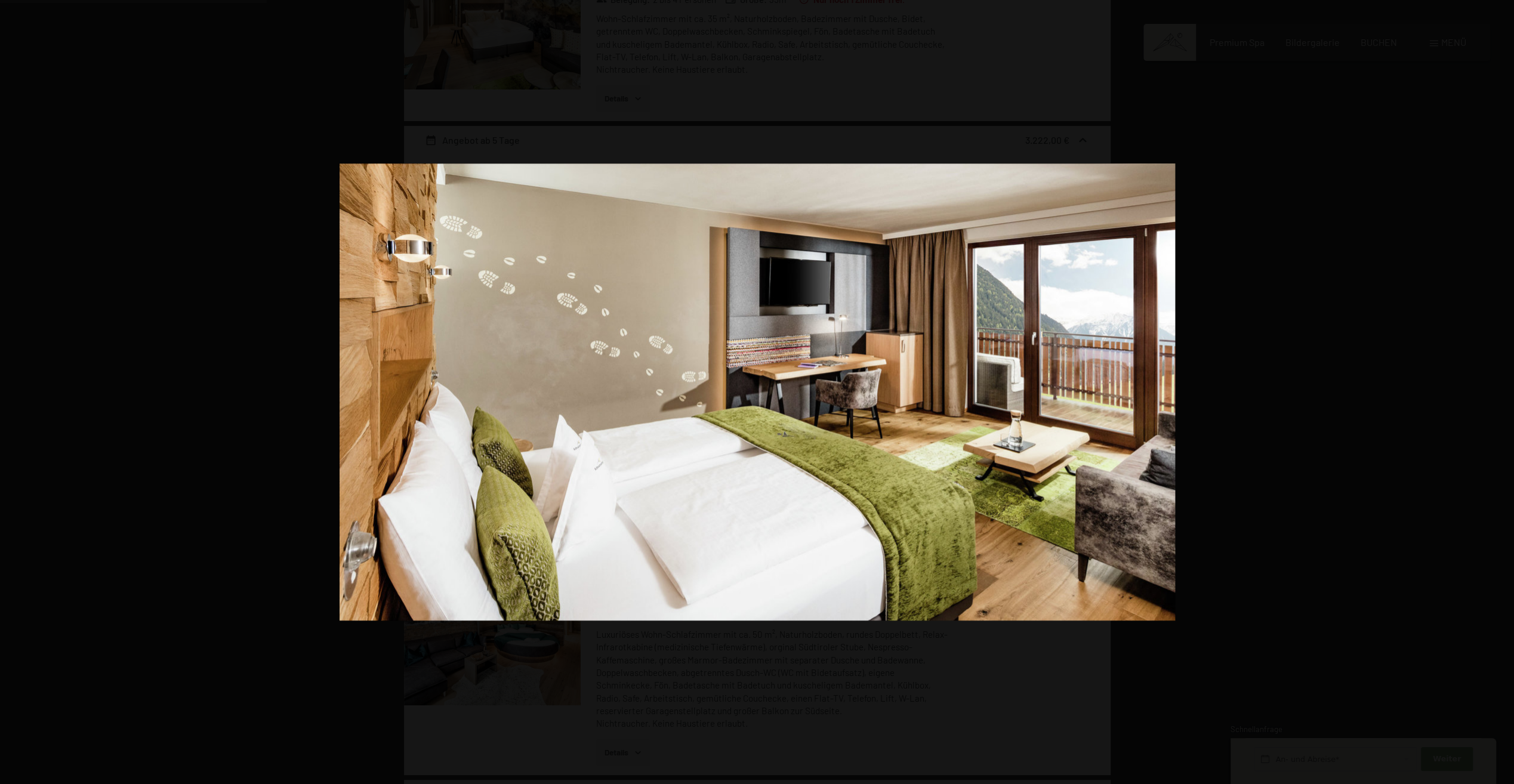
click at [1502, 388] on button "button" at bounding box center [1493, 391] width 42 height 59
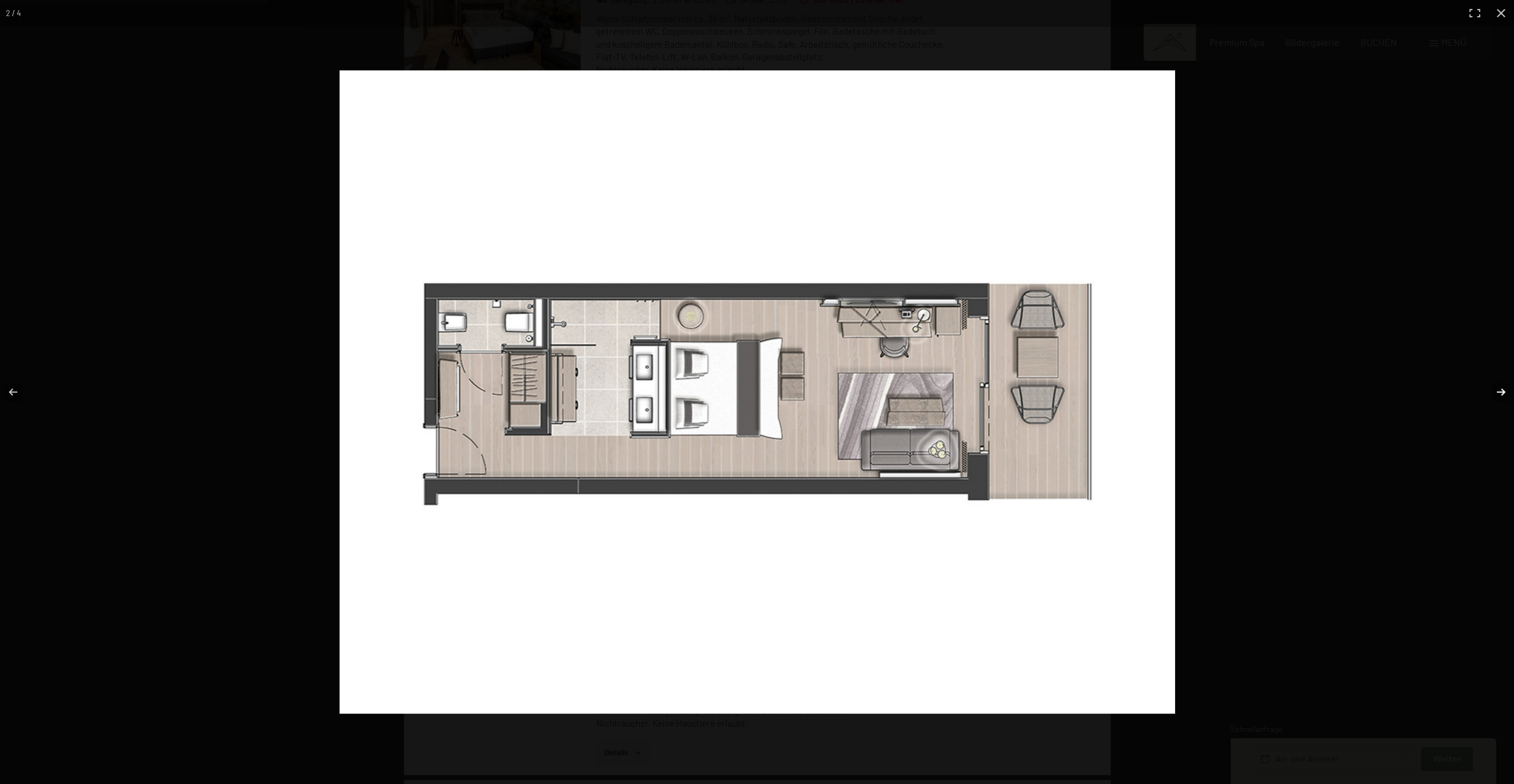
click at [1502, 386] on button "button" at bounding box center [1493, 391] width 42 height 59
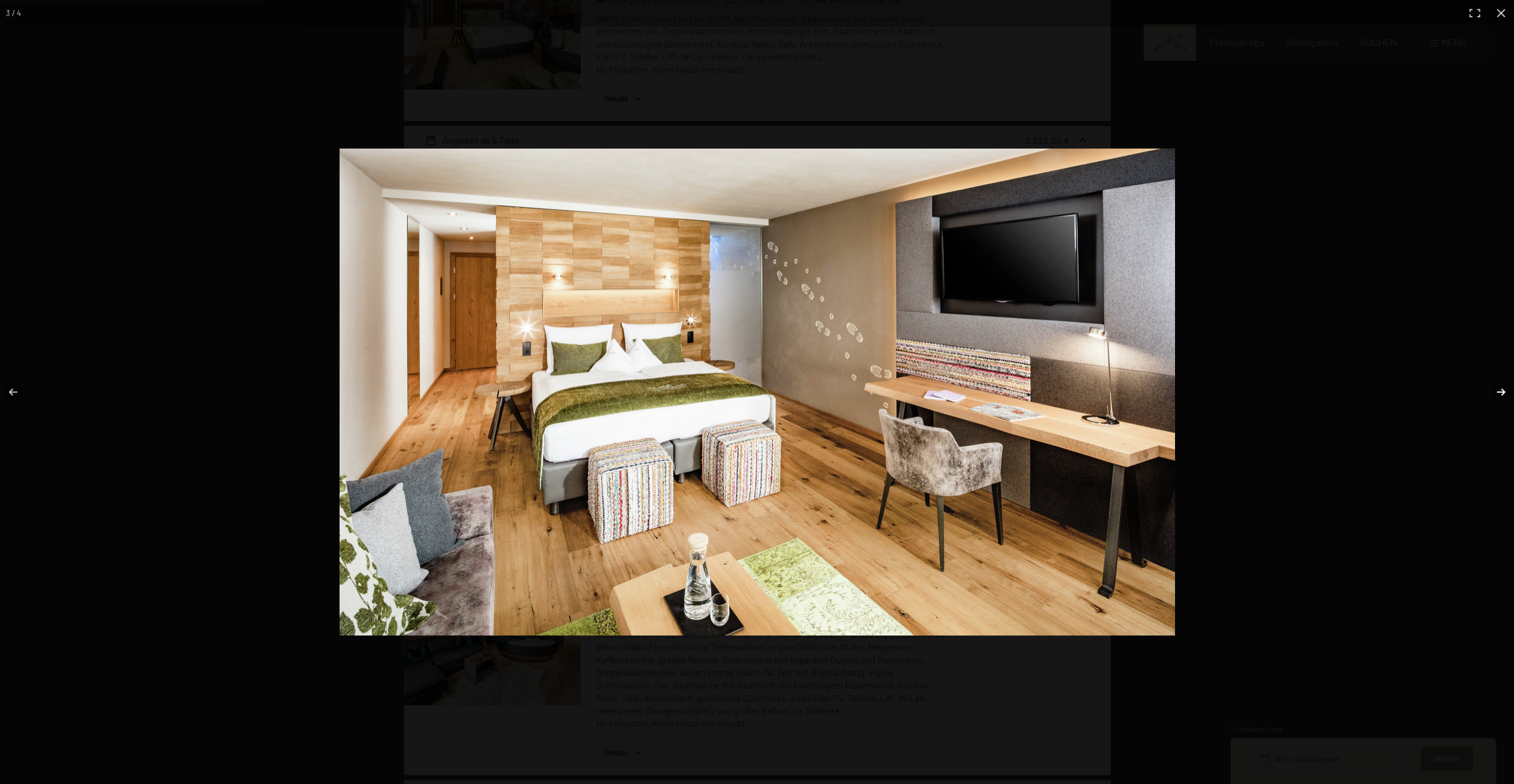
click at [1502, 386] on button "button" at bounding box center [1493, 391] width 42 height 59
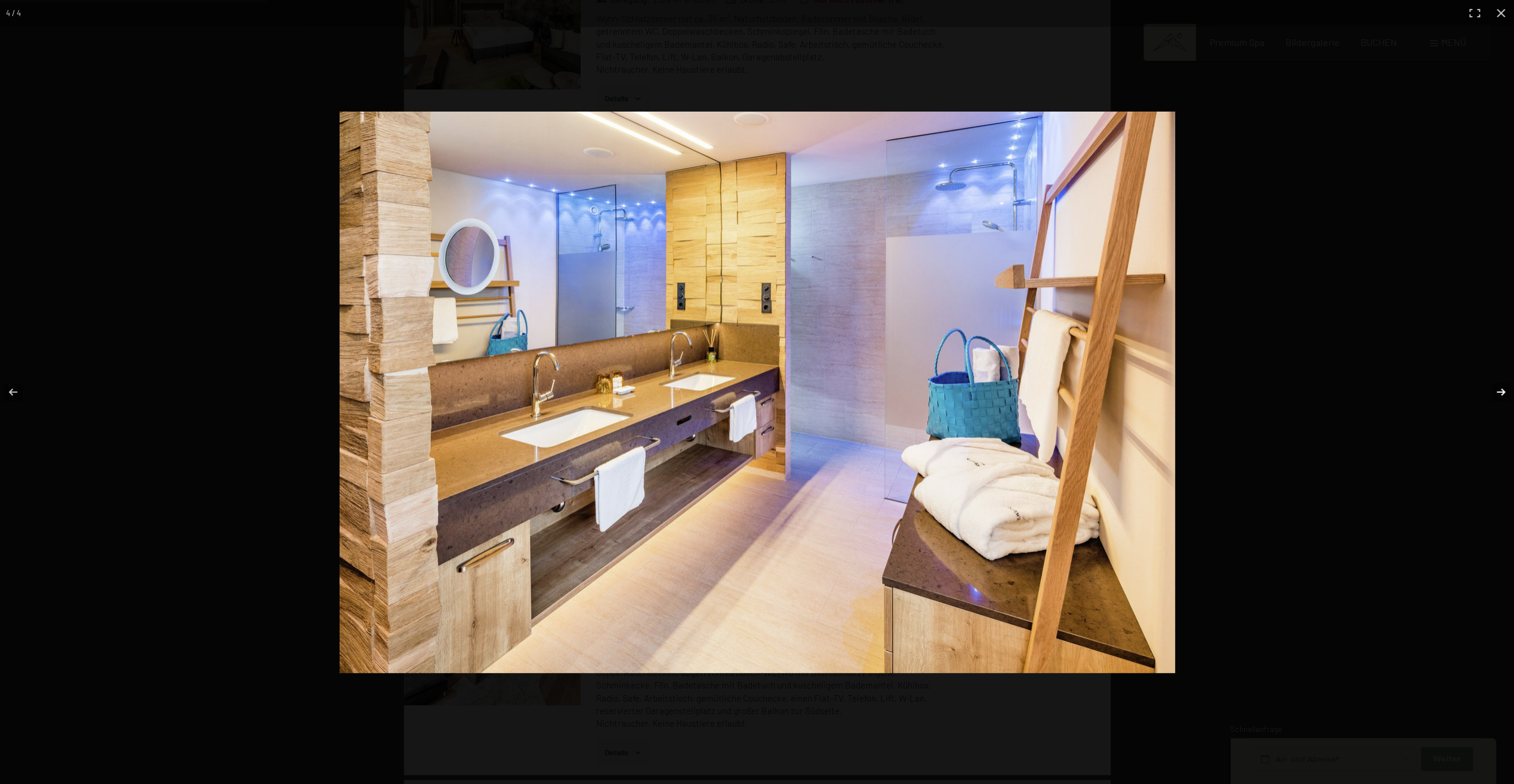
click at [1502, 385] on button "button" at bounding box center [1493, 391] width 42 height 59
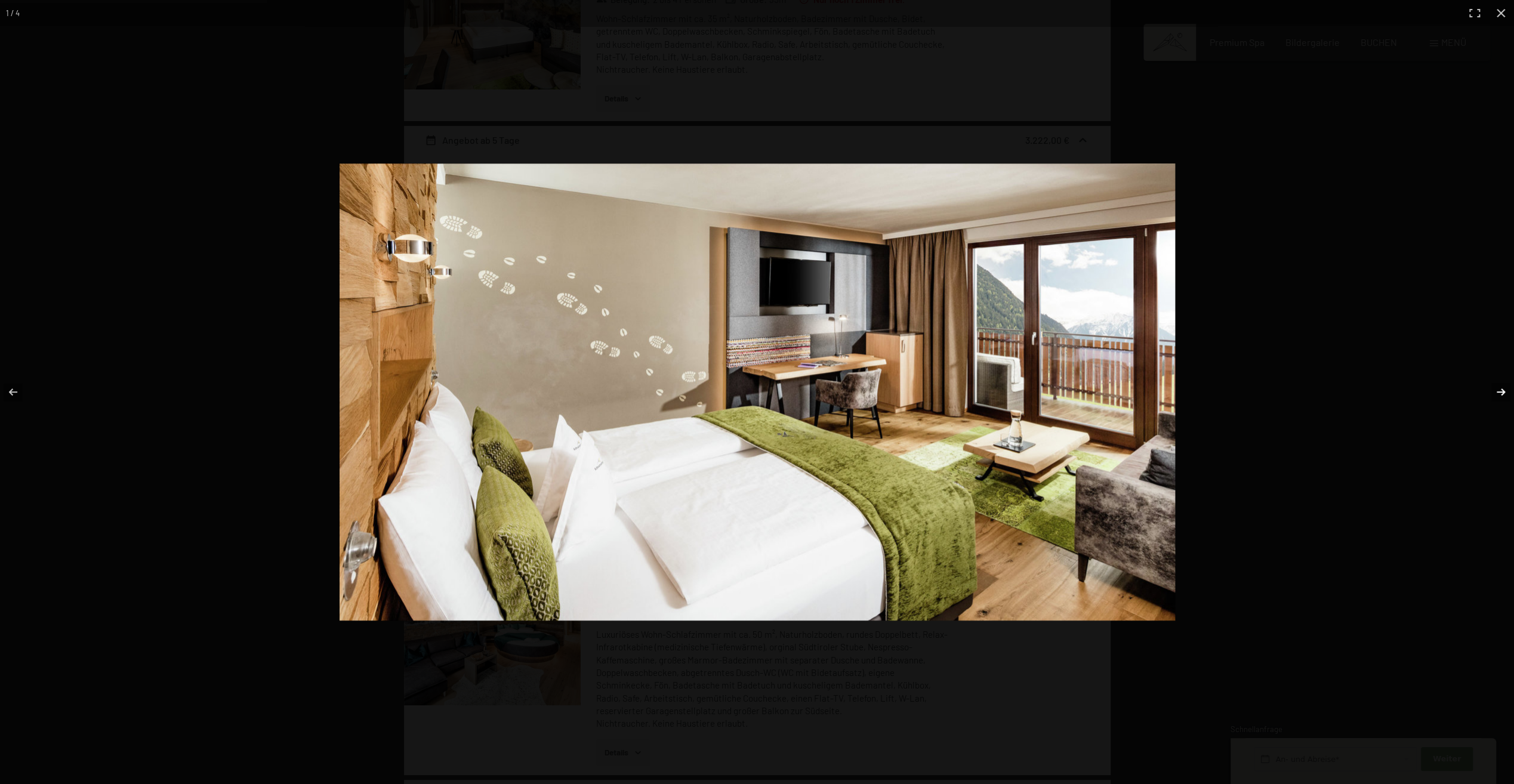
click at [1502, 384] on button "button" at bounding box center [1493, 391] width 42 height 59
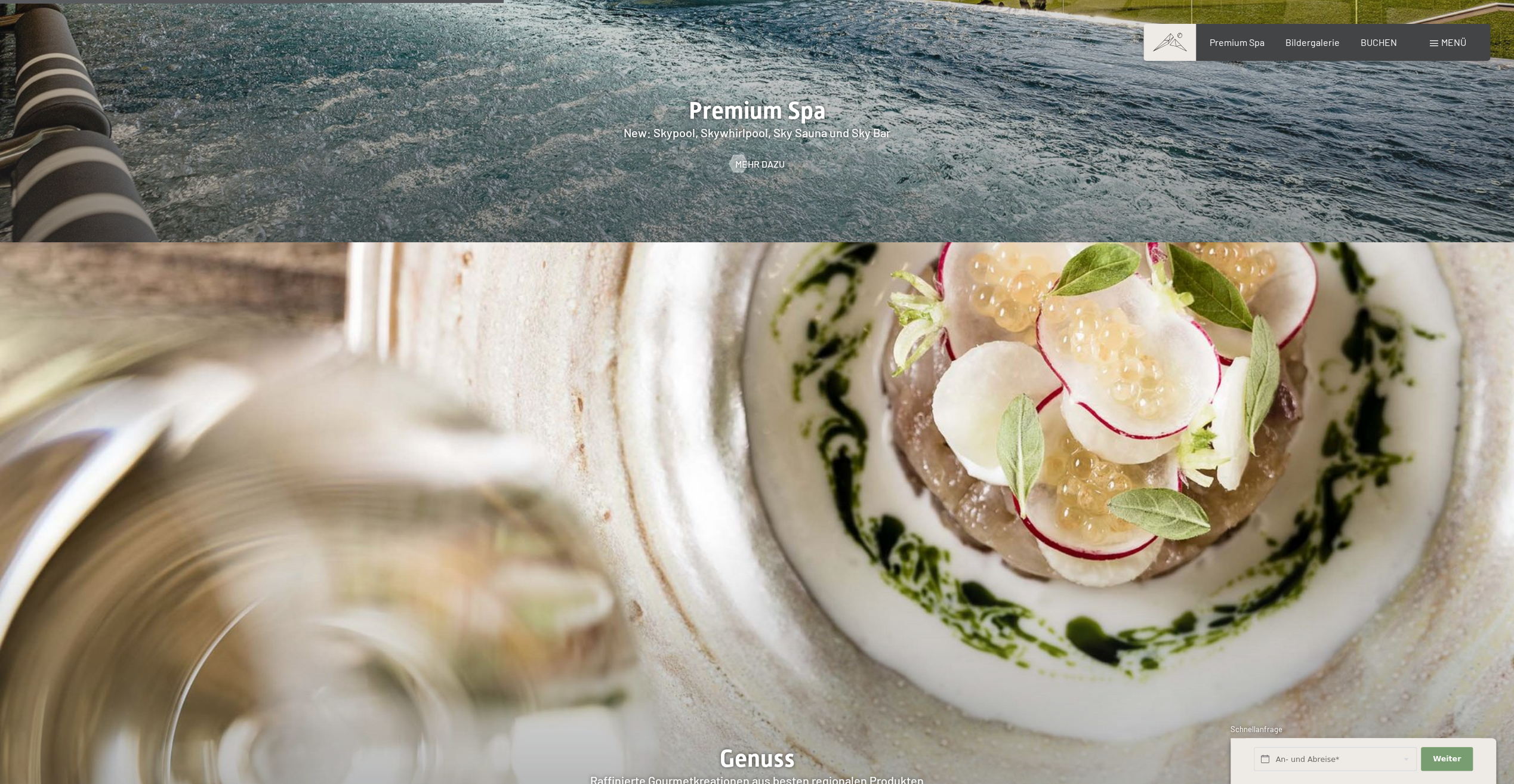
scroll to position [2685, 0]
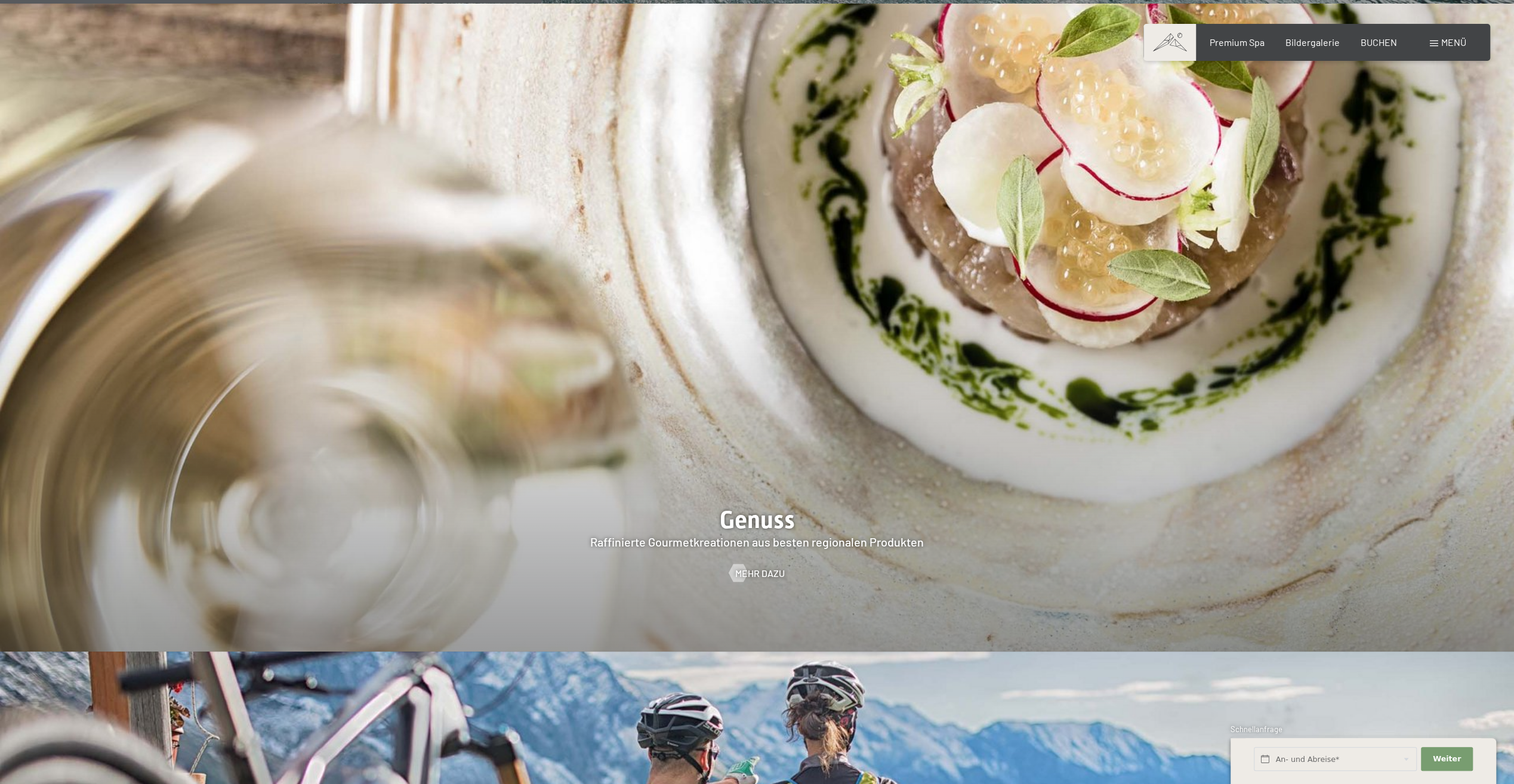
click at [774, 479] on div at bounding box center [757, 327] width 1514 height 648
click at [952, 316] on div at bounding box center [757, 327] width 1514 height 648
click at [765, 567] on span "Mehr dazu" at bounding box center [772, 573] width 50 height 13
